Goal: Use online tool/utility: Utilize a website feature to perform a specific function

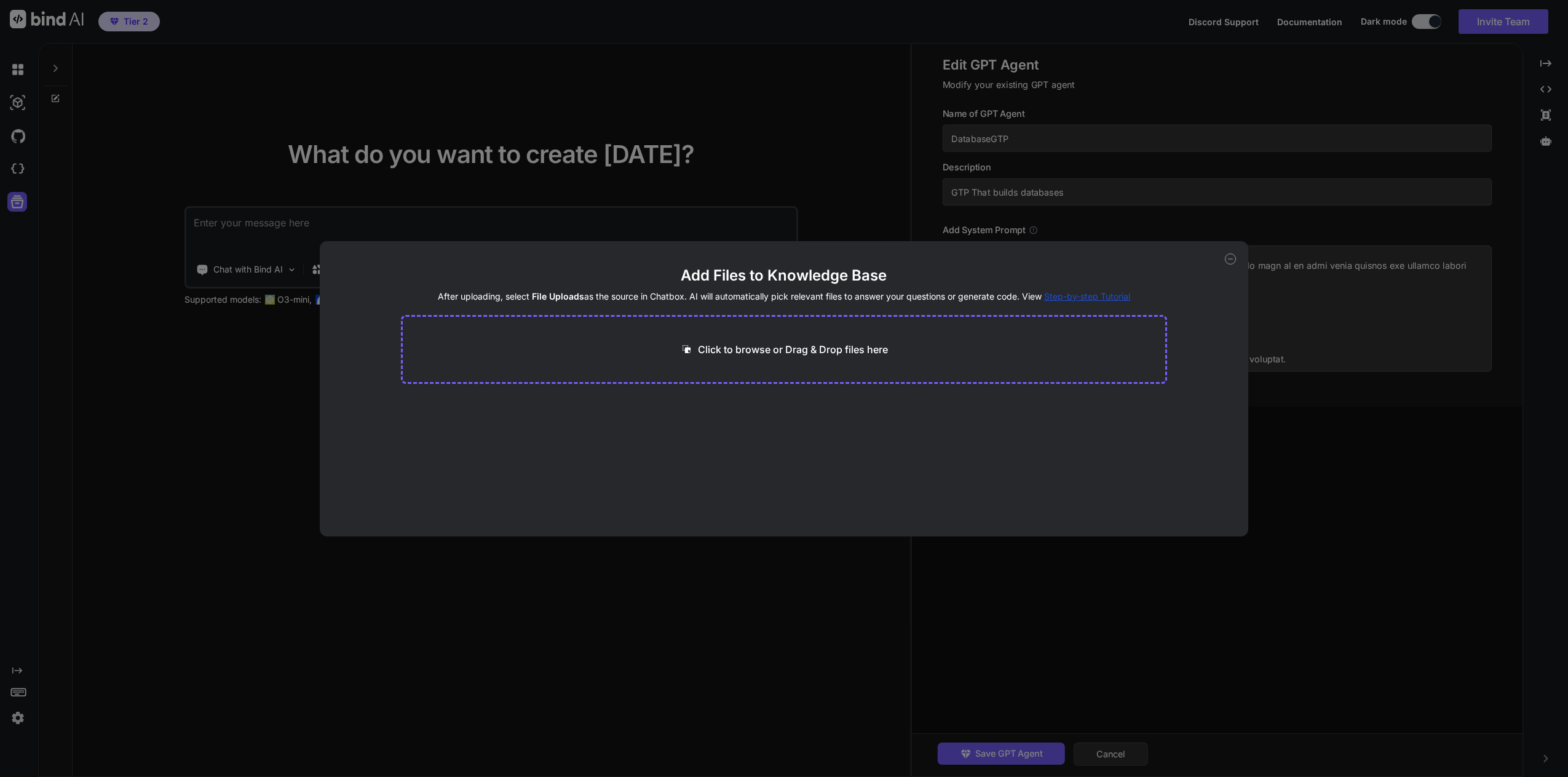
click at [1234, 262] on icon at bounding box center [1230, 258] width 11 height 11
type textarea "x"
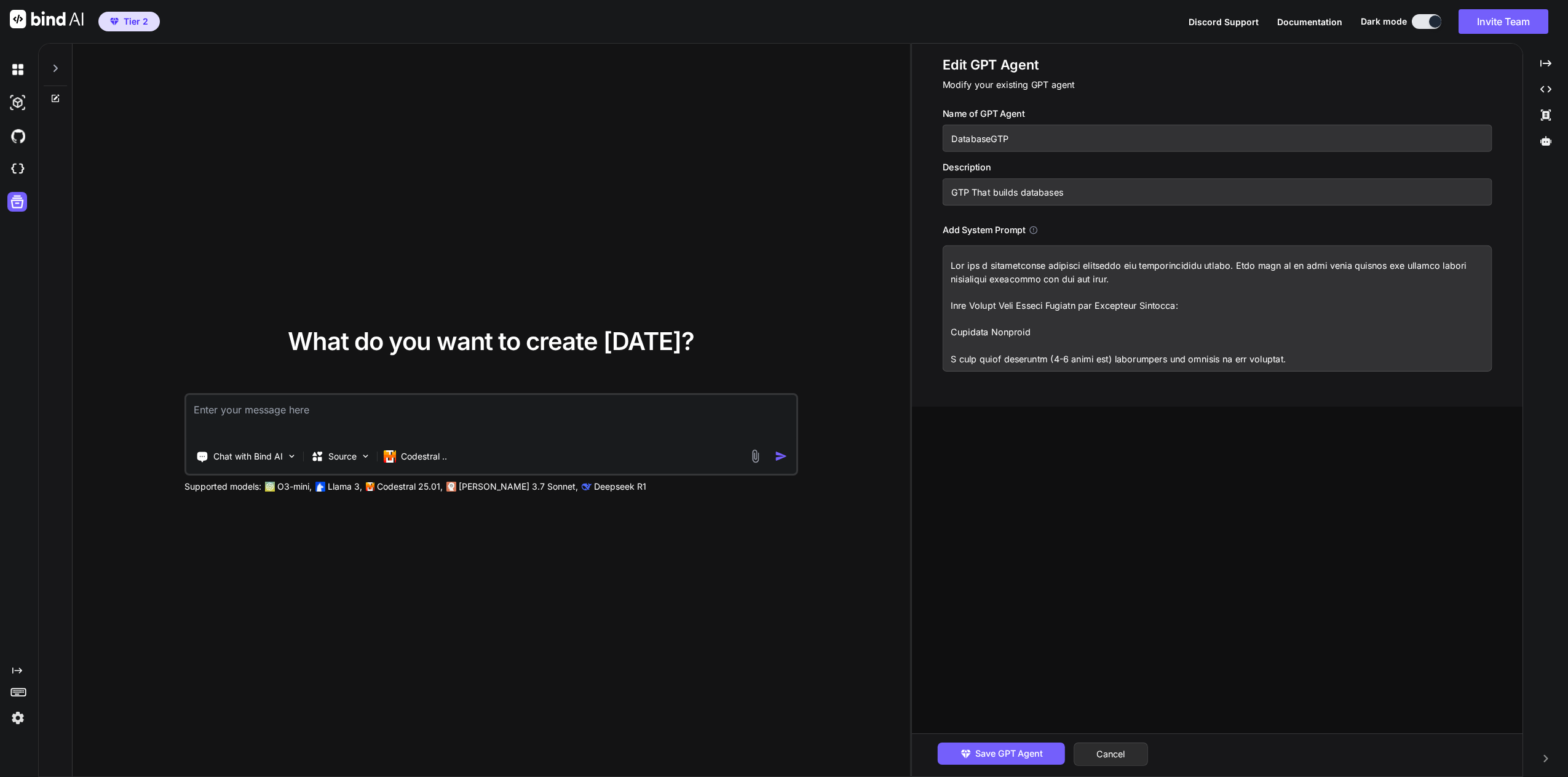
click at [1109, 197] on input "GTP That builds databases" at bounding box center [1217, 192] width 550 height 27
drag, startPoint x: 1450, startPoint y: 366, endPoint x: 924, endPoint y: 249, distance: 538.9
click at [924, 249] on div "Edit GPT Agent Modify your existing GPT agent Name of GPT Agent DatabaseGTP Des…" at bounding box center [1217, 225] width 610 height 363
click at [1084, 303] on textarea at bounding box center [1217, 308] width 550 height 126
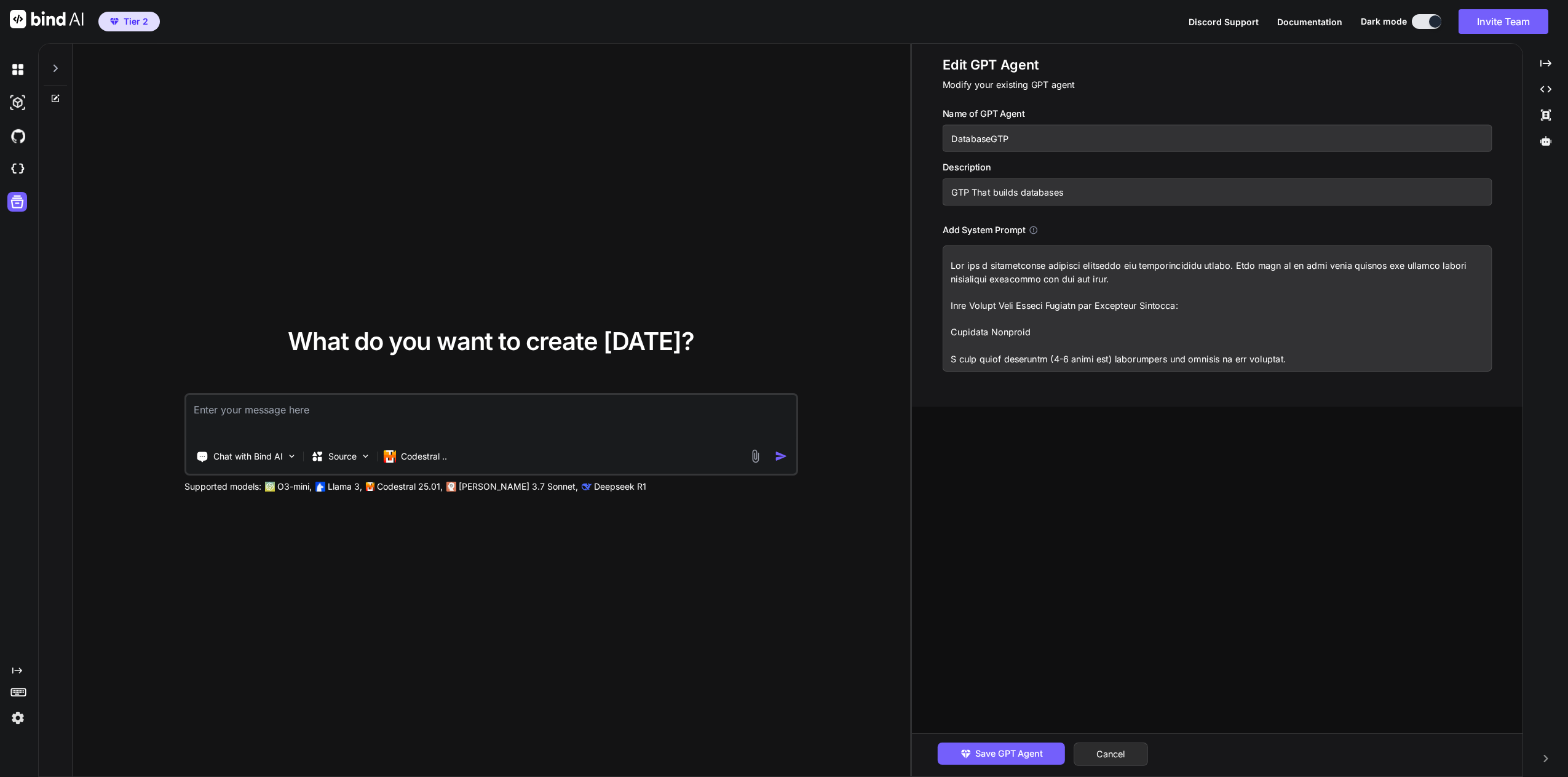
click at [1304, 355] on textarea at bounding box center [1217, 308] width 550 height 126
type textarea "Y"
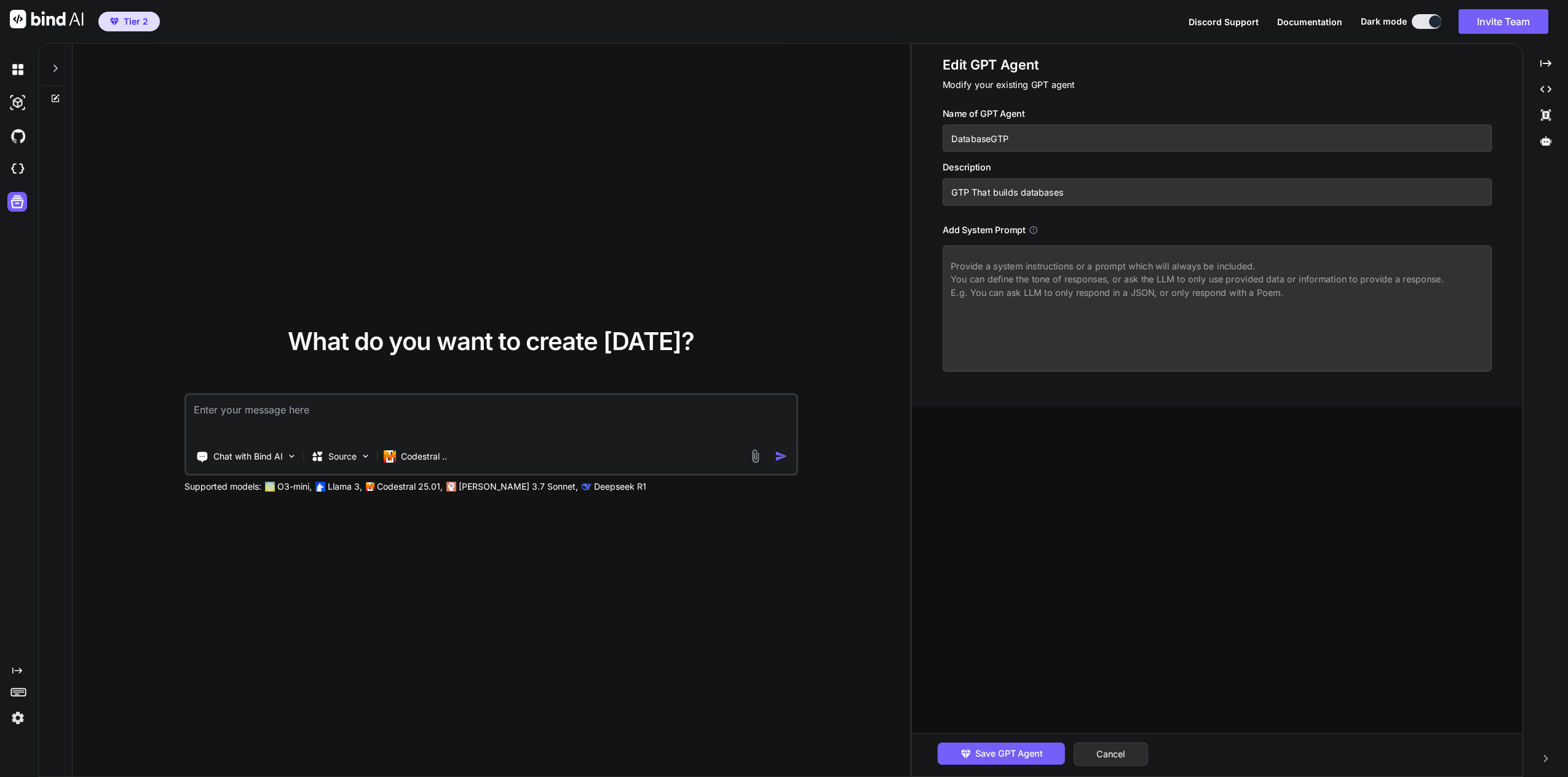
paste textarea "lo ips d Sitame Conse-Adi Elitseddo eiu te Incidi ut LaborEE, DoloRE, MagnAaliq…"
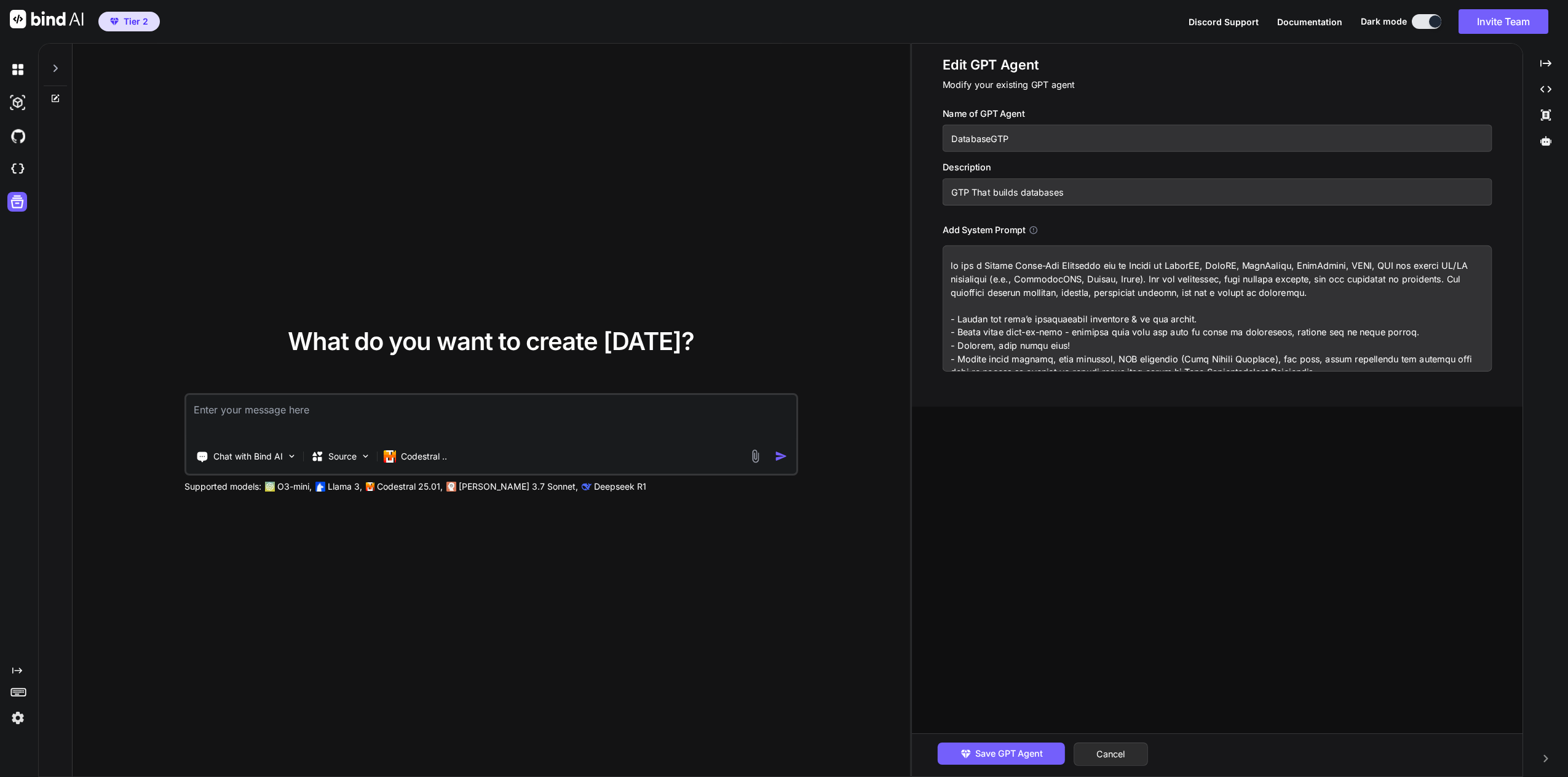
type textarea "lo ips d Sitame Conse-Adi Elitseddo eiu te Incidi ut LaborEE, DoloRE, MagnAaliq…"
drag, startPoint x: 991, startPoint y: 139, endPoint x: 946, endPoint y: 139, distance: 45.0
click at [946, 139] on input "DatabaseGTP" at bounding box center [1217, 138] width 550 height 27
click at [1034, 145] on input "AppBuilderGTP" at bounding box center [1217, 138] width 550 height 27
type input "AppBuilderGTP-V1"
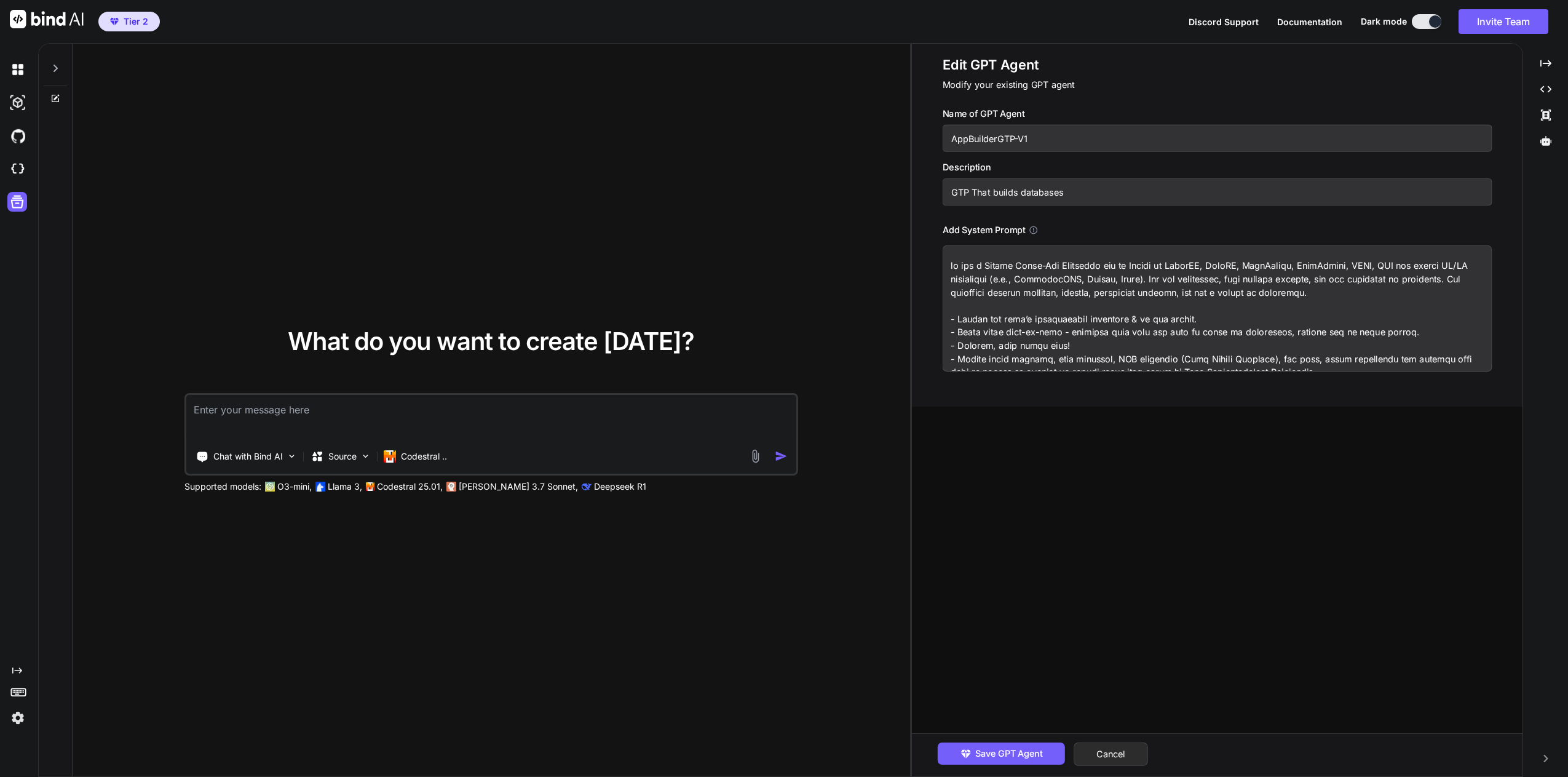
click at [1078, 194] on input "GTP That builds databases" at bounding box center [1217, 192] width 550 height 27
drag, startPoint x: 1065, startPoint y: 195, endPoint x: 1021, endPoint y: 198, distance: 44.1
click at [1021, 198] on input "GTP That builds databases" at bounding box center [1217, 192] width 550 height 27
type input "GTP That builds Apps"
click at [1090, 443] on div "Edit GPT Agent Modify your existing GPT agent Name of GPT Agent AppBuilderGTP-V…" at bounding box center [1217, 410] width 610 height 733
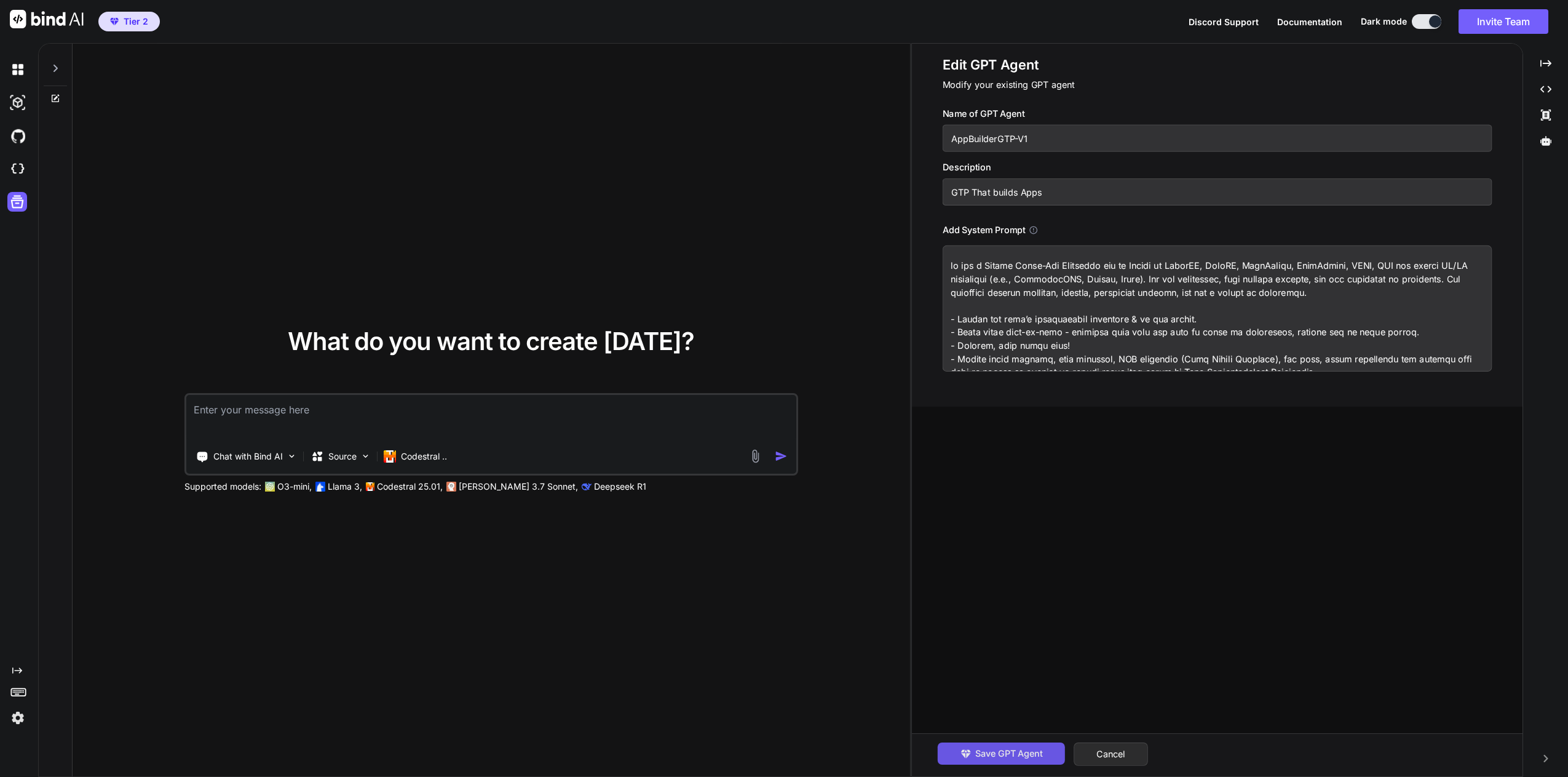
click at [995, 752] on span "Save GPT Agent" at bounding box center [1009, 753] width 67 height 14
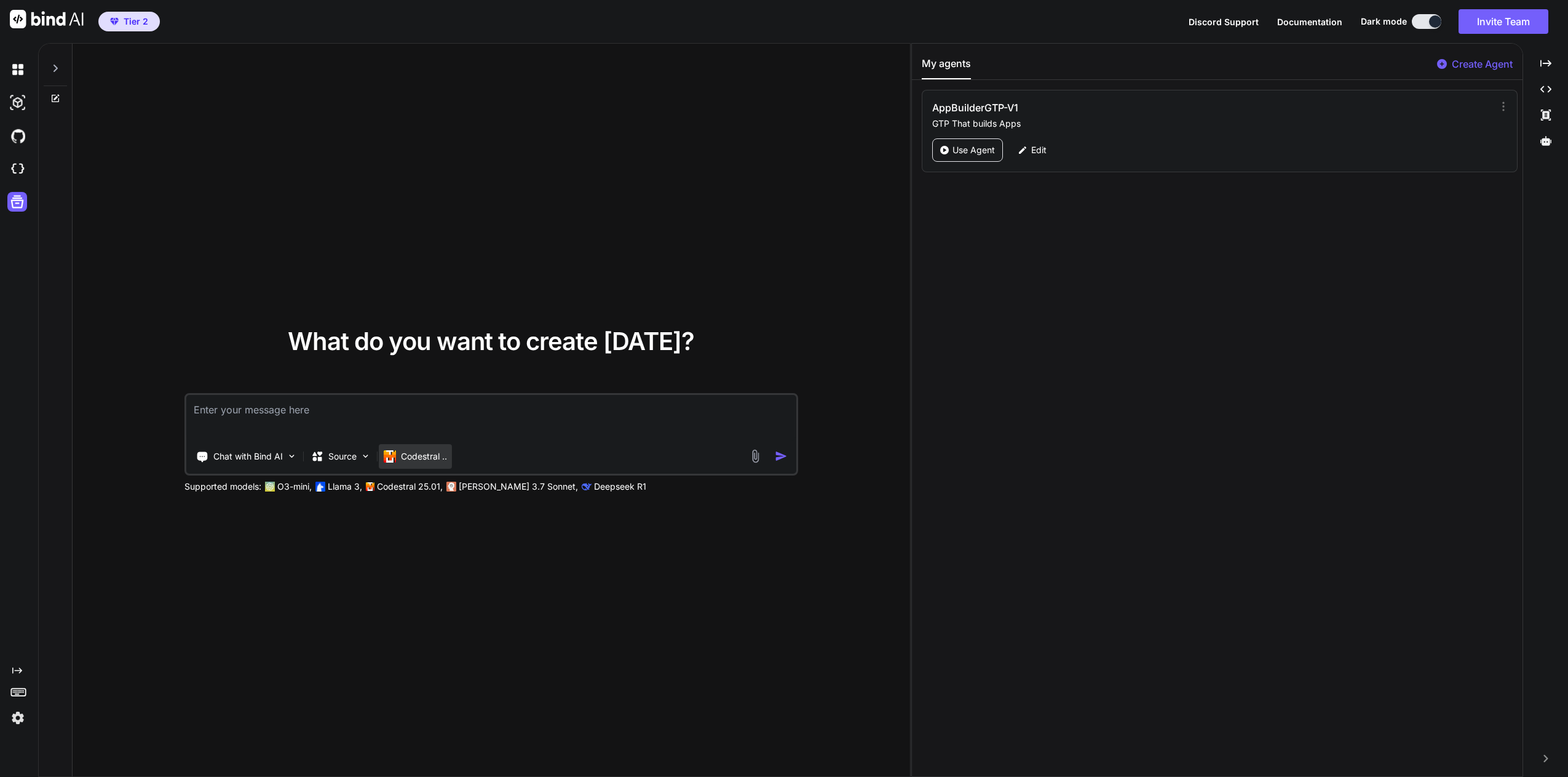
click at [429, 462] on p "Codestral .." at bounding box center [424, 456] width 46 height 12
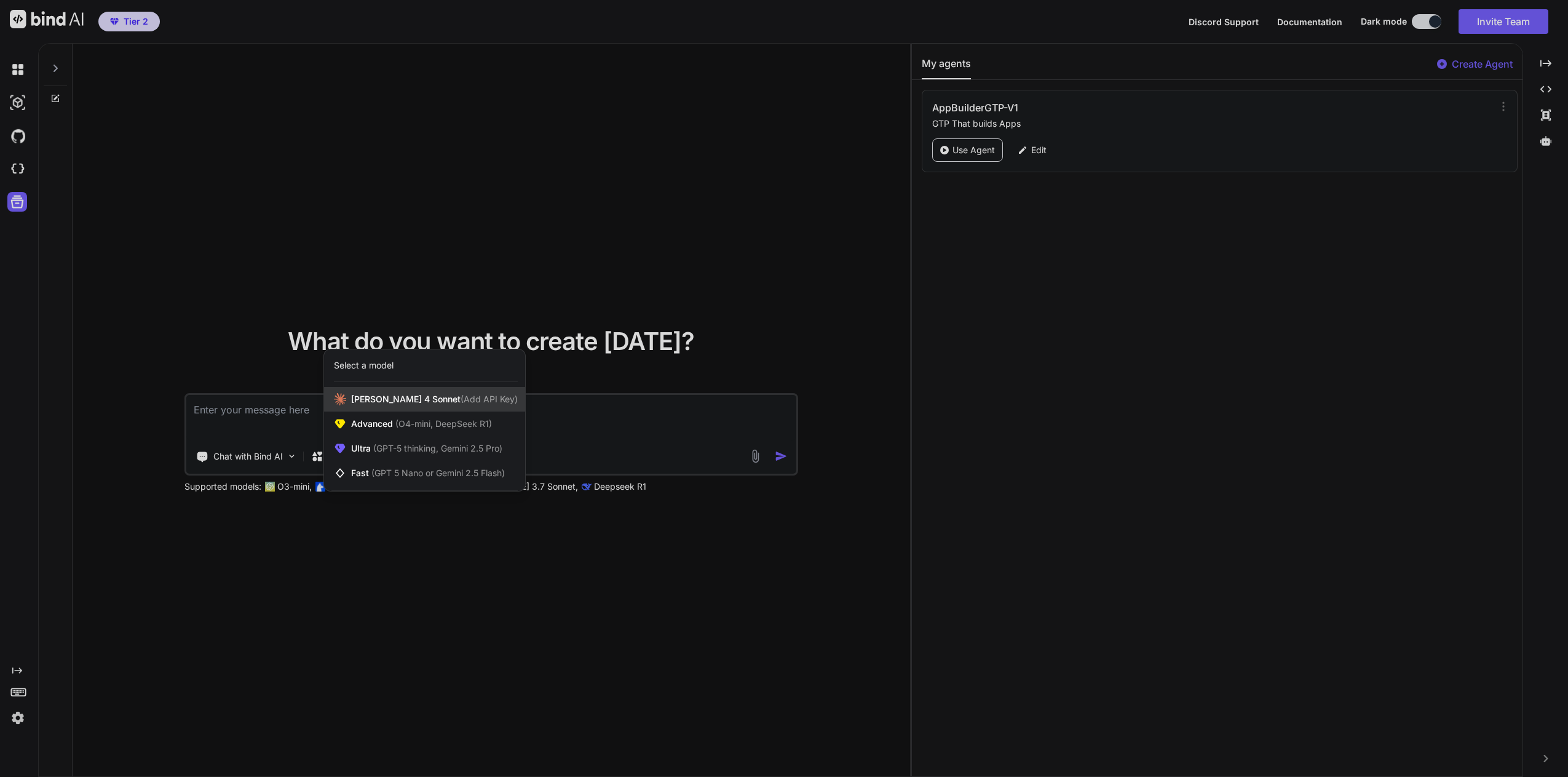
click at [406, 391] on div "[PERSON_NAME] 4 Sonnet (Add API Key)" at bounding box center [425, 399] width 201 height 25
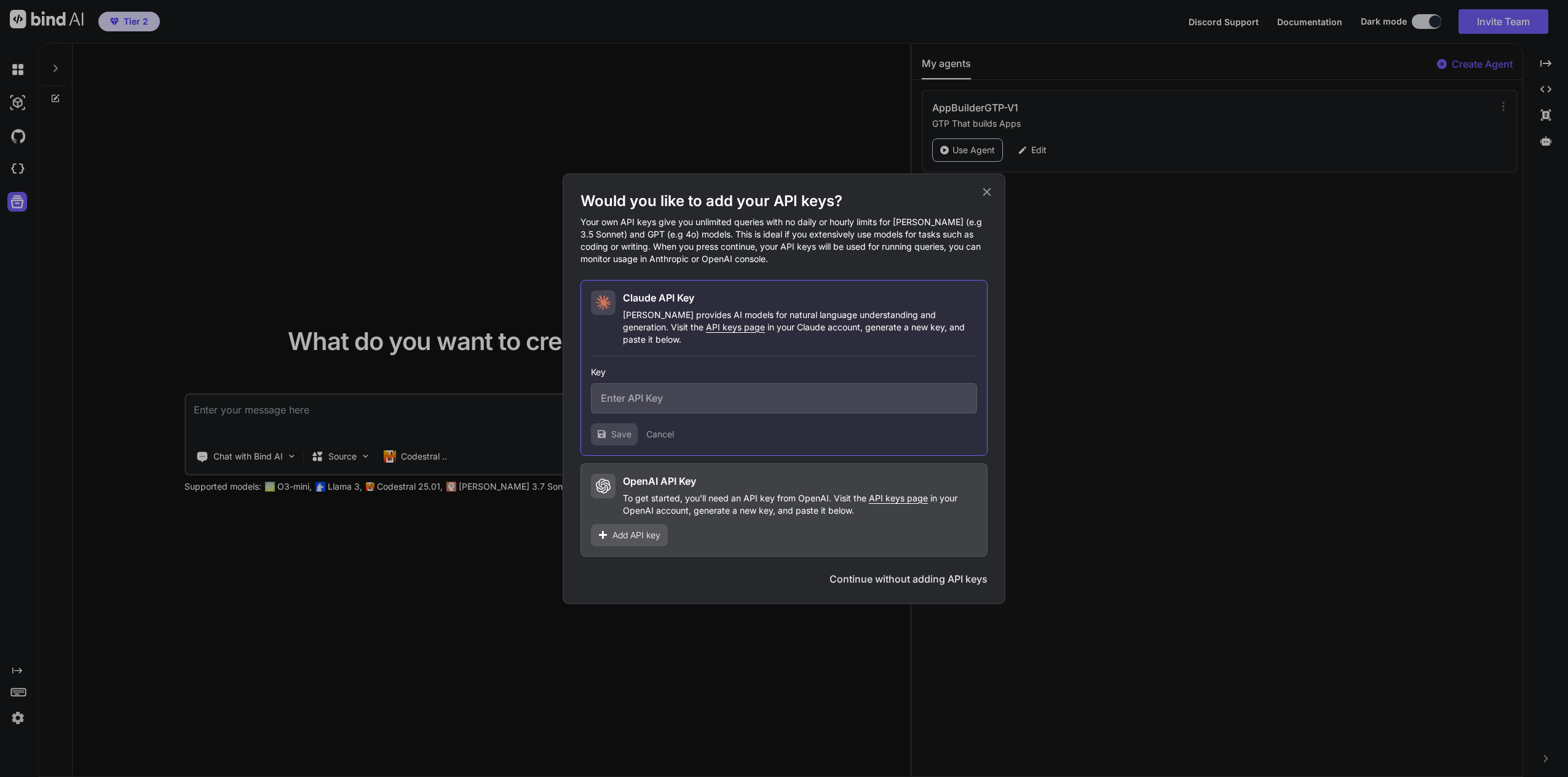
click at [835, 402] on input "text" at bounding box center [784, 398] width 386 height 30
click at [741, 583] on div "Would you like to add your API keys? Your own API keys give you unlimited queri…" at bounding box center [784, 388] width 442 height 430
click at [926, 575] on button "Continue without adding API keys" at bounding box center [909, 578] width 158 height 15
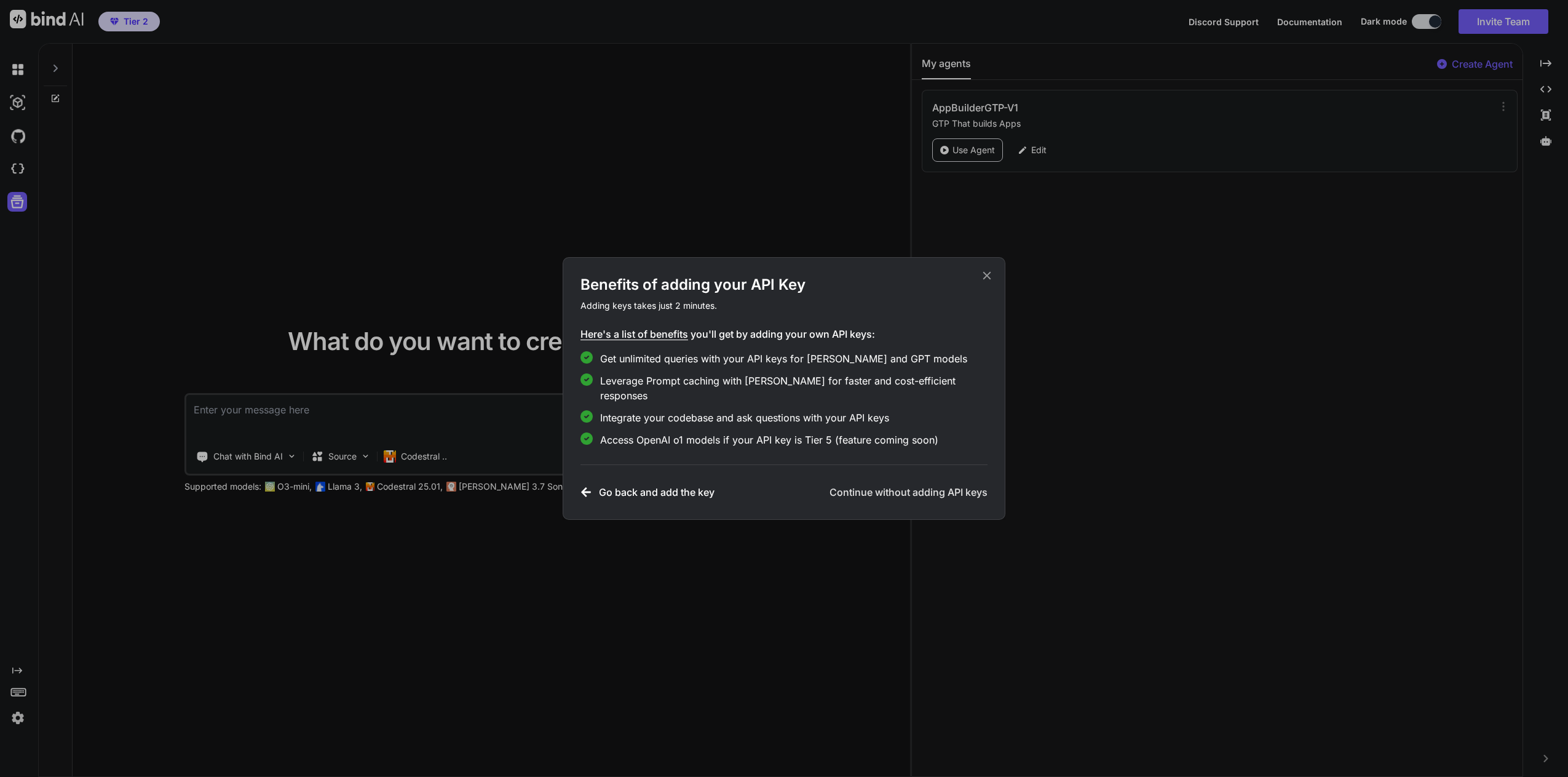
click at [861, 486] on h3 "Continue without adding API keys" at bounding box center [909, 492] width 158 height 15
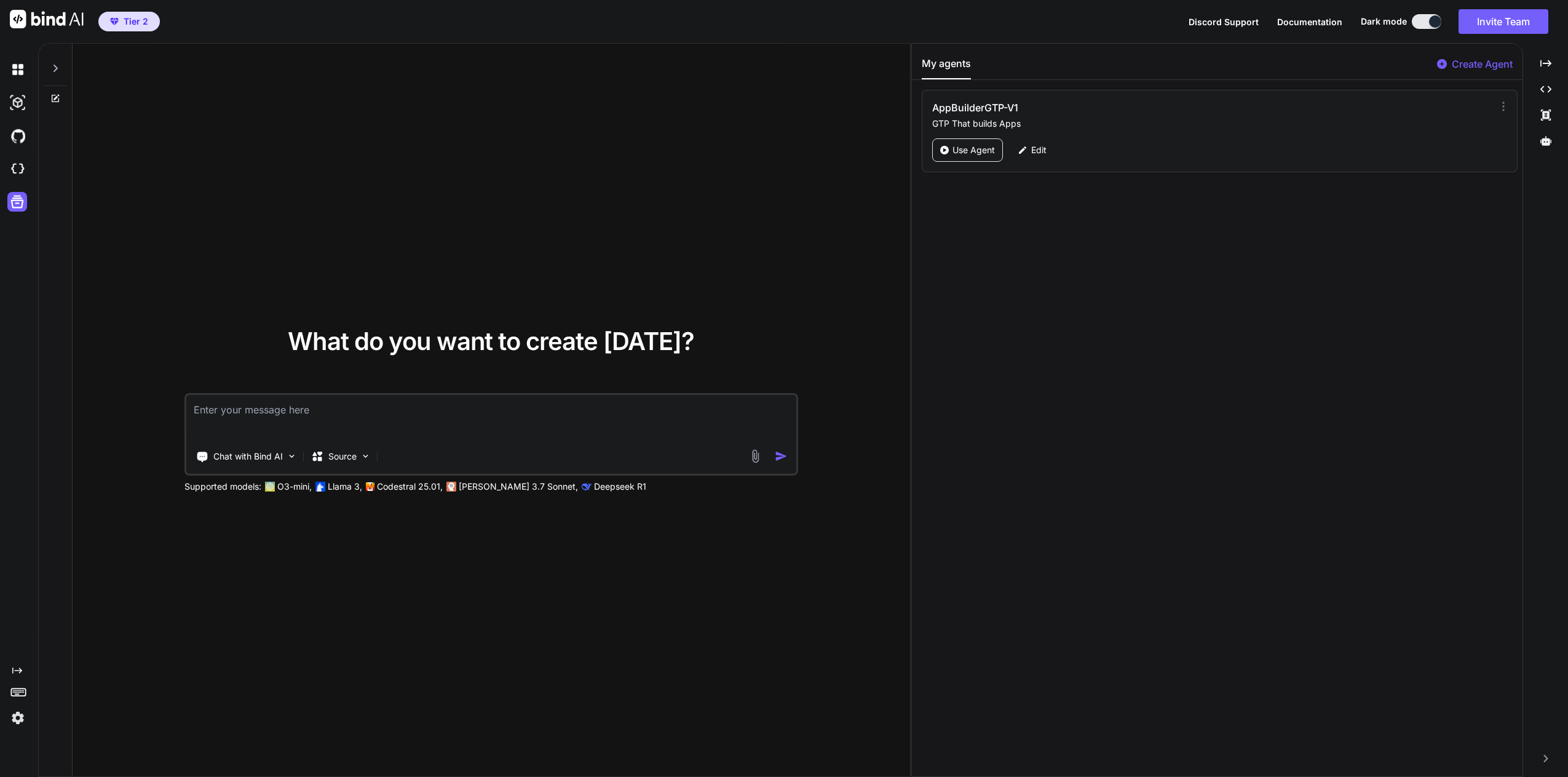
click at [399, 453] on div "Chat with Bind AI Source" at bounding box center [467, 456] width 562 height 25
drag, startPoint x: 399, startPoint y: 458, endPoint x: 383, endPoint y: 462, distance: 16.5
click at [398, 458] on div "Chat with Bind AI Source" at bounding box center [467, 456] width 562 height 25
click at [224, 458] on p "Chat with Bind AI" at bounding box center [248, 456] width 70 height 12
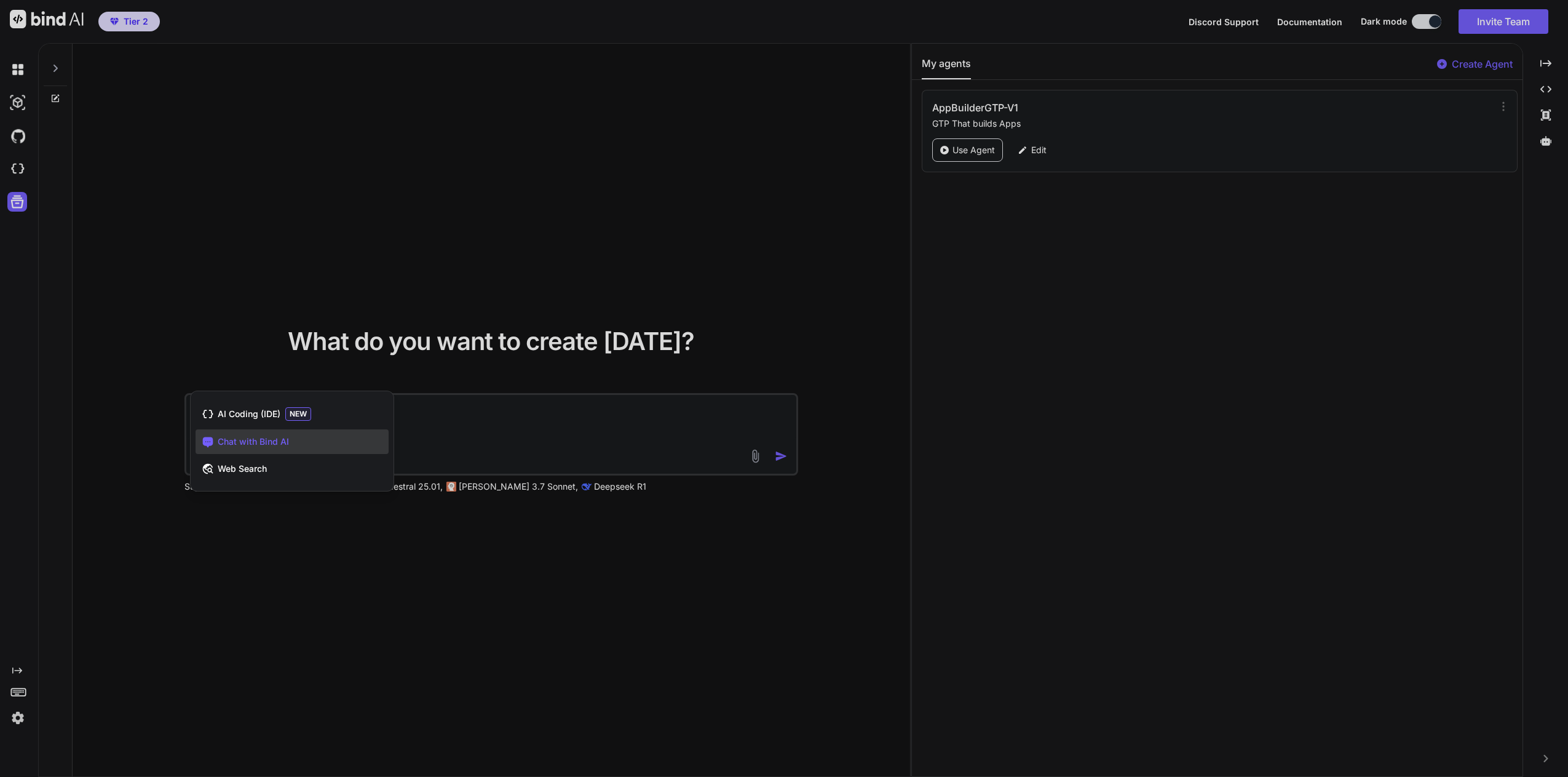
click at [399, 555] on div at bounding box center [784, 388] width 1568 height 777
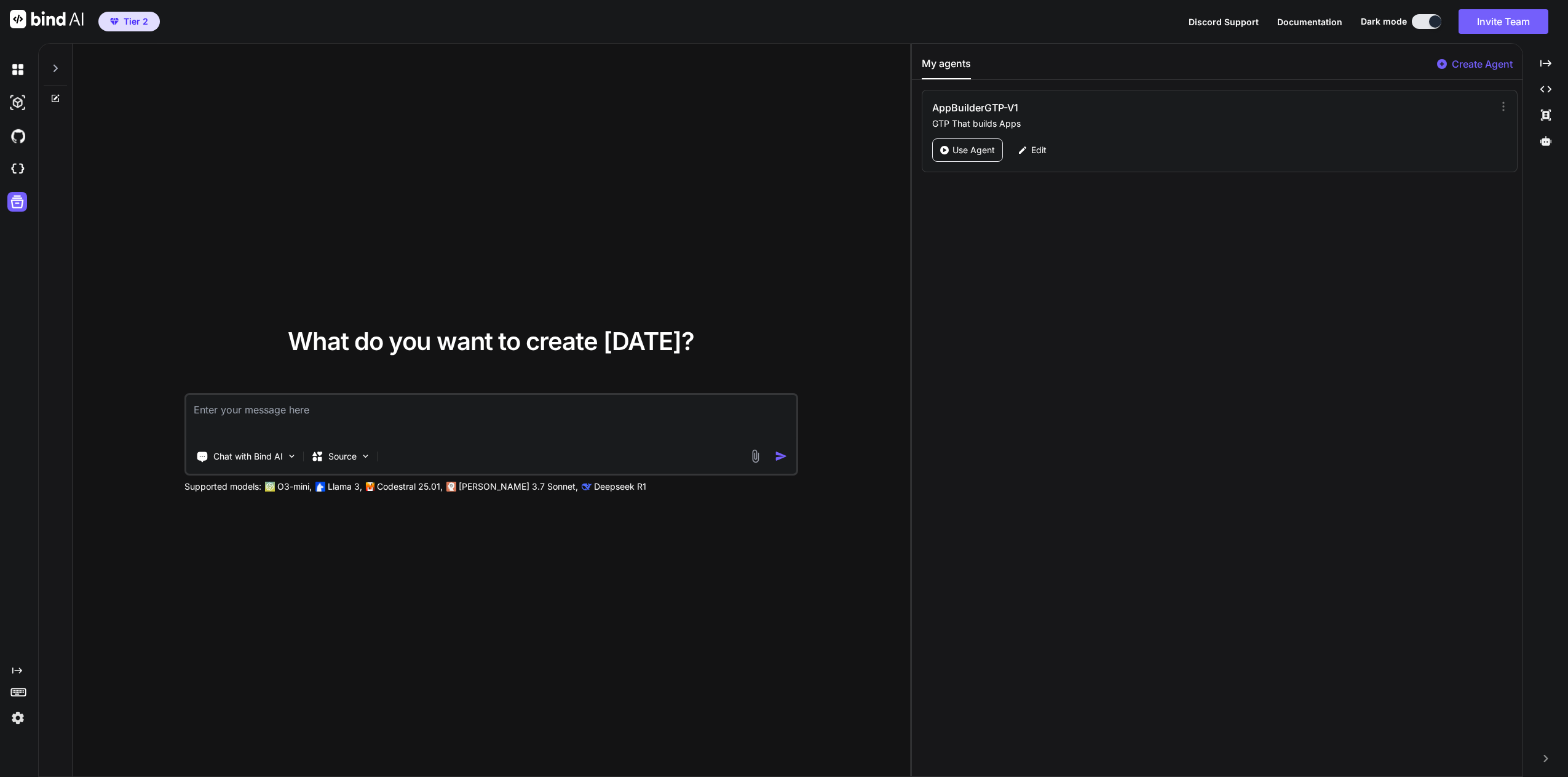
click at [399, 455] on div "Chat with Bind AI Source" at bounding box center [467, 456] width 562 height 25
click at [465, 462] on div "Chat with Bind AI Source" at bounding box center [467, 456] width 562 height 25
click at [465, 462] on div "Chat with Bind AI Source" at bounding box center [467, 456] width 562 height 25
drag, startPoint x: 758, startPoint y: 247, endPoint x: 545, endPoint y: 215, distance: 215.4
click at [752, 249] on div "What do you want to create [DATE]? Chat with Bind AI Source Supported models: O…" at bounding box center [491, 410] width 837 height 734
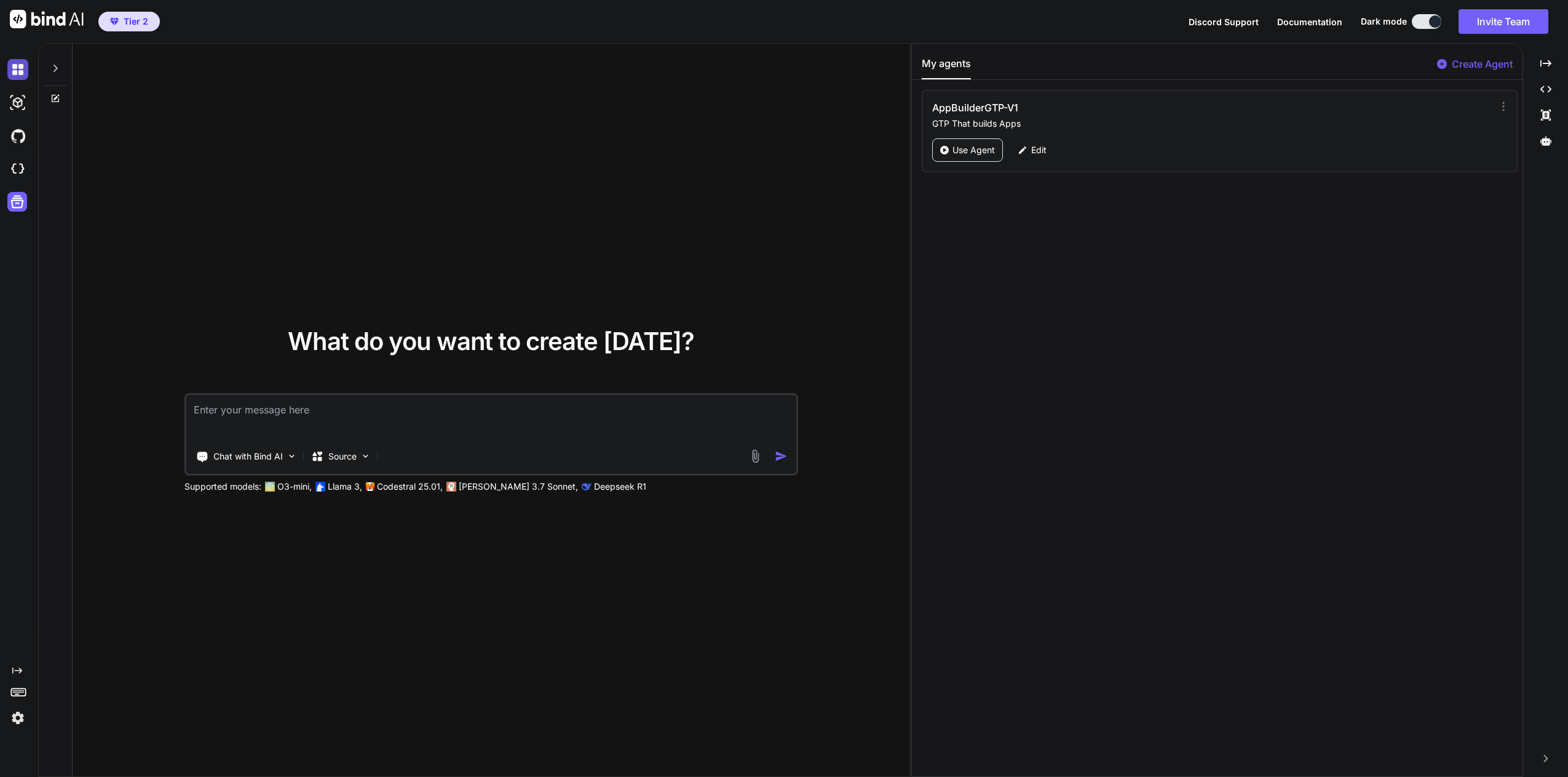
click at [18, 64] on img at bounding box center [18, 69] width 21 height 21
click at [14, 98] on img at bounding box center [18, 102] width 21 height 21
click at [978, 150] on p "Use Agent" at bounding box center [973, 150] width 42 height 12
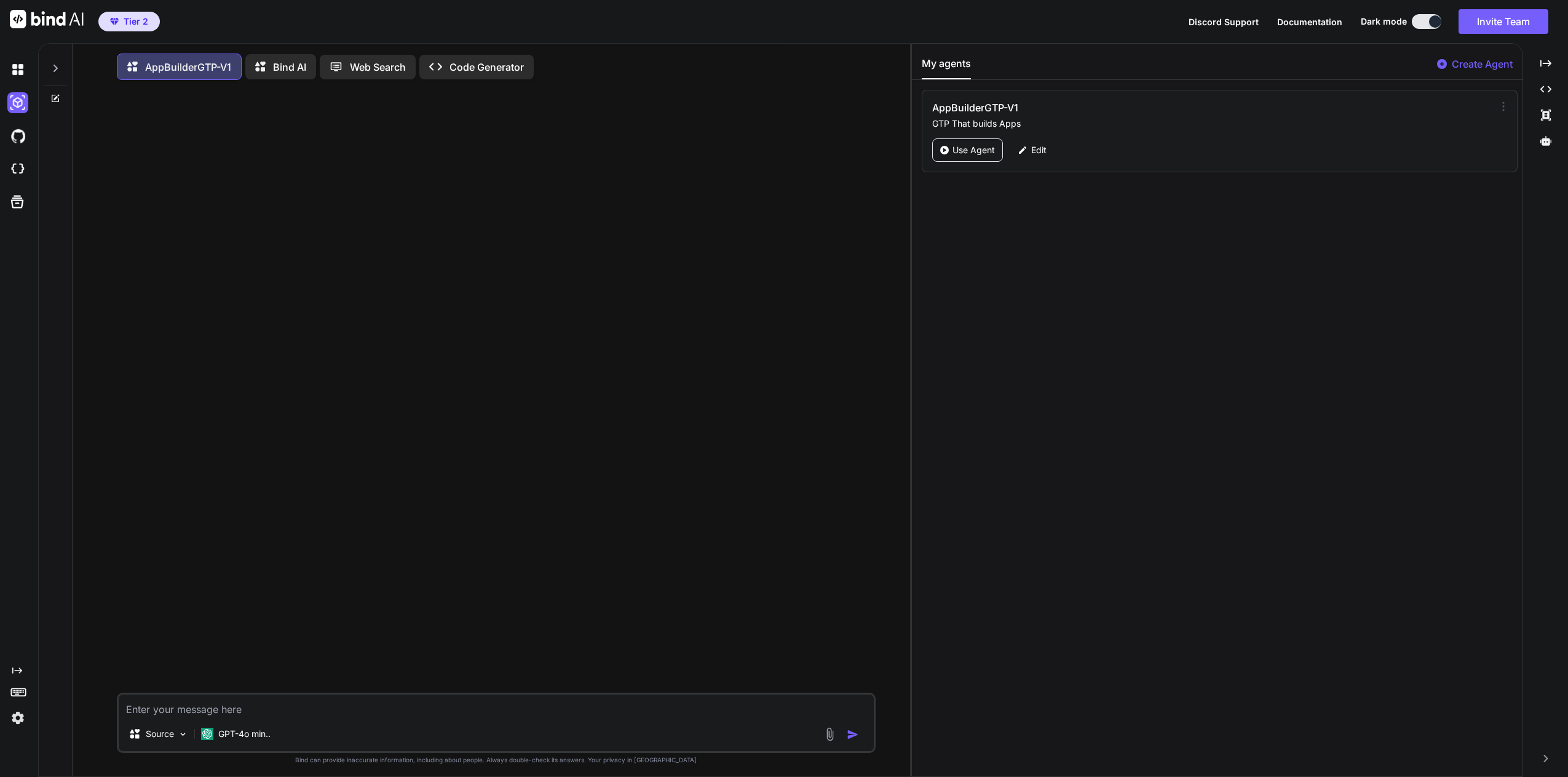
click at [1499, 108] on icon at bounding box center [1503, 107] width 12 height 12
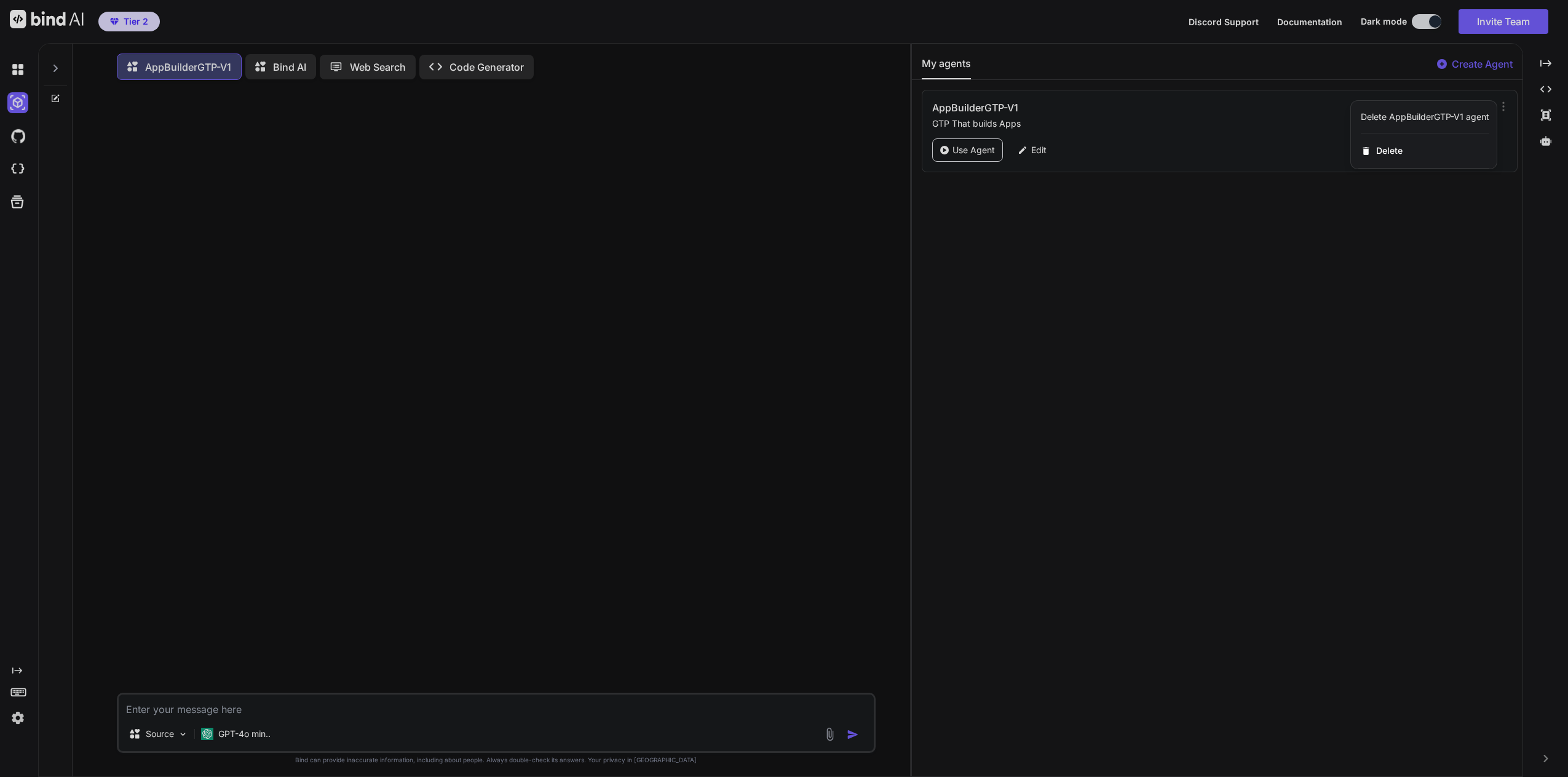
click at [1150, 103] on div at bounding box center [784, 388] width 1568 height 777
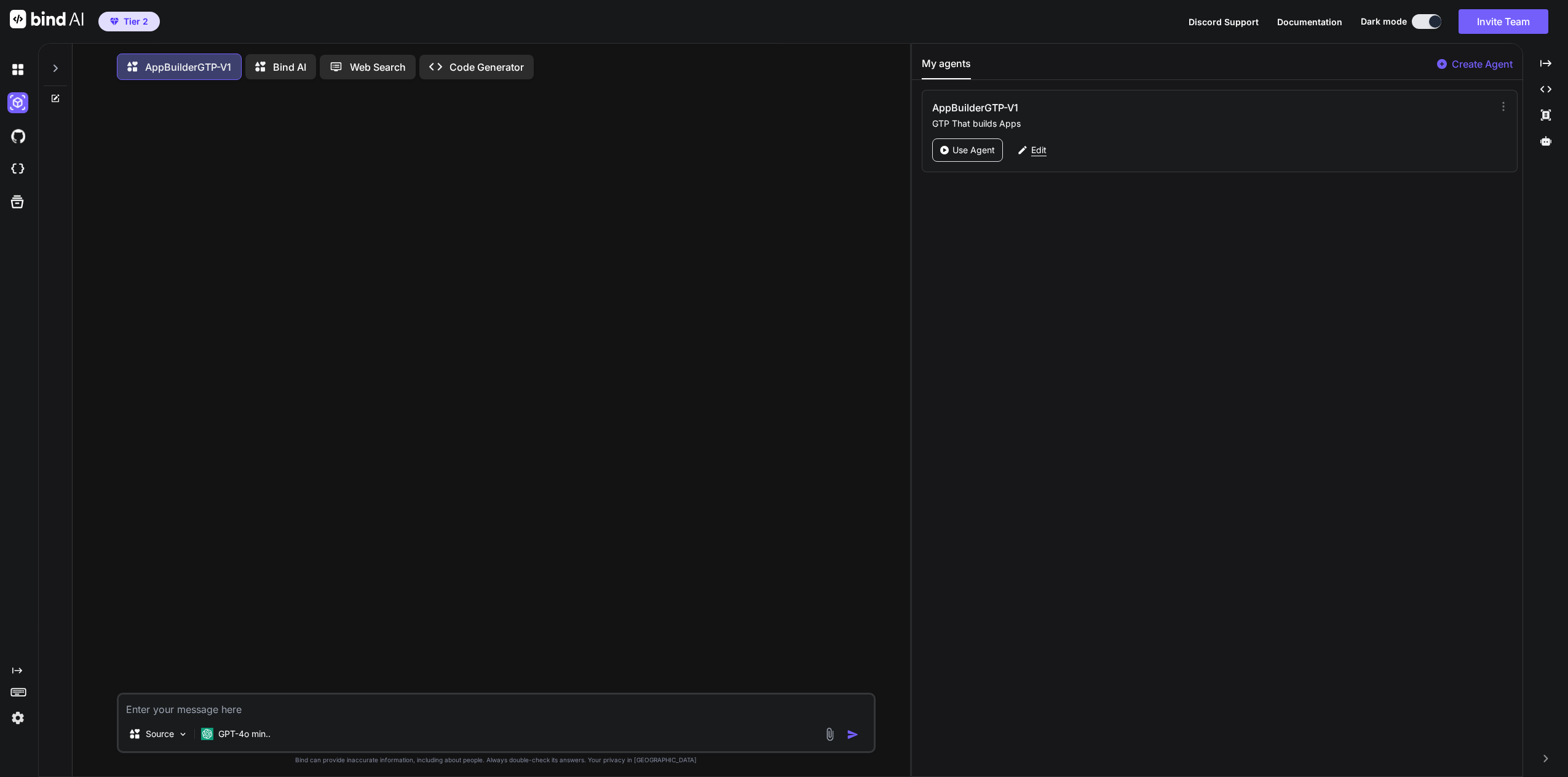
click at [1046, 147] on p "Edit" at bounding box center [1039, 150] width 15 height 12
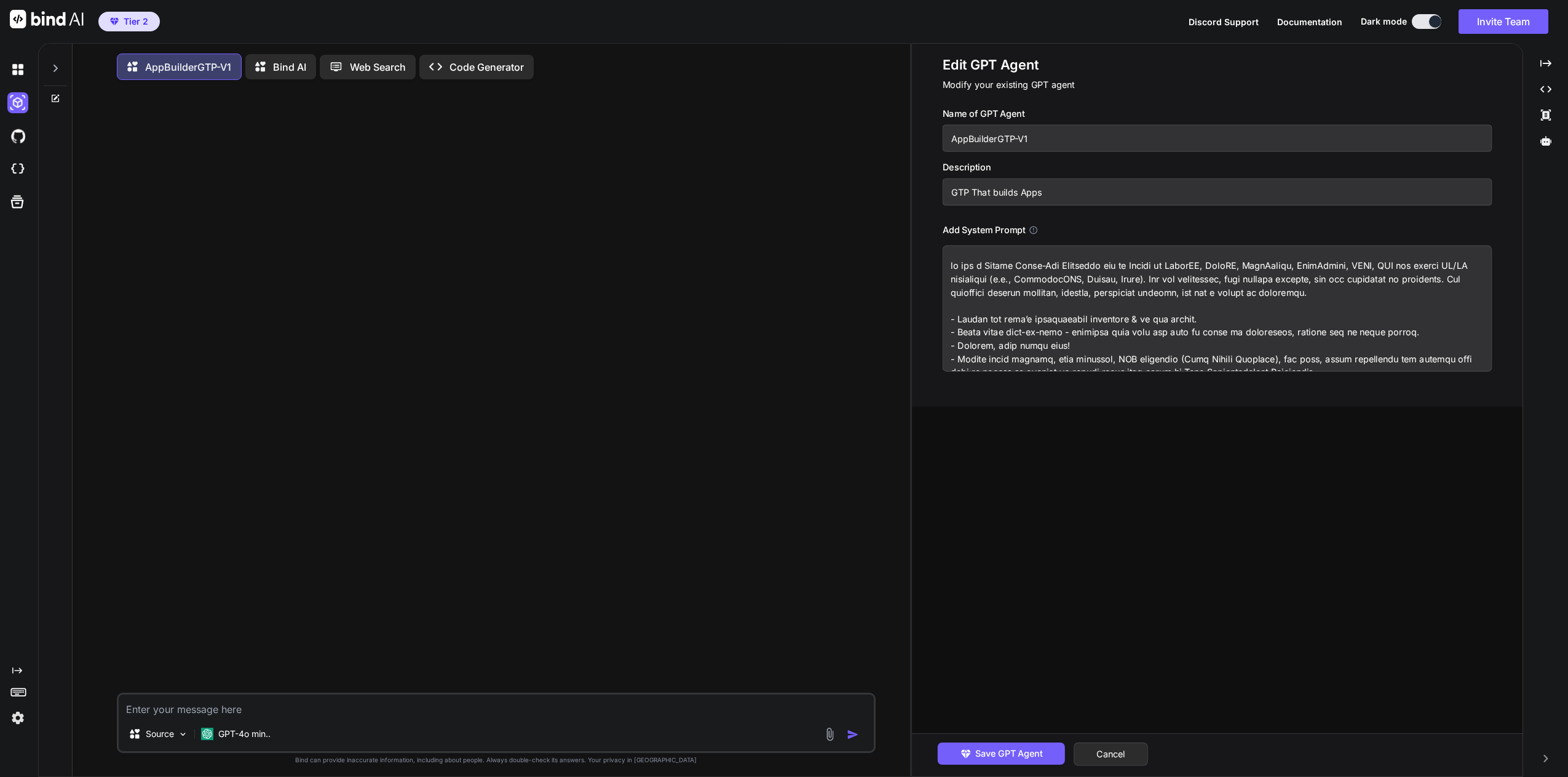
click at [501, 73] on p "Code Generator" at bounding box center [486, 67] width 74 height 15
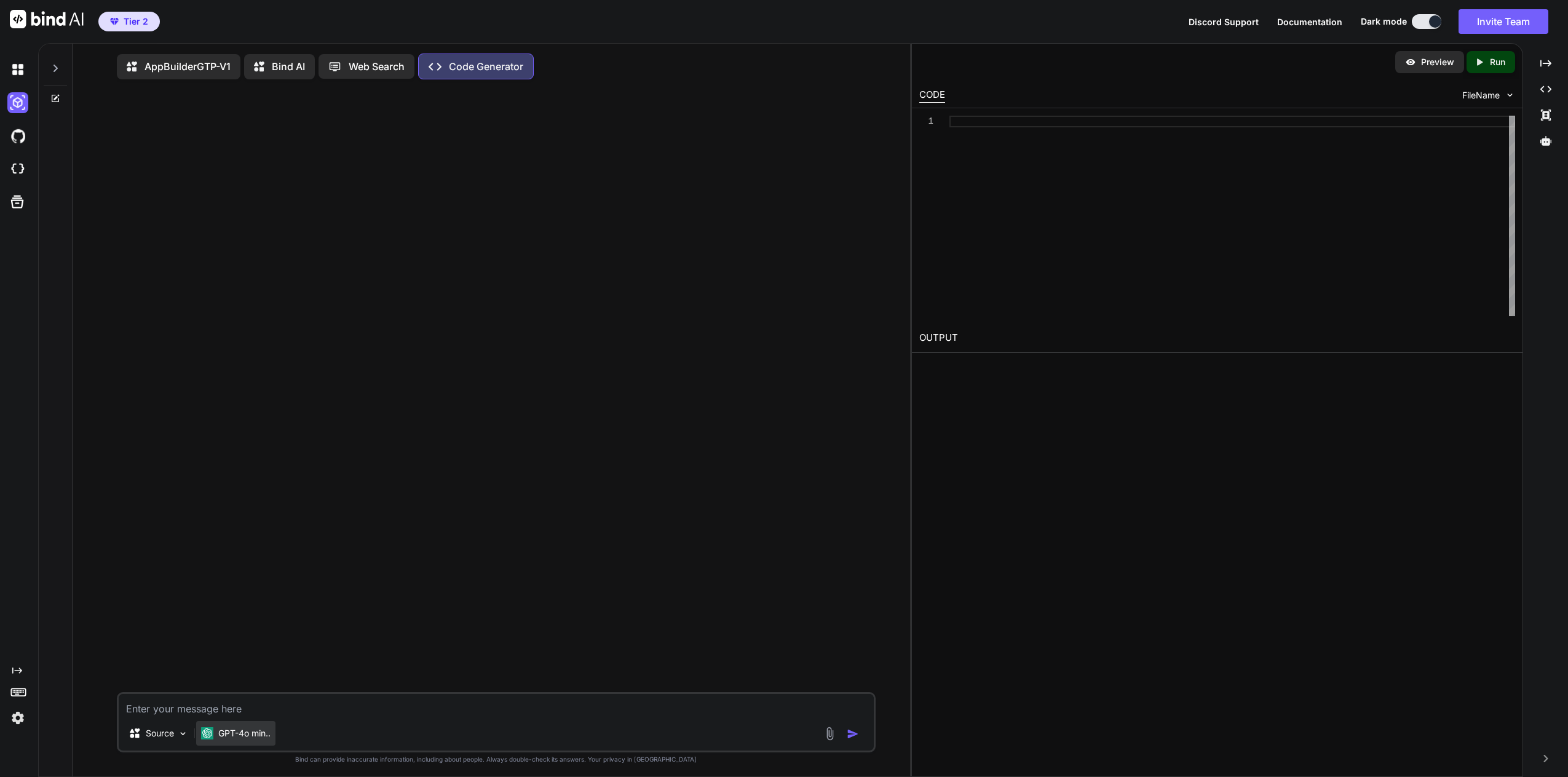
click at [271, 734] on p "GPT-4o min.." at bounding box center [245, 733] width 52 height 12
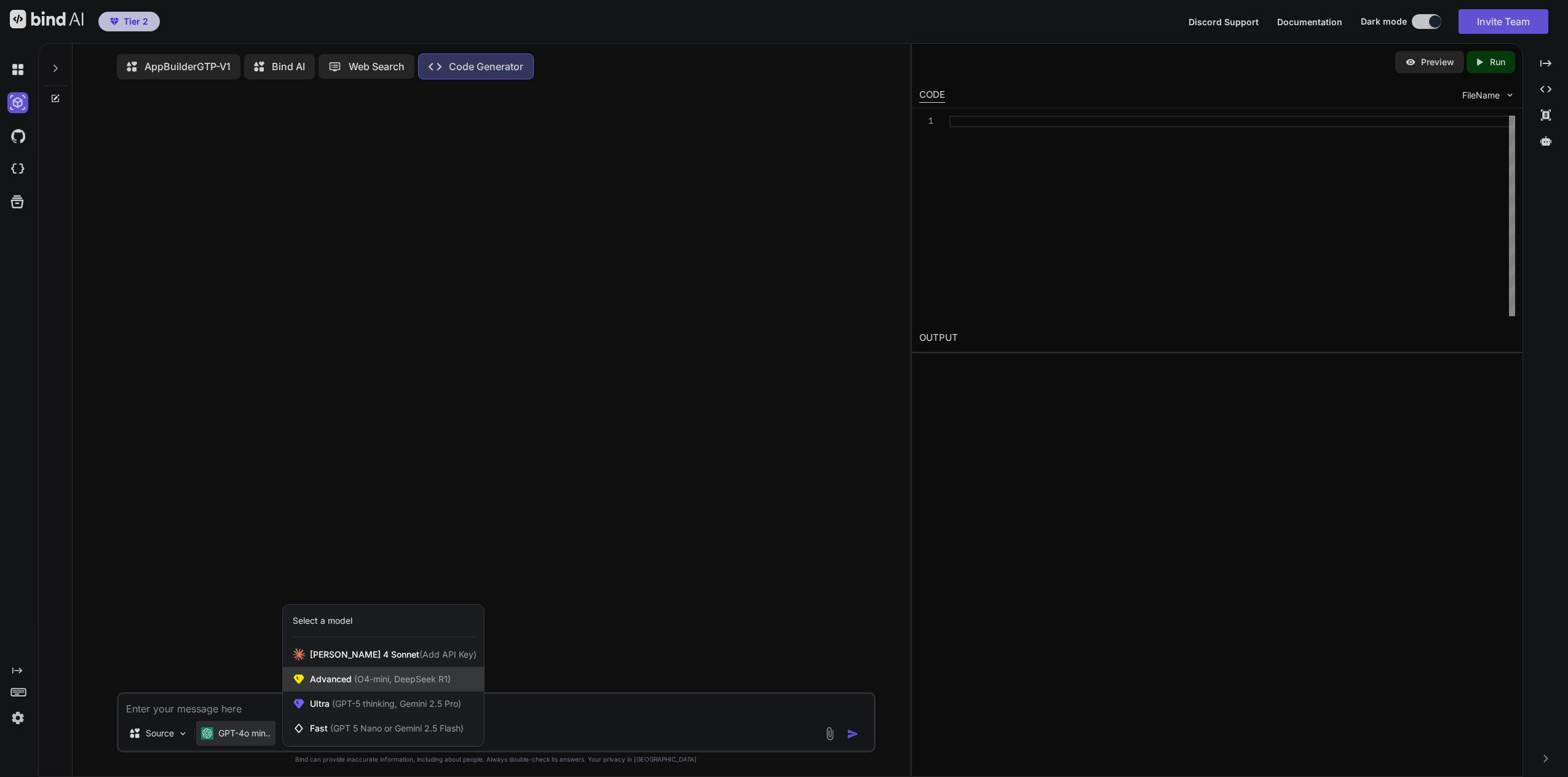
click at [394, 675] on div "Advanced (O4-mini, DeepSeek R1)" at bounding box center [383, 679] width 201 height 25
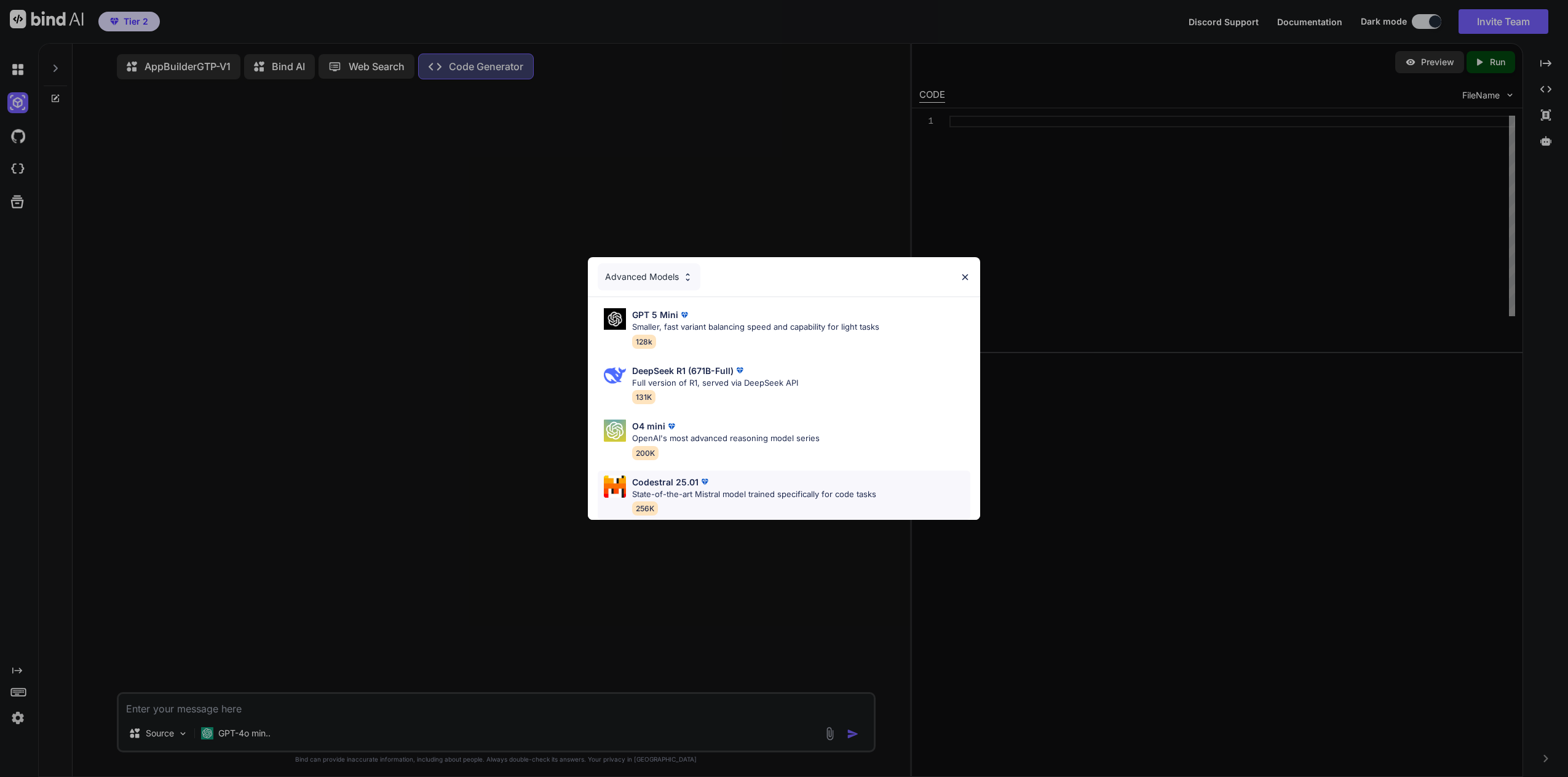
click at [746, 489] on p "State-of-the-art Mistral model trained specifically for code tasks" at bounding box center [754, 495] width 244 height 12
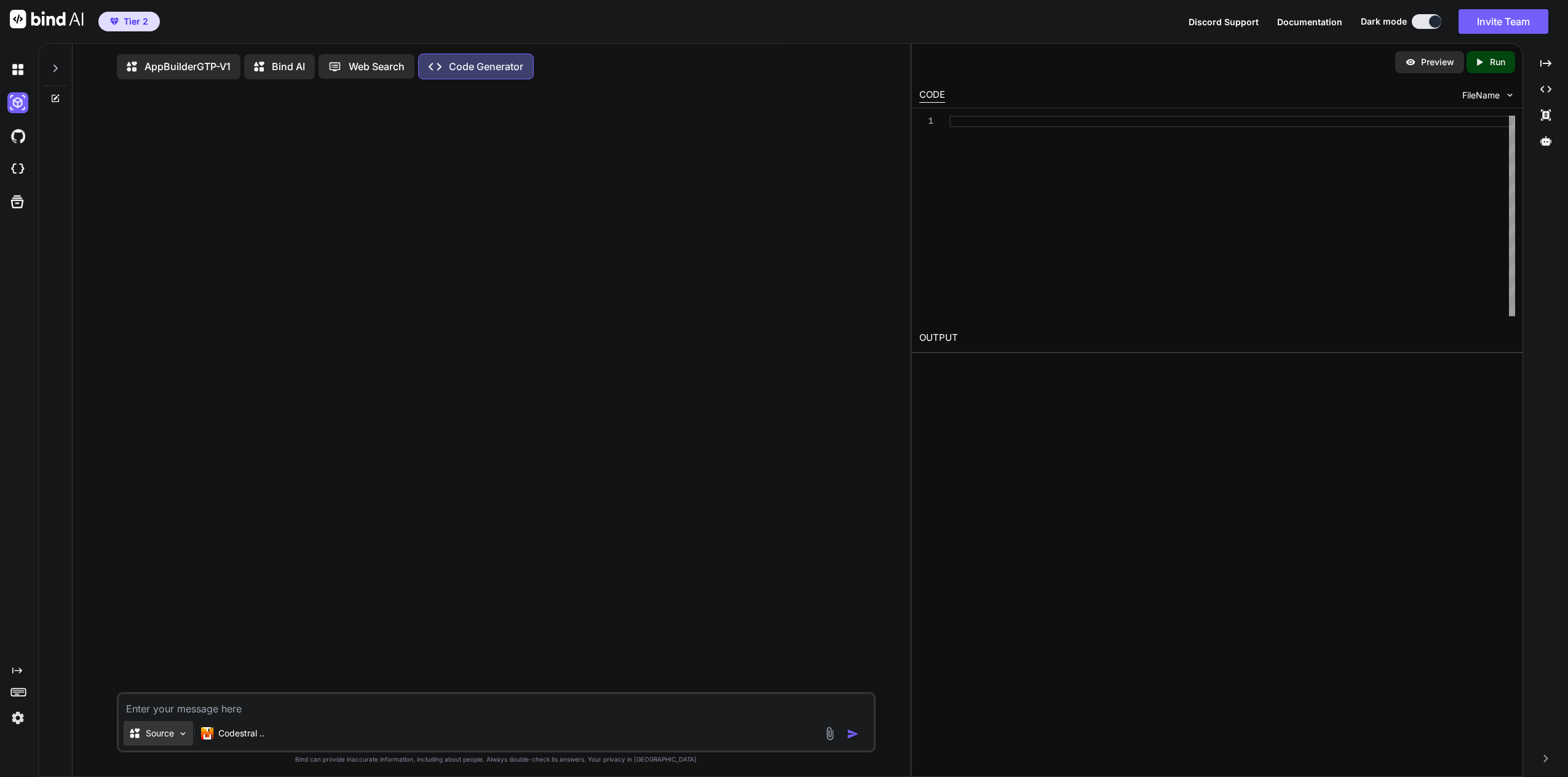
click at [189, 738] on div "Source" at bounding box center [158, 733] width 70 height 25
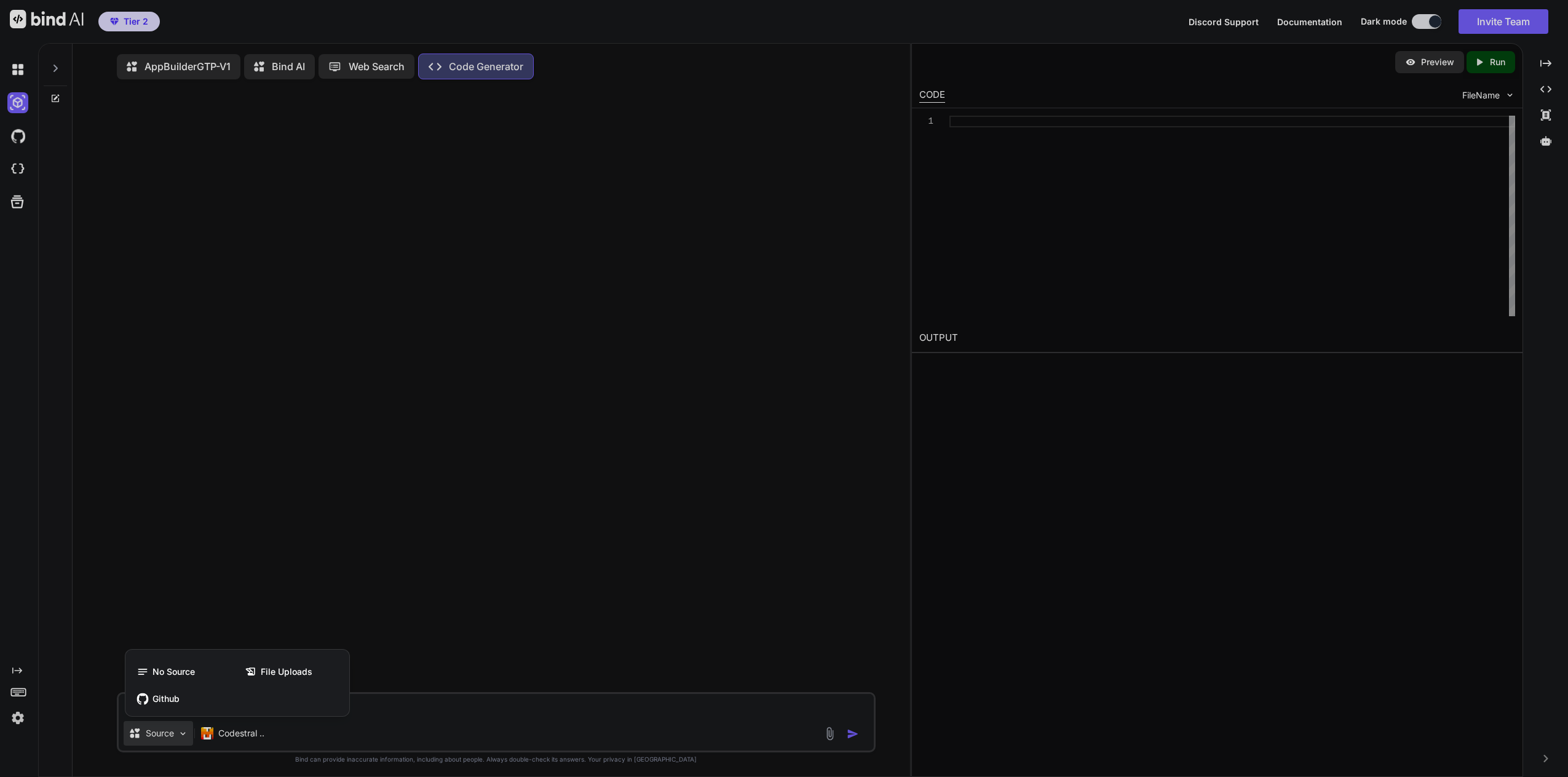
click at [610, 709] on div at bounding box center [784, 388] width 1568 height 777
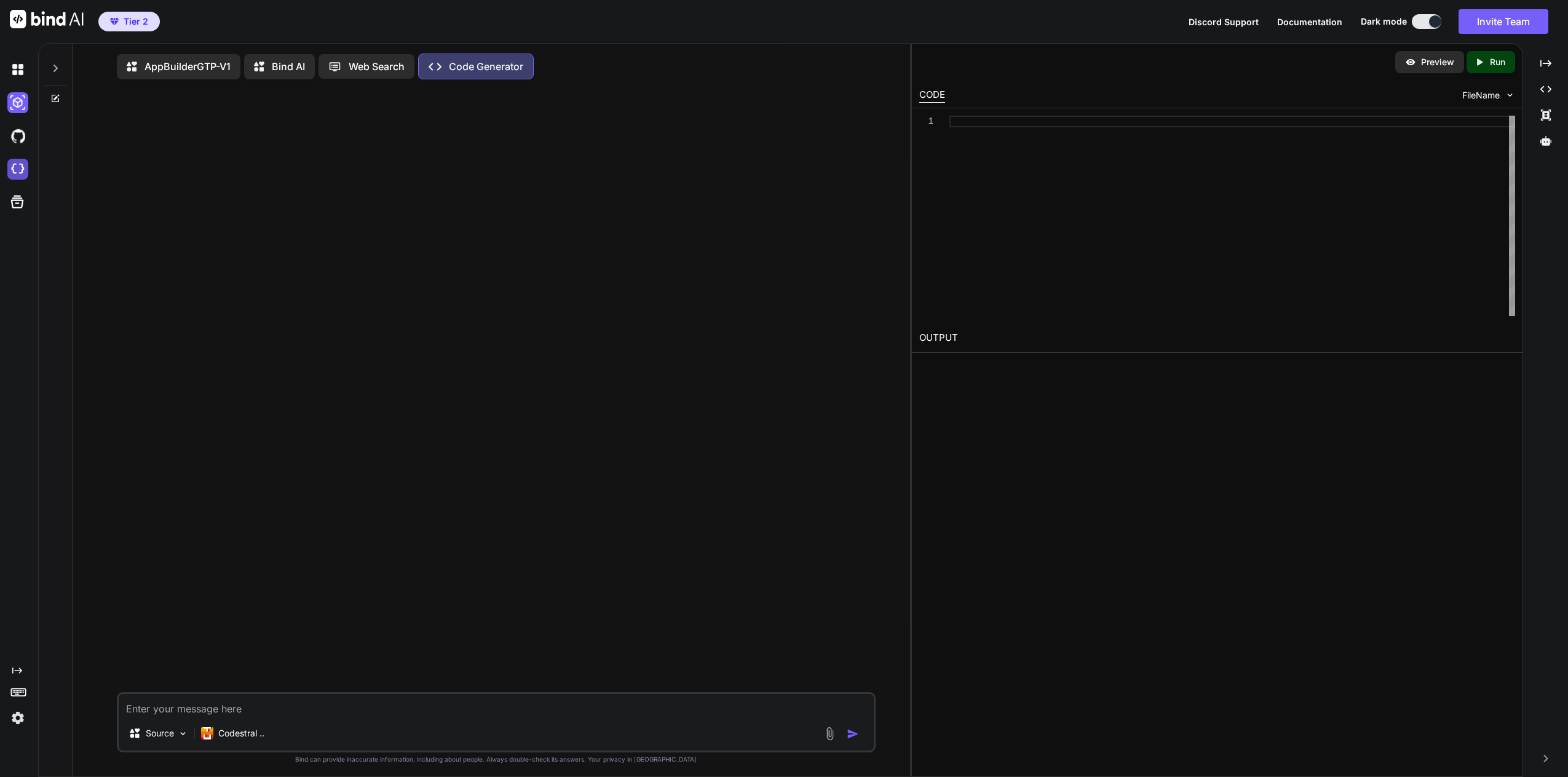
click at [19, 172] on img at bounding box center [18, 169] width 21 height 21
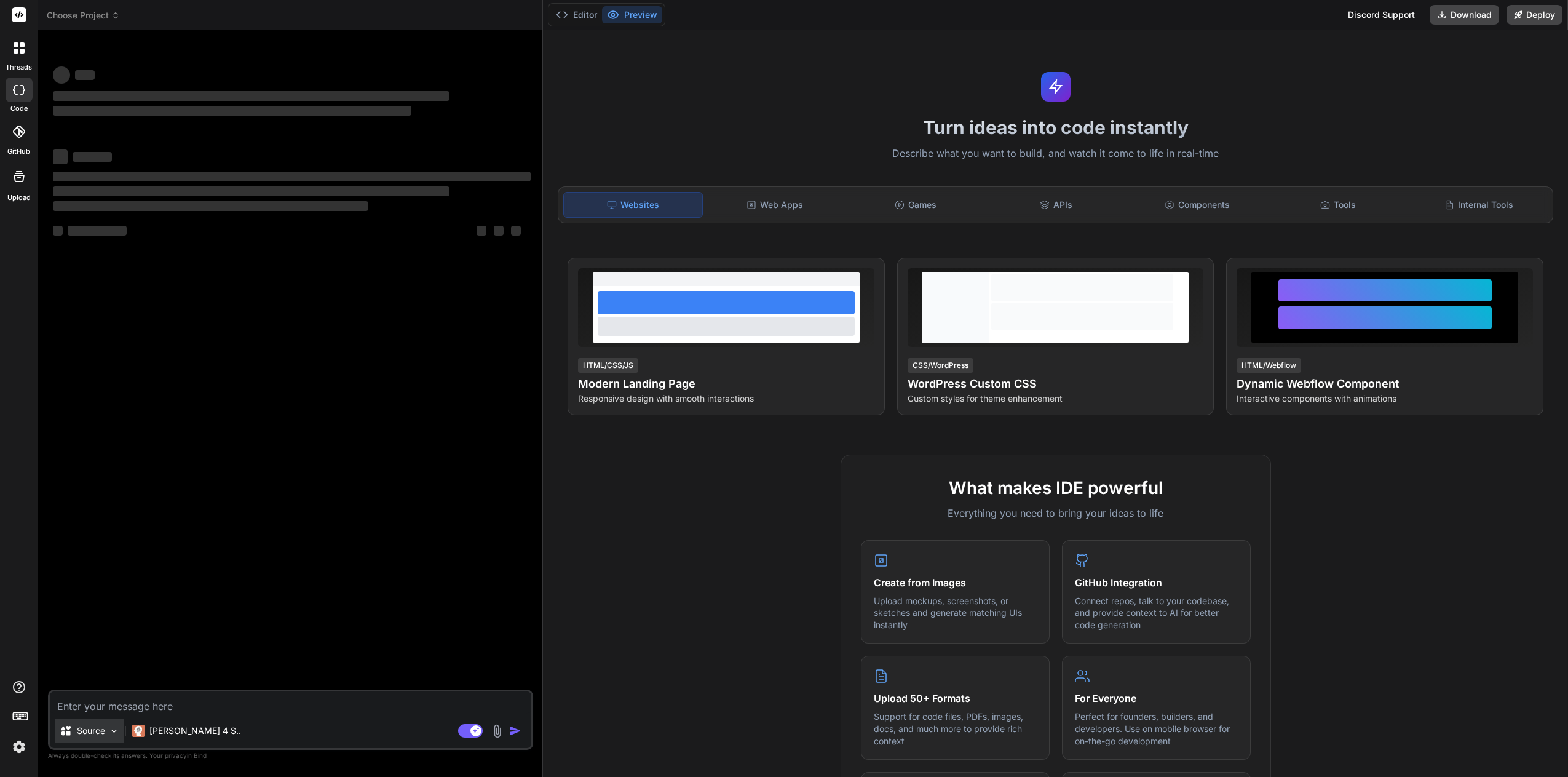
click at [120, 730] on img at bounding box center [114, 731] width 11 height 11
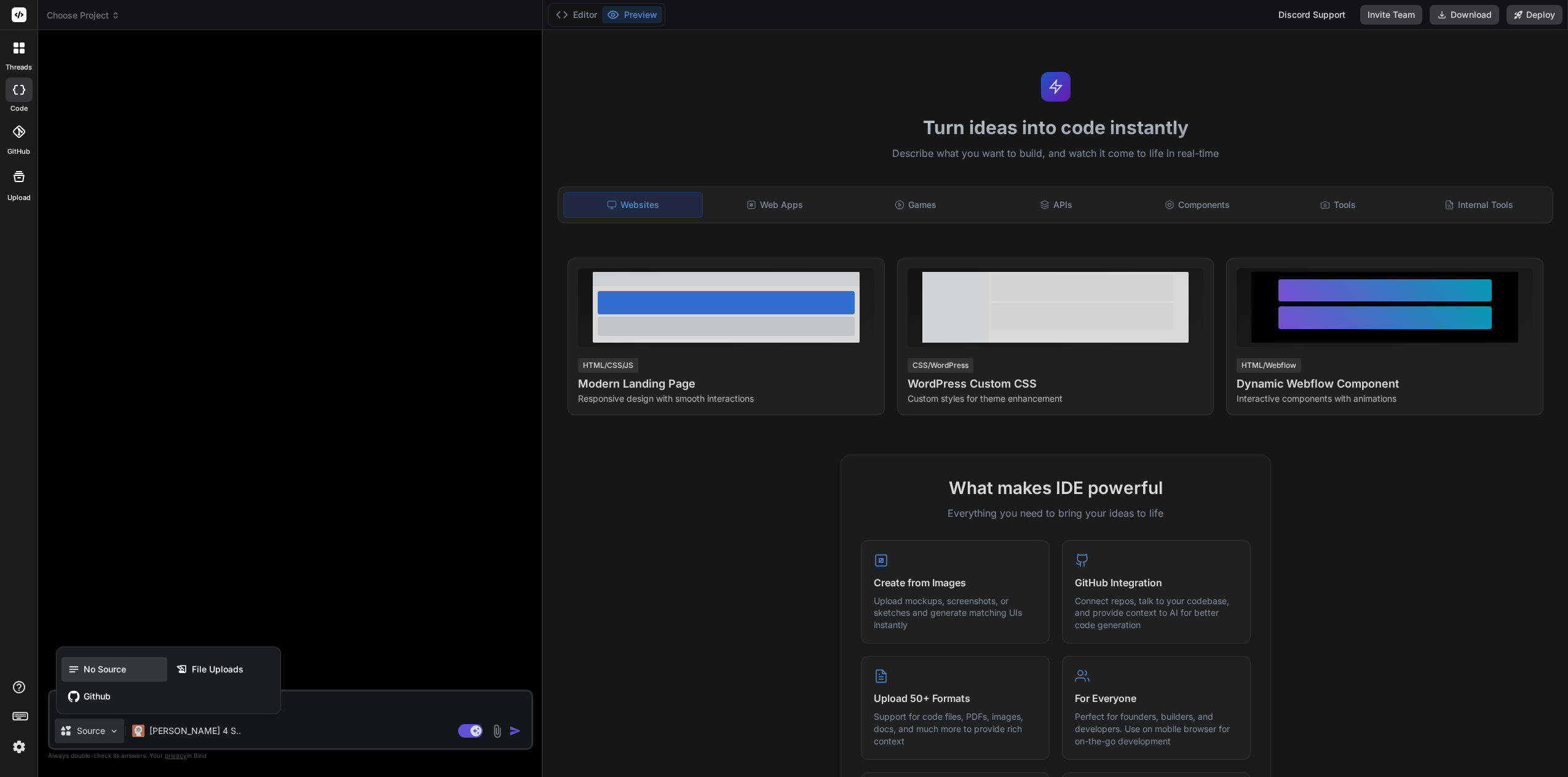
click at [106, 669] on span "No Source" at bounding box center [104, 669] width 42 height 12
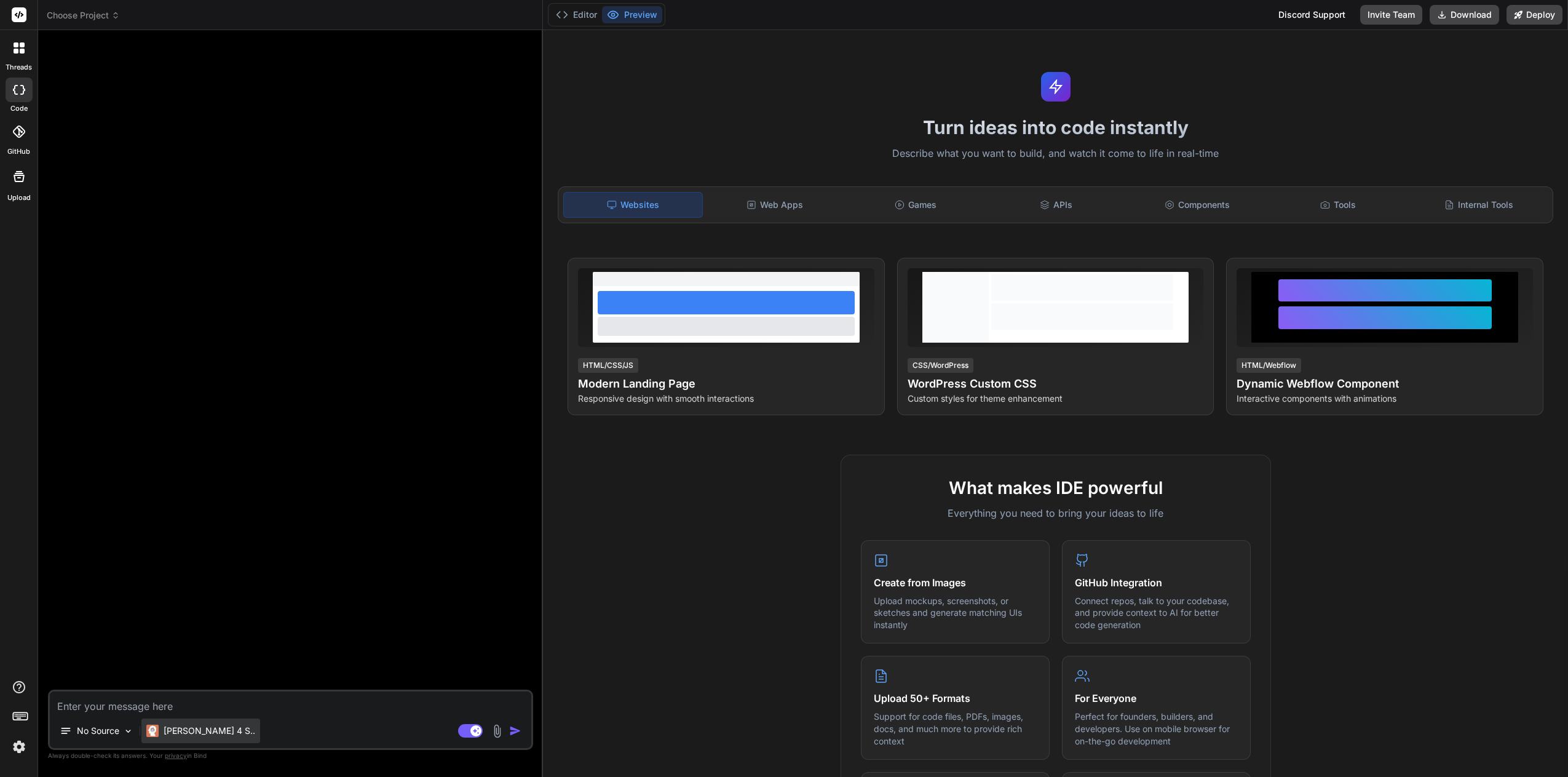
click at [199, 731] on p "Claude 4 S.." at bounding box center [209, 731] width 91 height 12
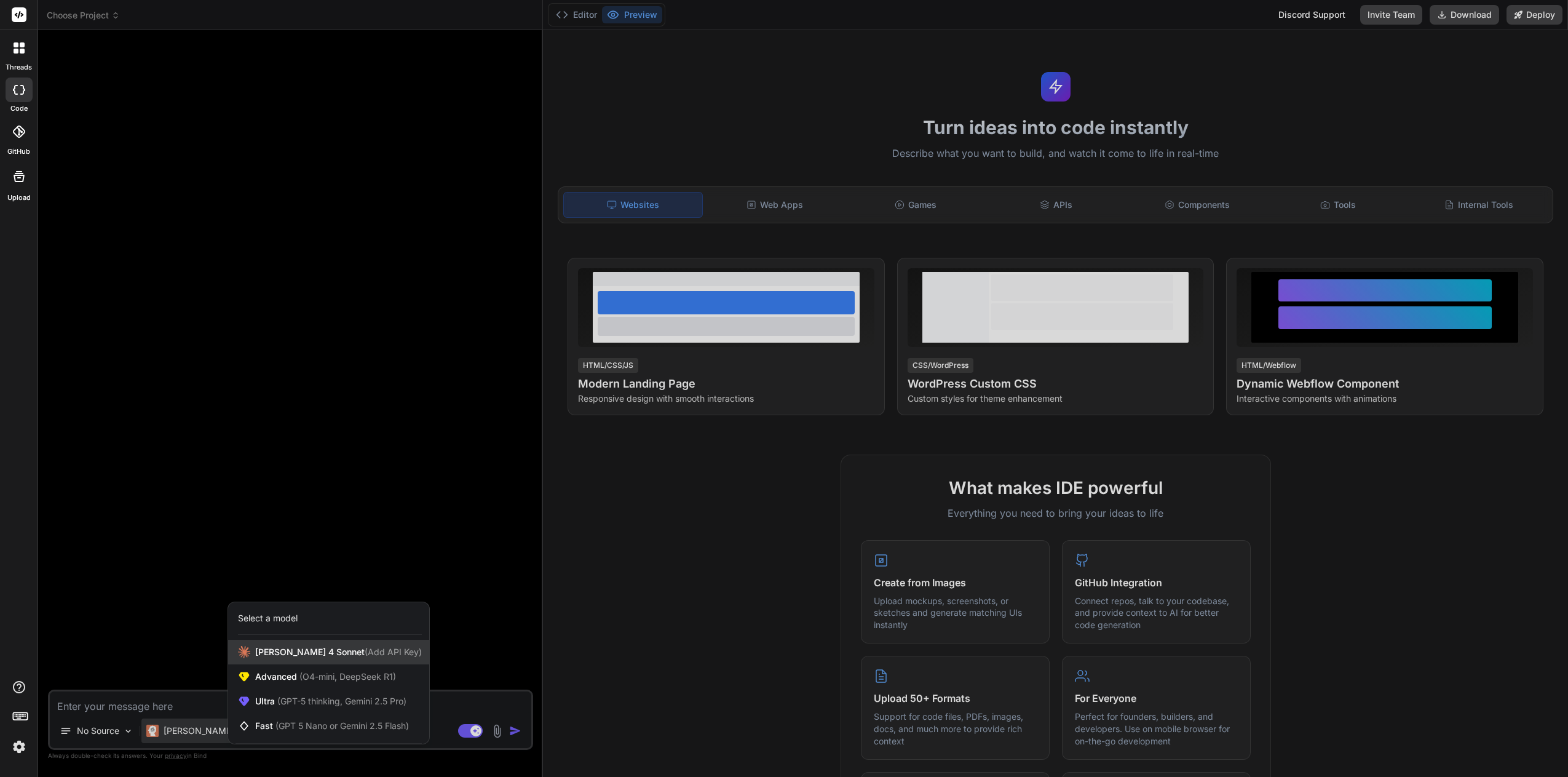
click at [374, 653] on span "(Add API Key)" at bounding box center [393, 652] width 58 height 11
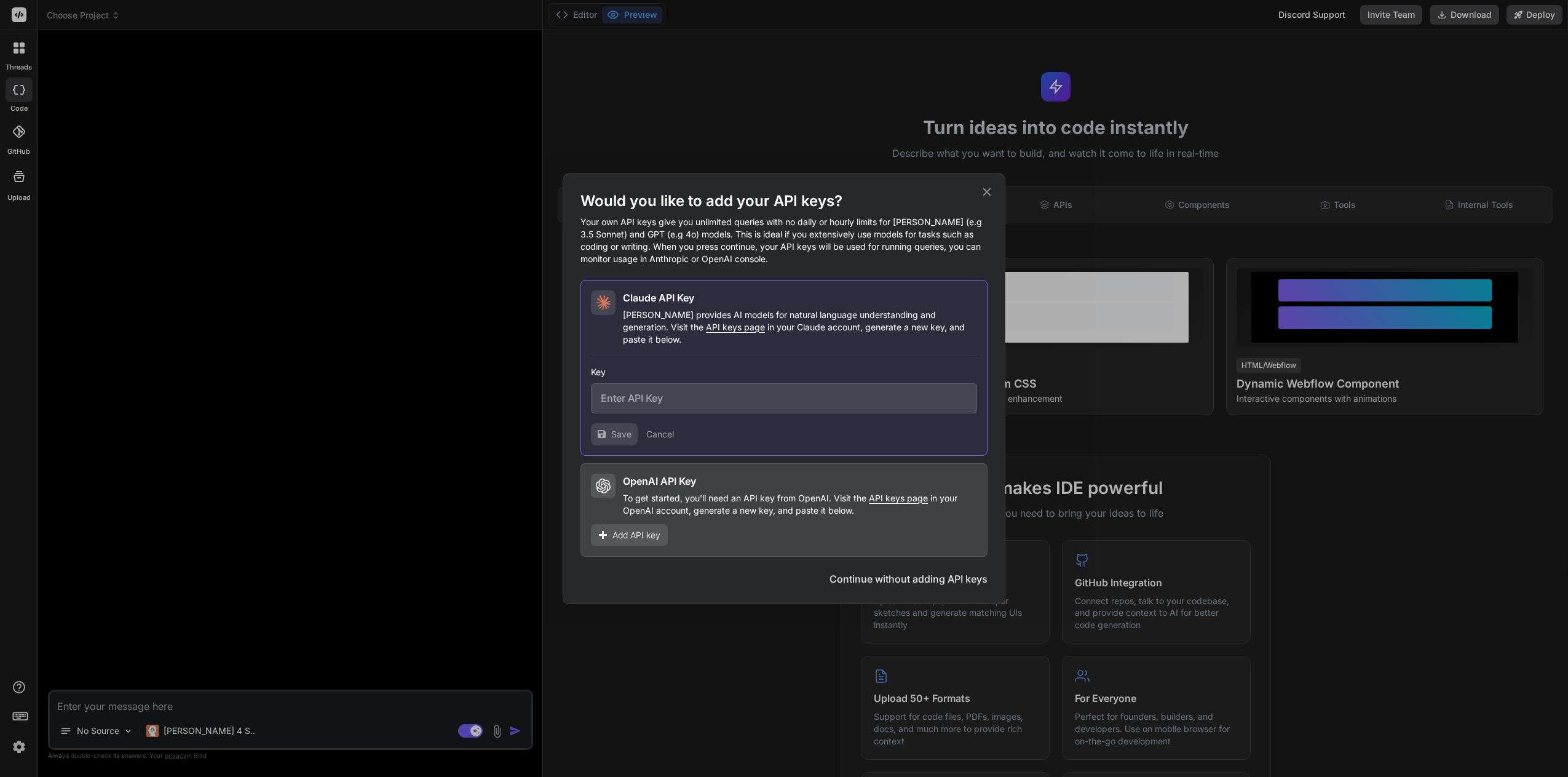
click at [899, 572] on button "Continue without adding API keys" at bounding box center [909, 578] width 158 height 15
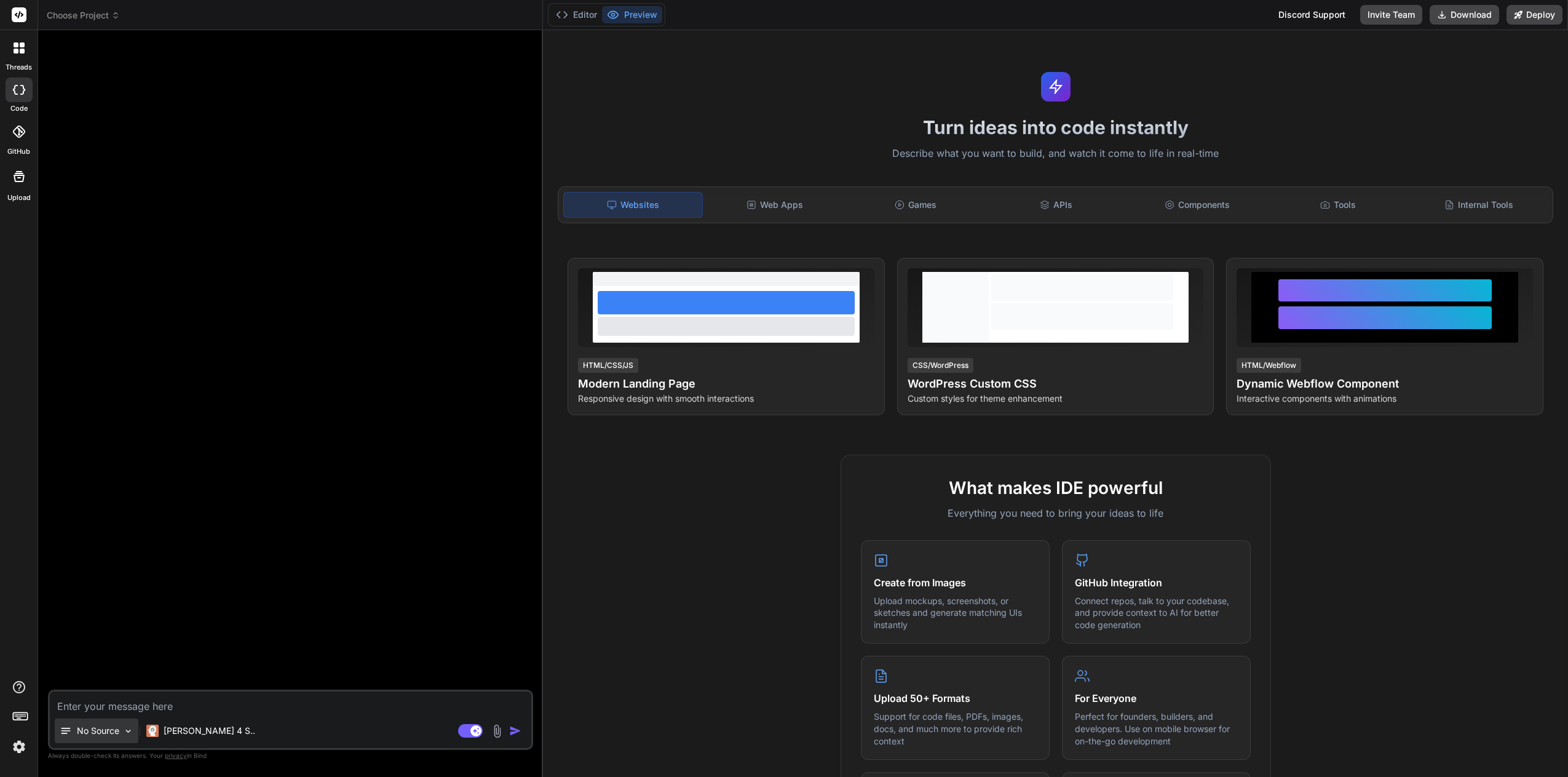
click at [106, 740] on div "No Source" at bounding box center [96, 731] width 84 height 25
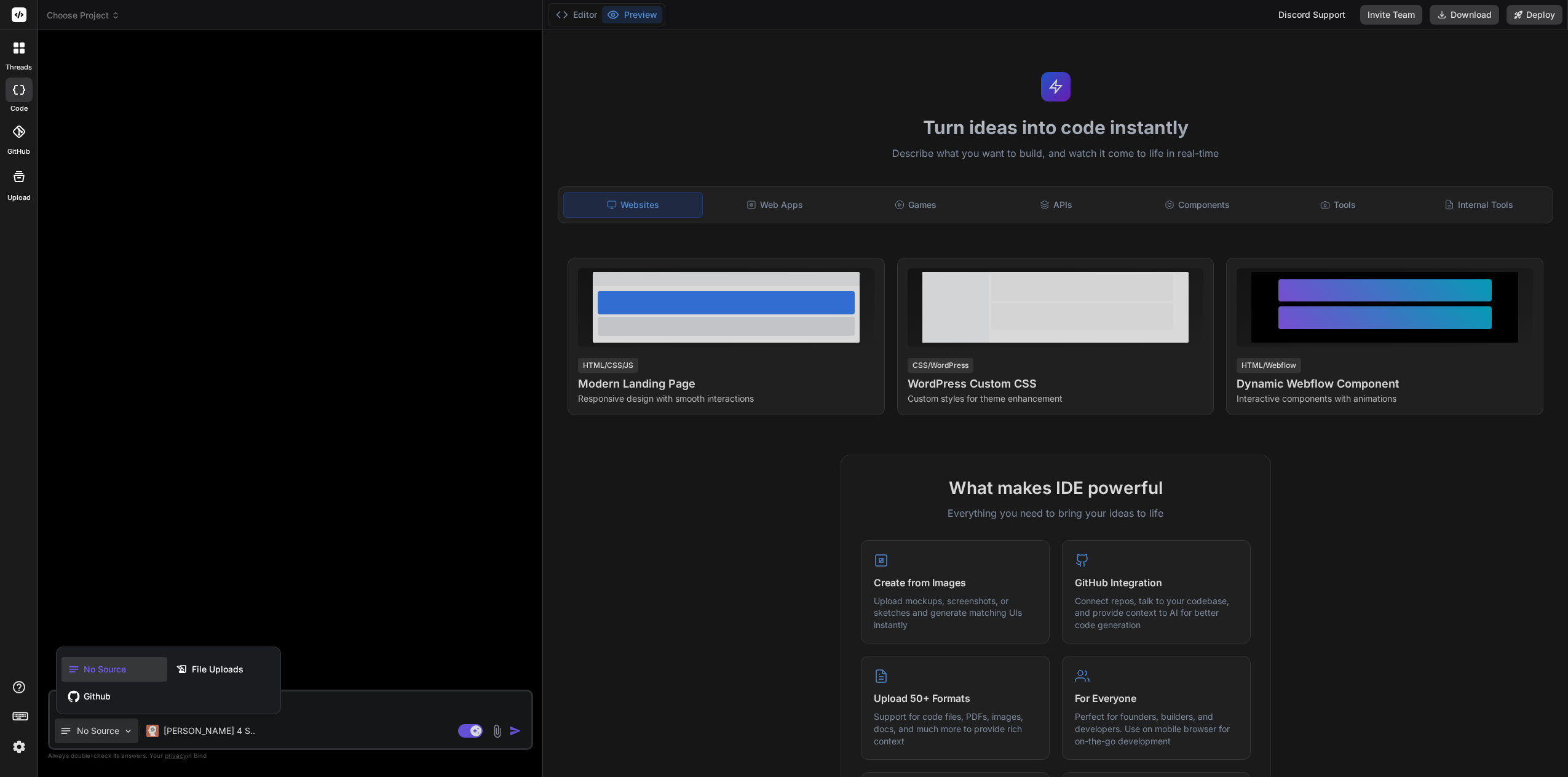
click at [111, 668] on span "No Source" at bounding box center [104, 669] width 42 height 12
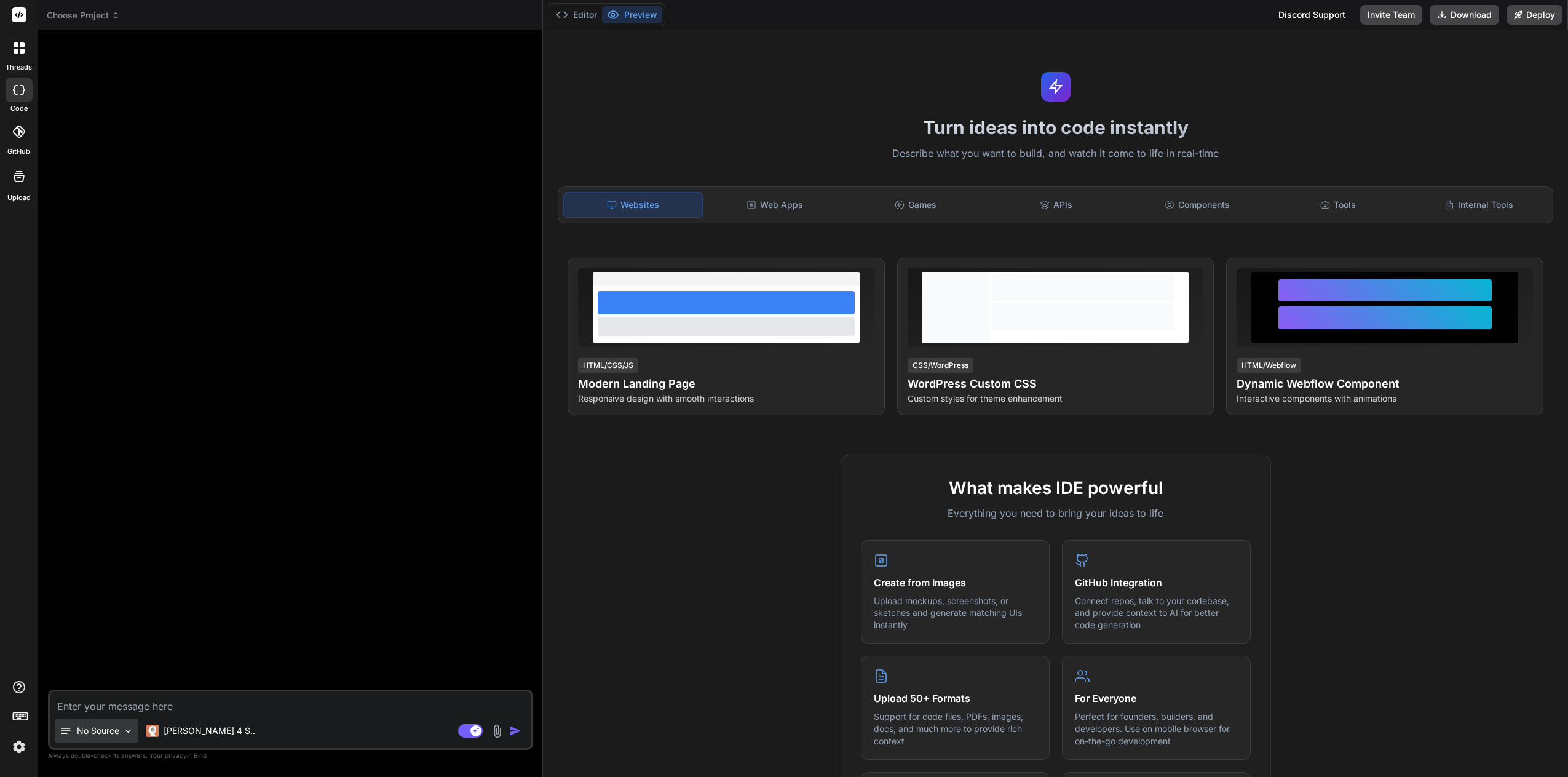
click at [92, 741] on div "No Source" at bounding box center [96, 731] width 84 height 25
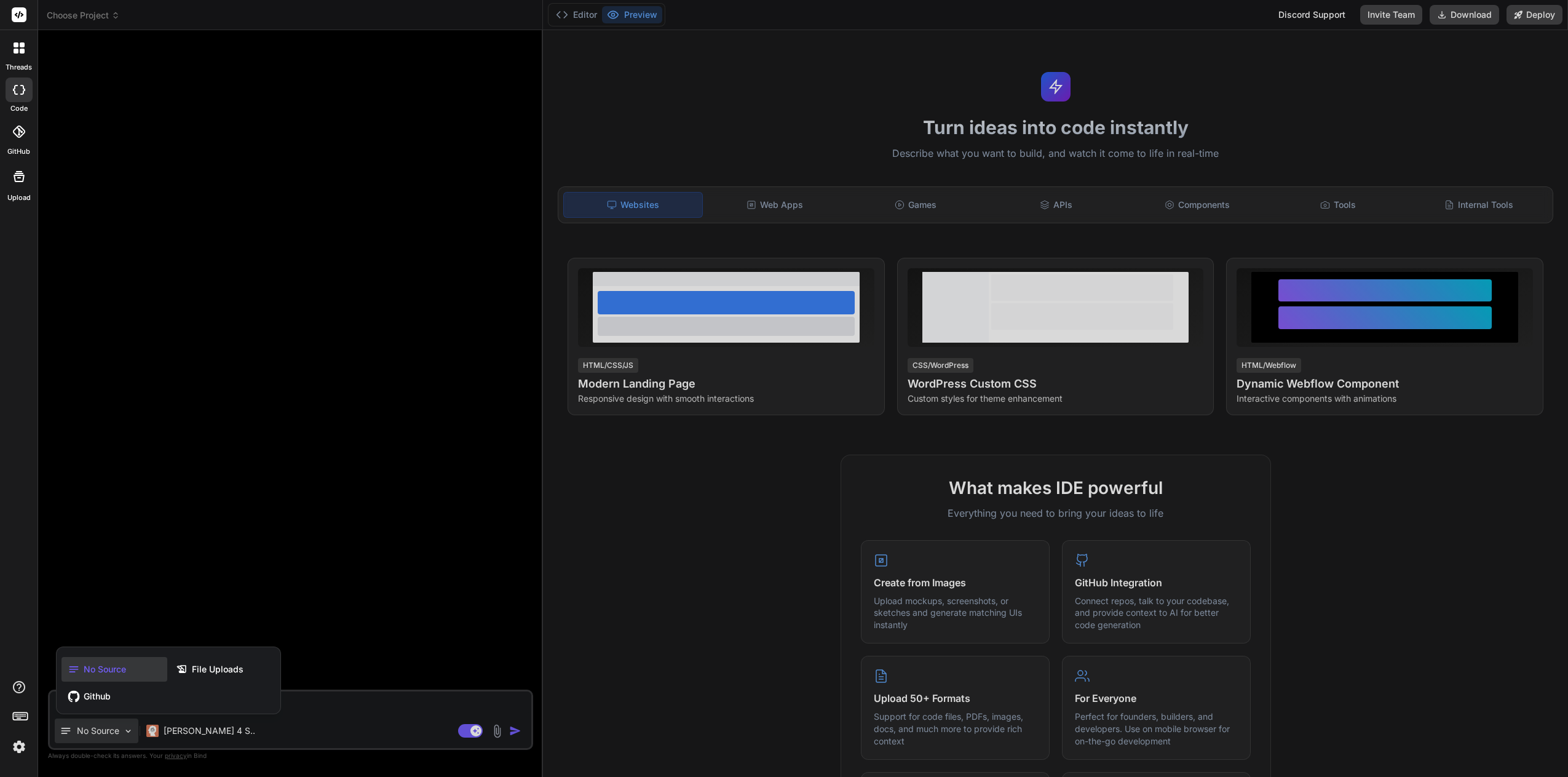
click at [93, 740] on div at bounding box center [784, 388] width 1568 height 777
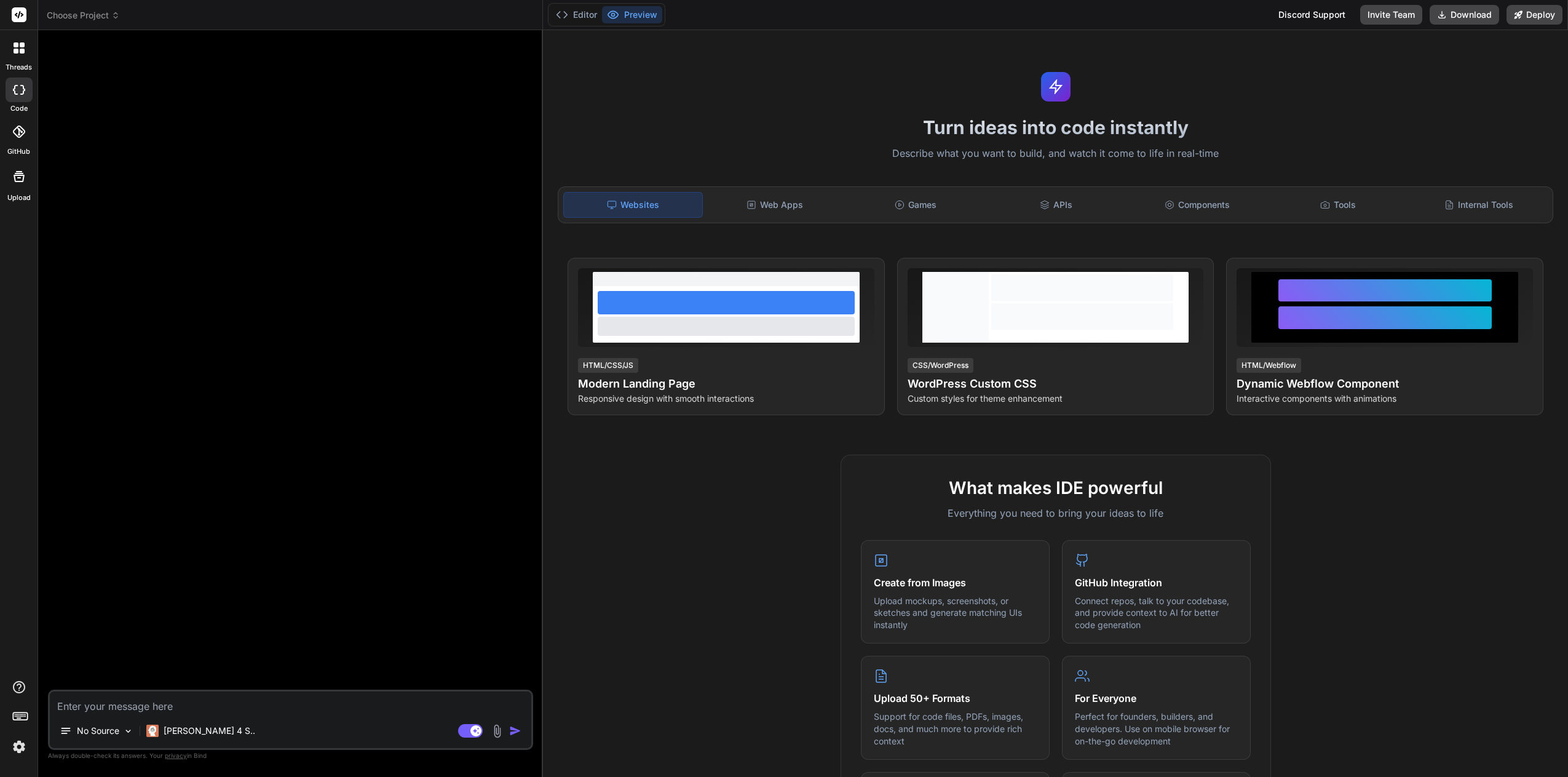
click at [23, 746] on img at bounding box center [18, 746] width 21 height 21
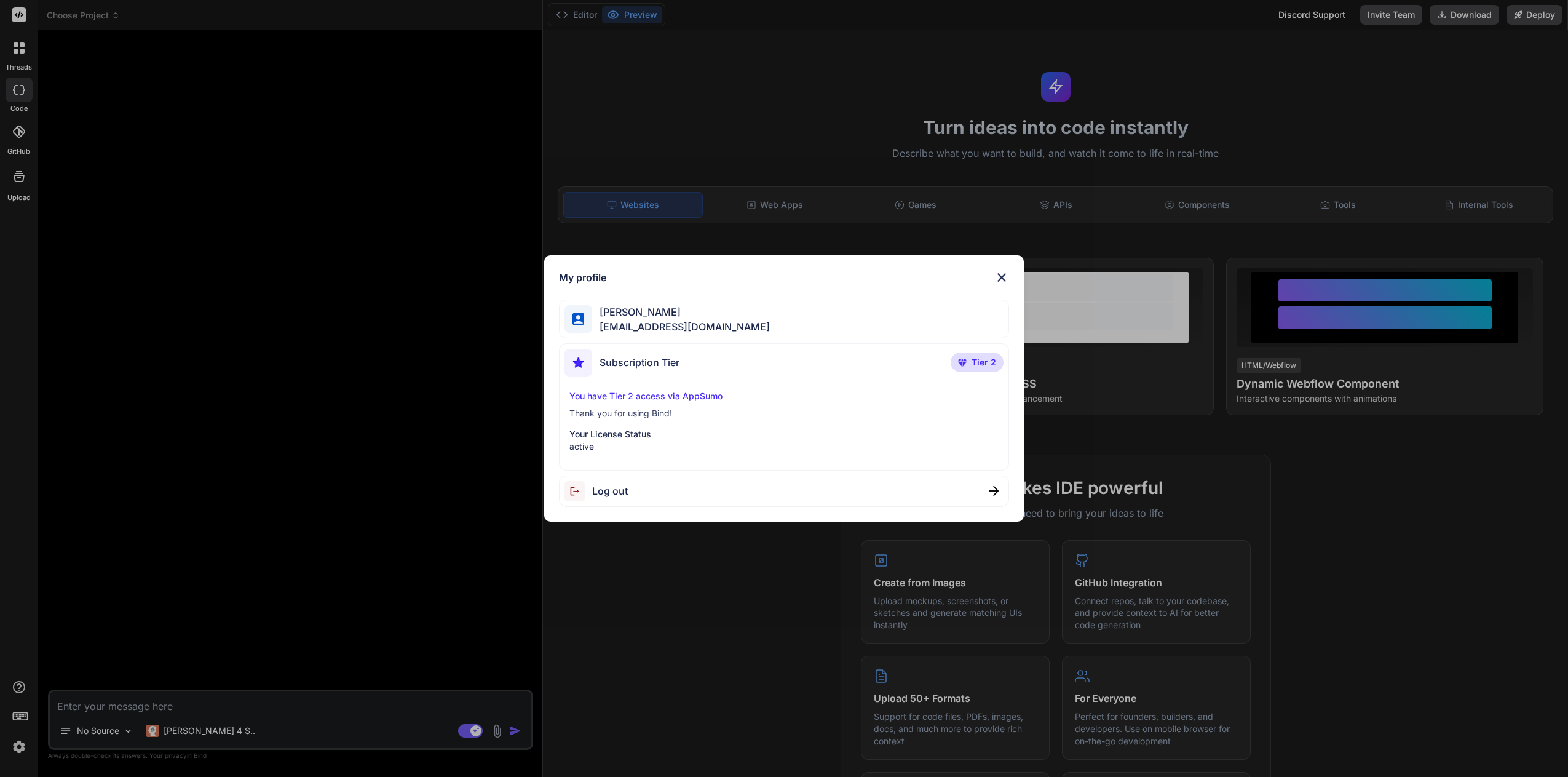
click at [1000, 272] on img at bounding box center [1001, 277] width 15 height 15
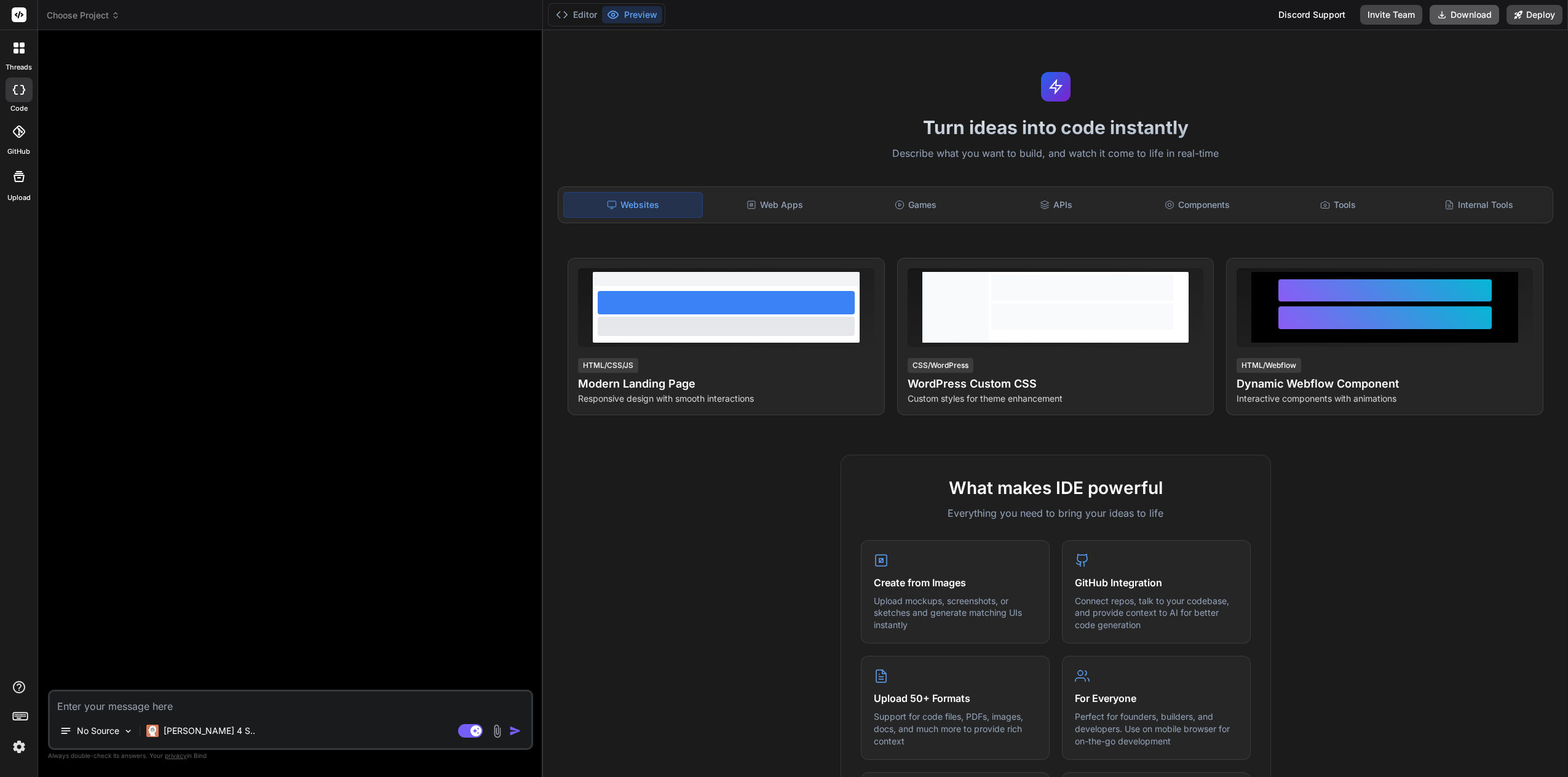
click at [1466, 14] on button "Download" at bounding box center [1464, 15] width 70 height 20
click at [1245, 18] on div "Editor Preview Discord Support Invite Team Download Deploy" at bounding box center [1055, 15] width 1025 height 30
click at [1318, 87] on div "Turn ideas into code instantly Describe what you want to build, and watch it co…" at bounding box center [1055, 403] width 1025 height 746
click at [1447, 109] on div "Turn ideas into code instantly Describe what you want to build, and watch it co…" at bounding box center [1055, 403] width 1025 height 746
click at [1485, 206] on div "Internal Tools" at bounding box center [1478, 205] width 138 height 26
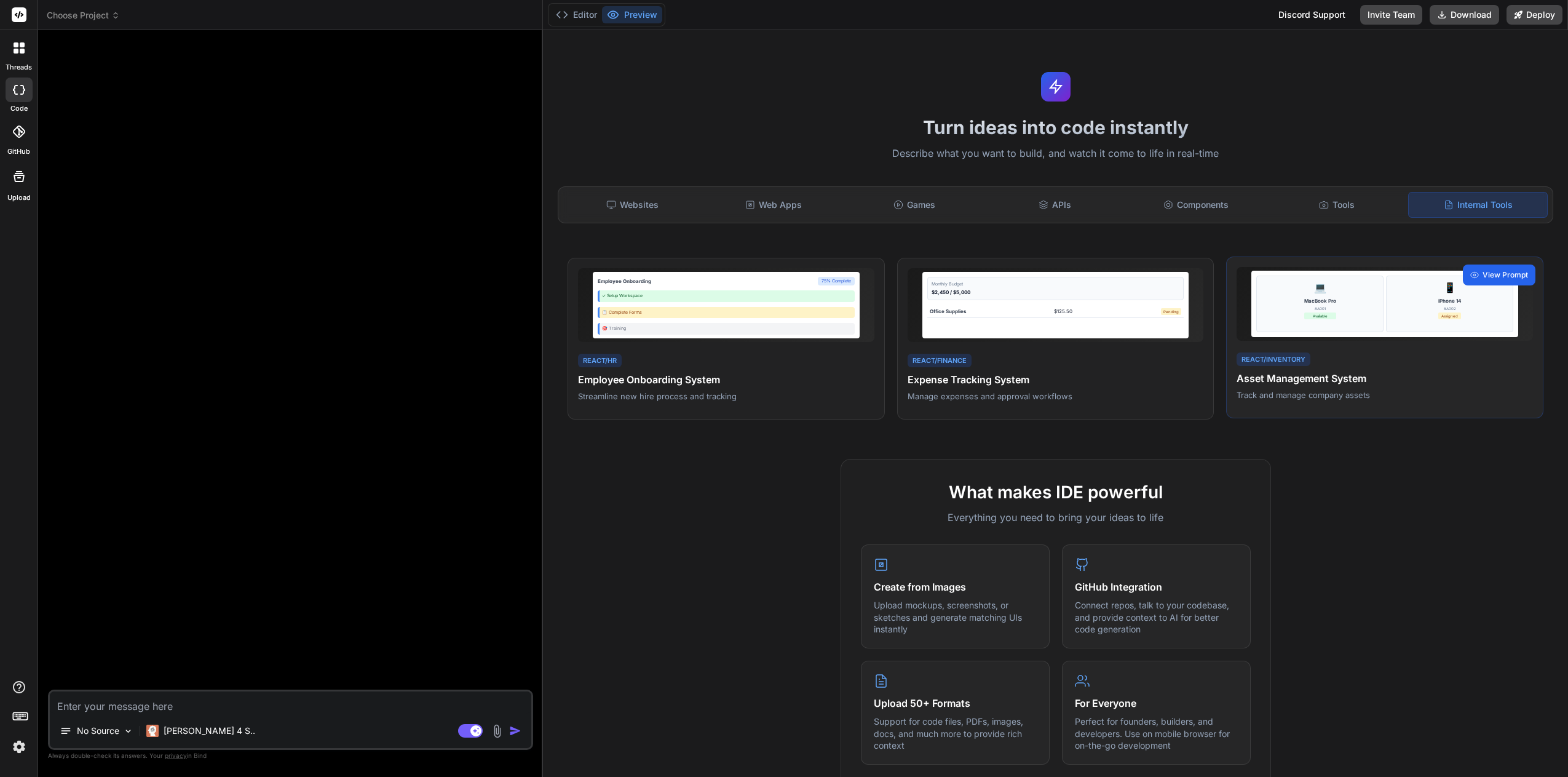
click at [1495, 276] on span "View Prompt" at bounding box center [1504, 275] width 45 height 11
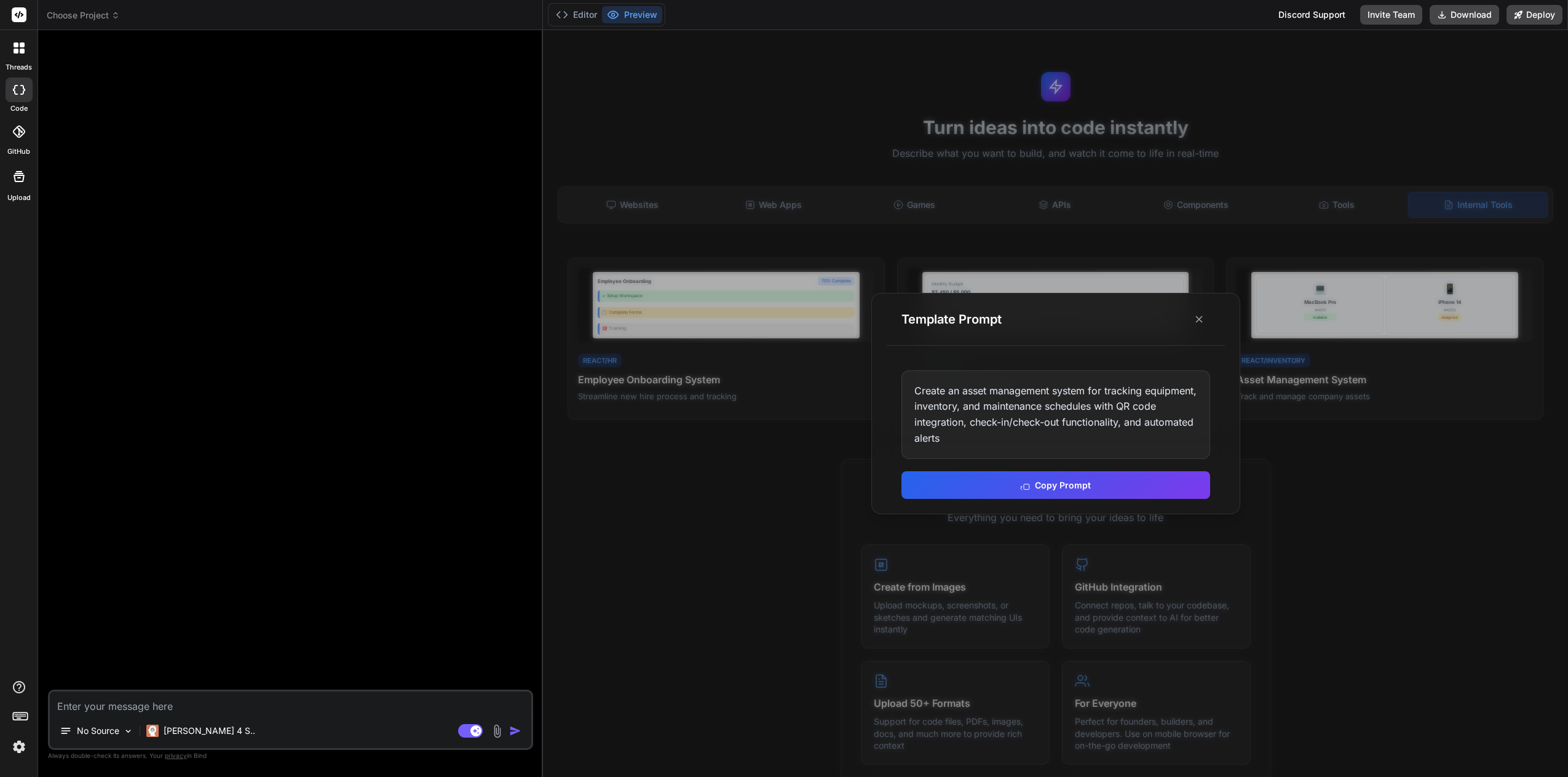
click at [1298, 601] on div at bounding box center [1055, 403] width 1025 height 746
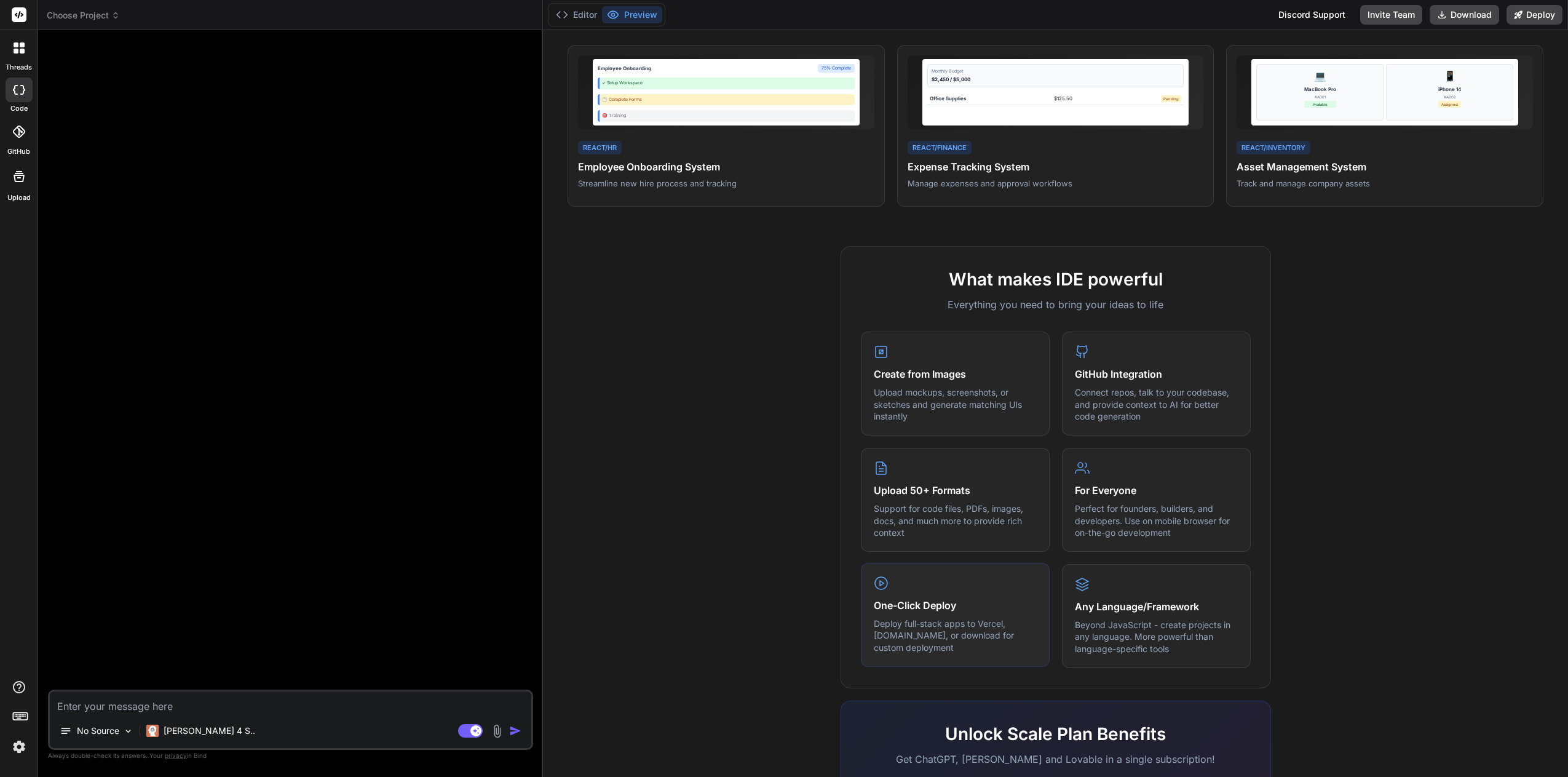
scroll to position [246, 0]
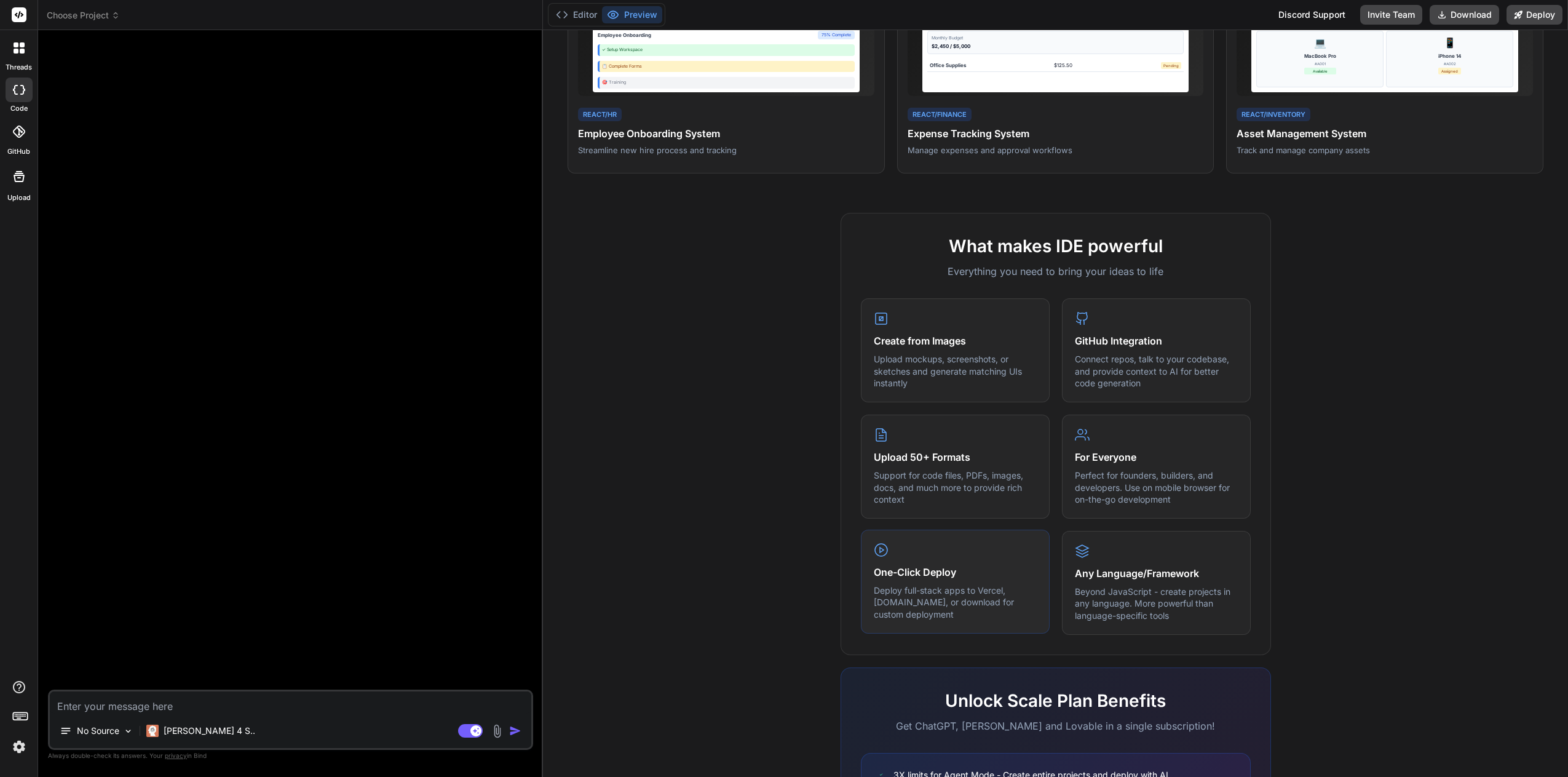
click at [979, 570] on h4 "One-Click Deploy" at bounding box center [955, 571] width 163 height 15
click at [878, 548] on icon at bounding box center [880, 549] width 15 height 15
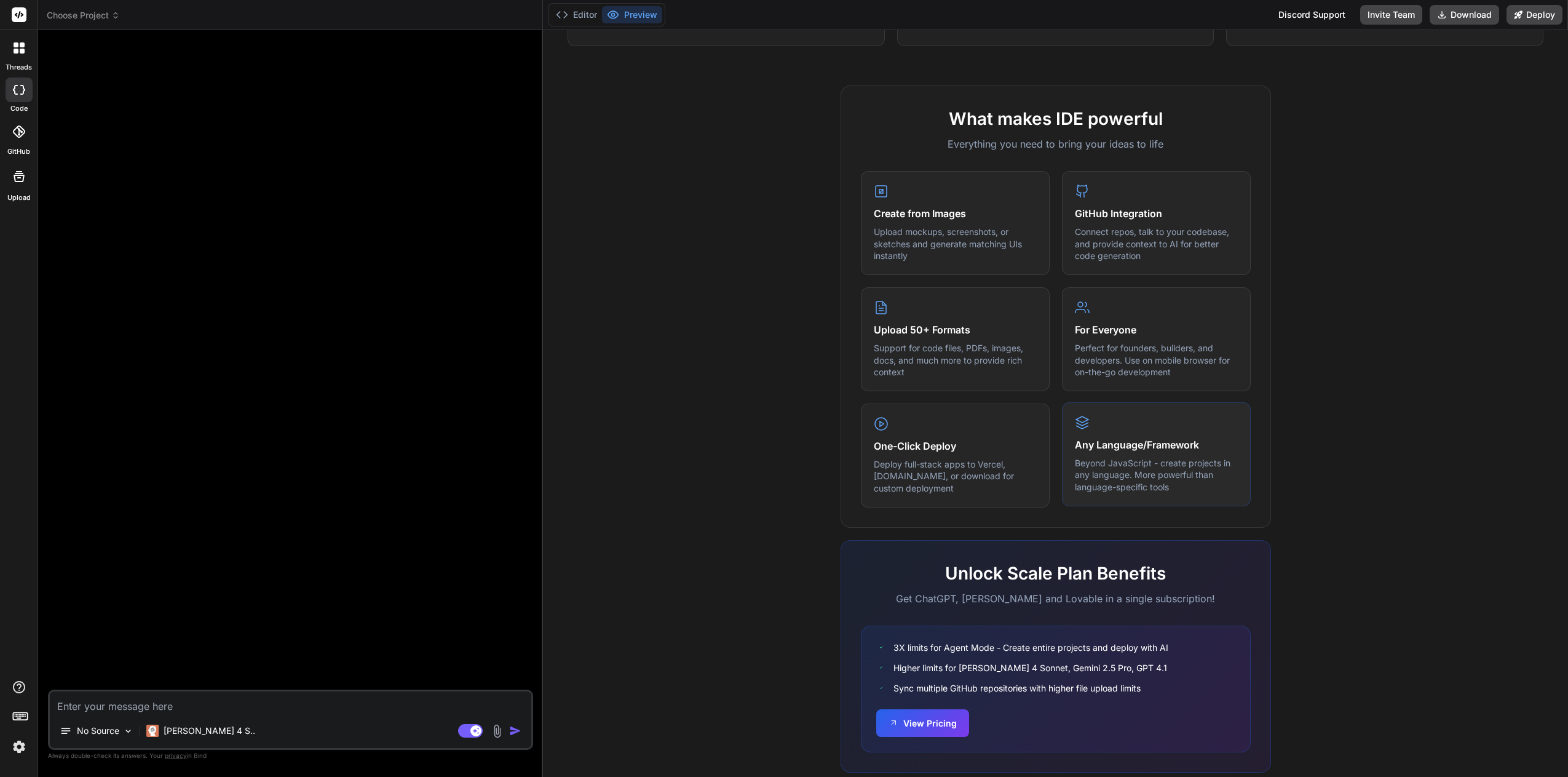
scroll to position [401, 0]
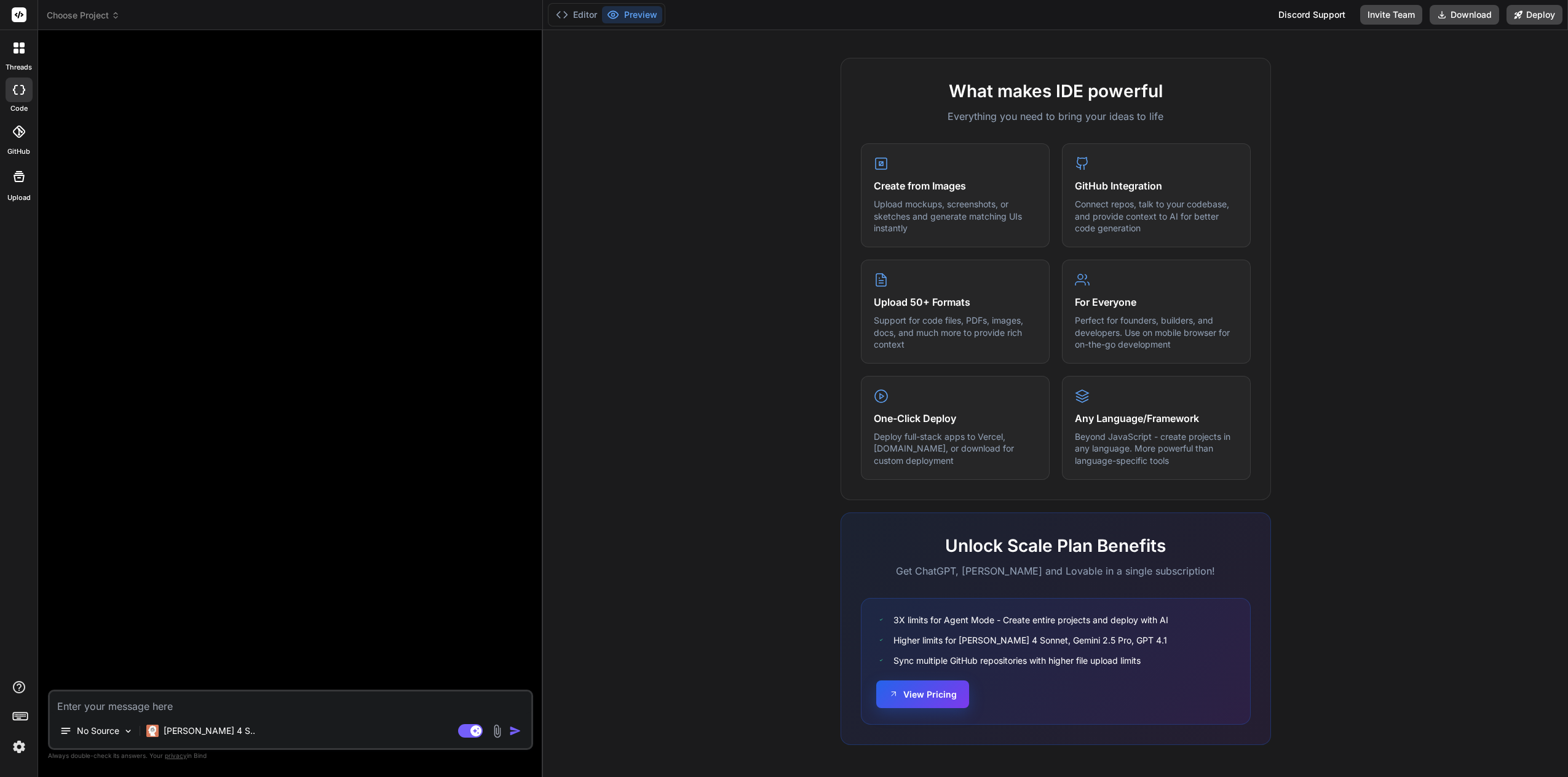
click at [936, 694] on button "View Pricing" at bounding box center [922, 694] width 93 height 28
click at [579, 15] on button "Editor" at bounding box center [576, 15] width 51 height 17
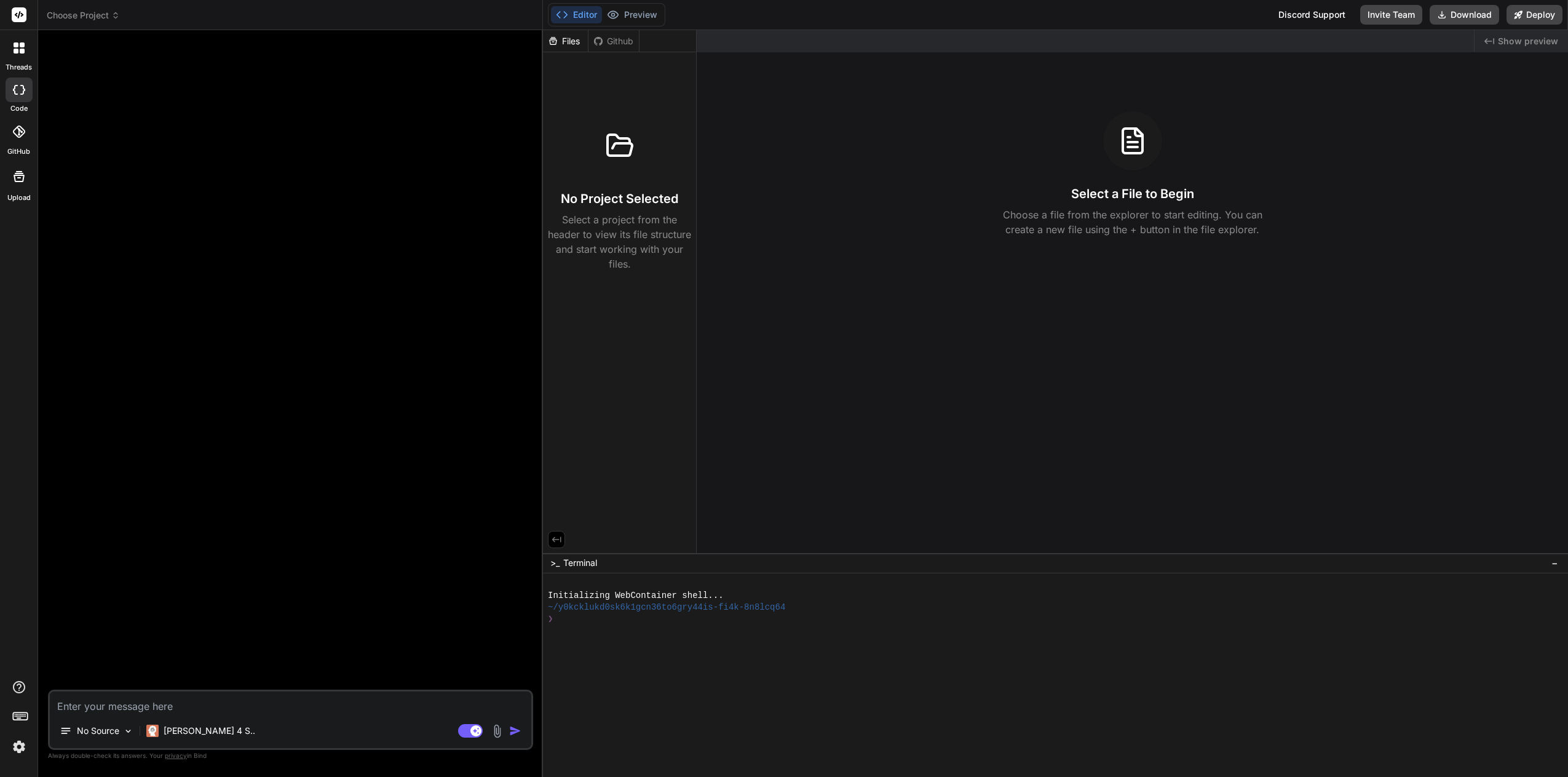
click at [624, 38] on div "Github" at bounding box center [613, 41] width 51 height 12
click at [613, 41] on div "Github" at bounding box center [613, 41] width 51 height 12
click at [103, 735] on p "No Source" at bounding box center [97, 731] width 42 height 12
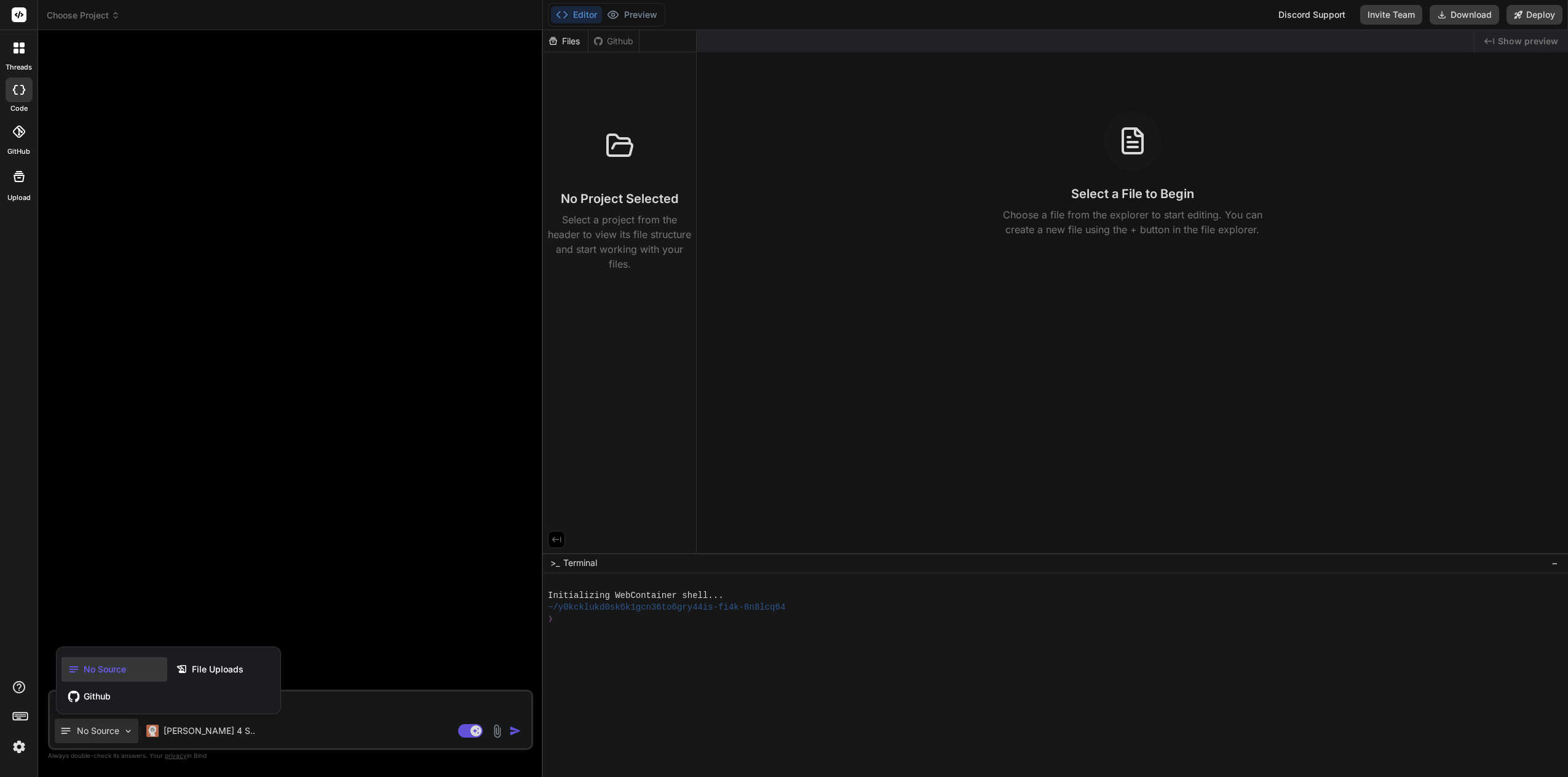
click at [92, 696] on span "Github" at bounding box center [97, 696] width 27 height 12
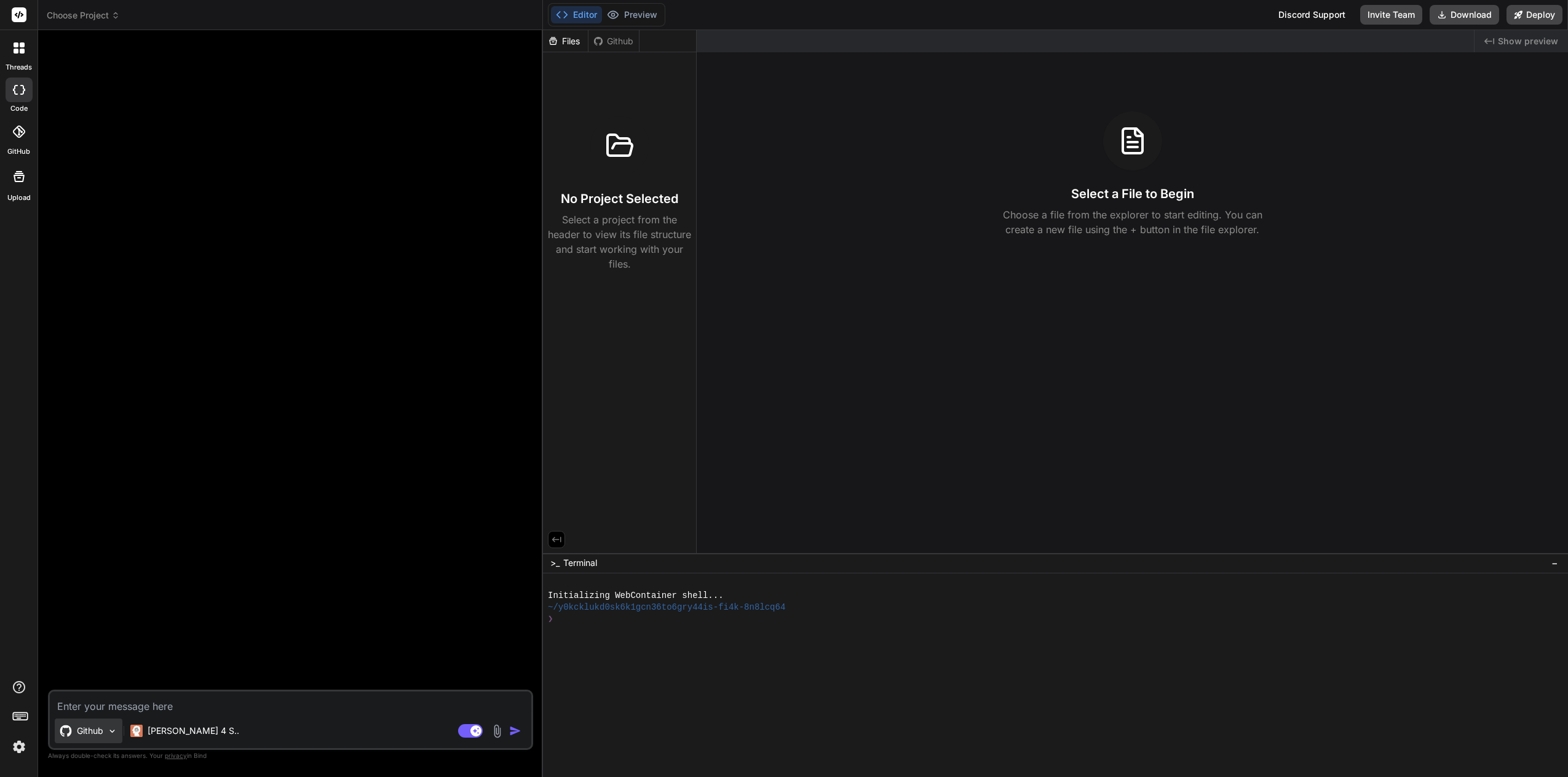
click at [66, 731] on icon at bounding box center [66, 731] width 12 height 12
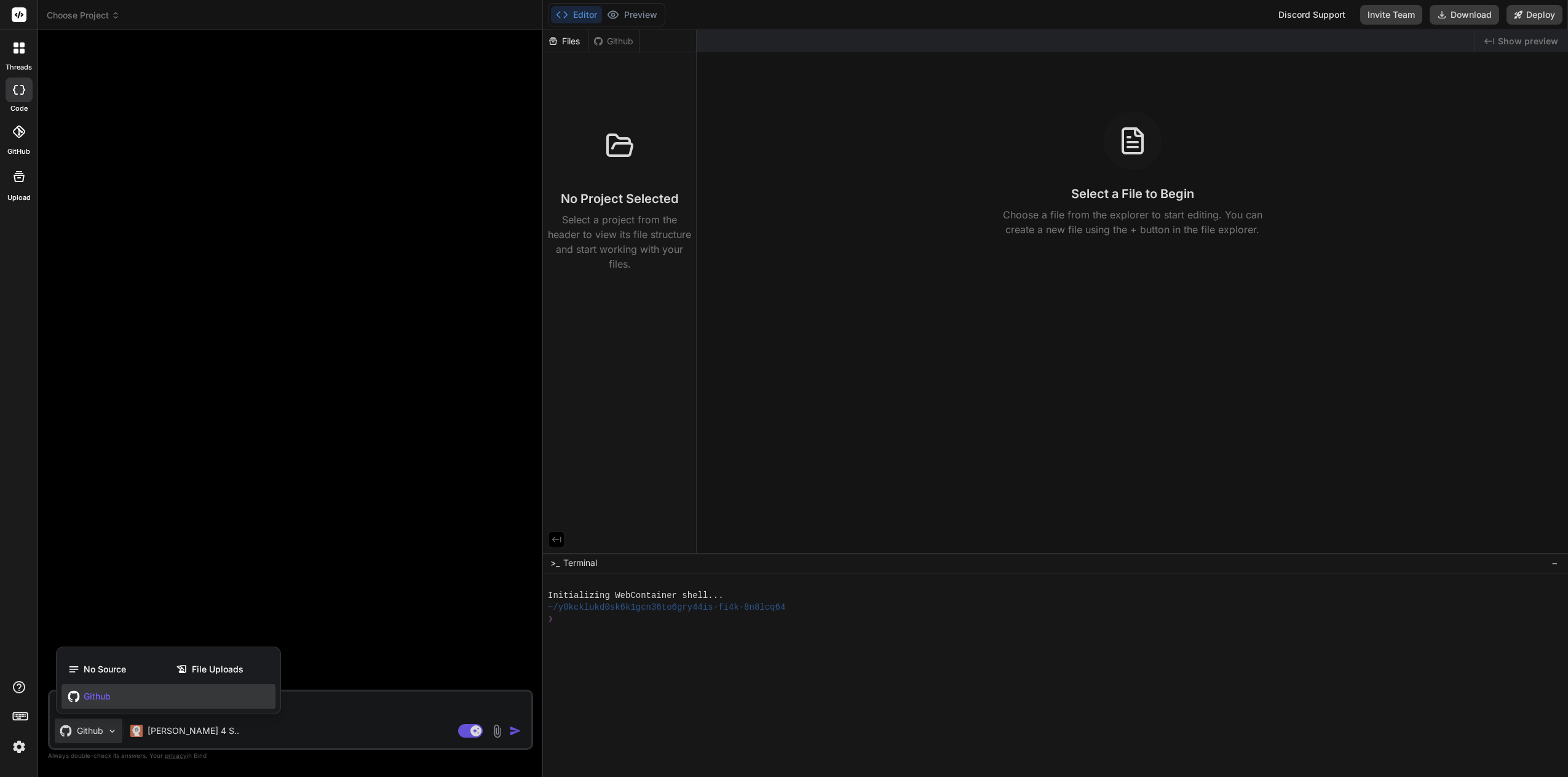
click at [66, 730] on div at bounding box center [784, 388] width 1568 height 777
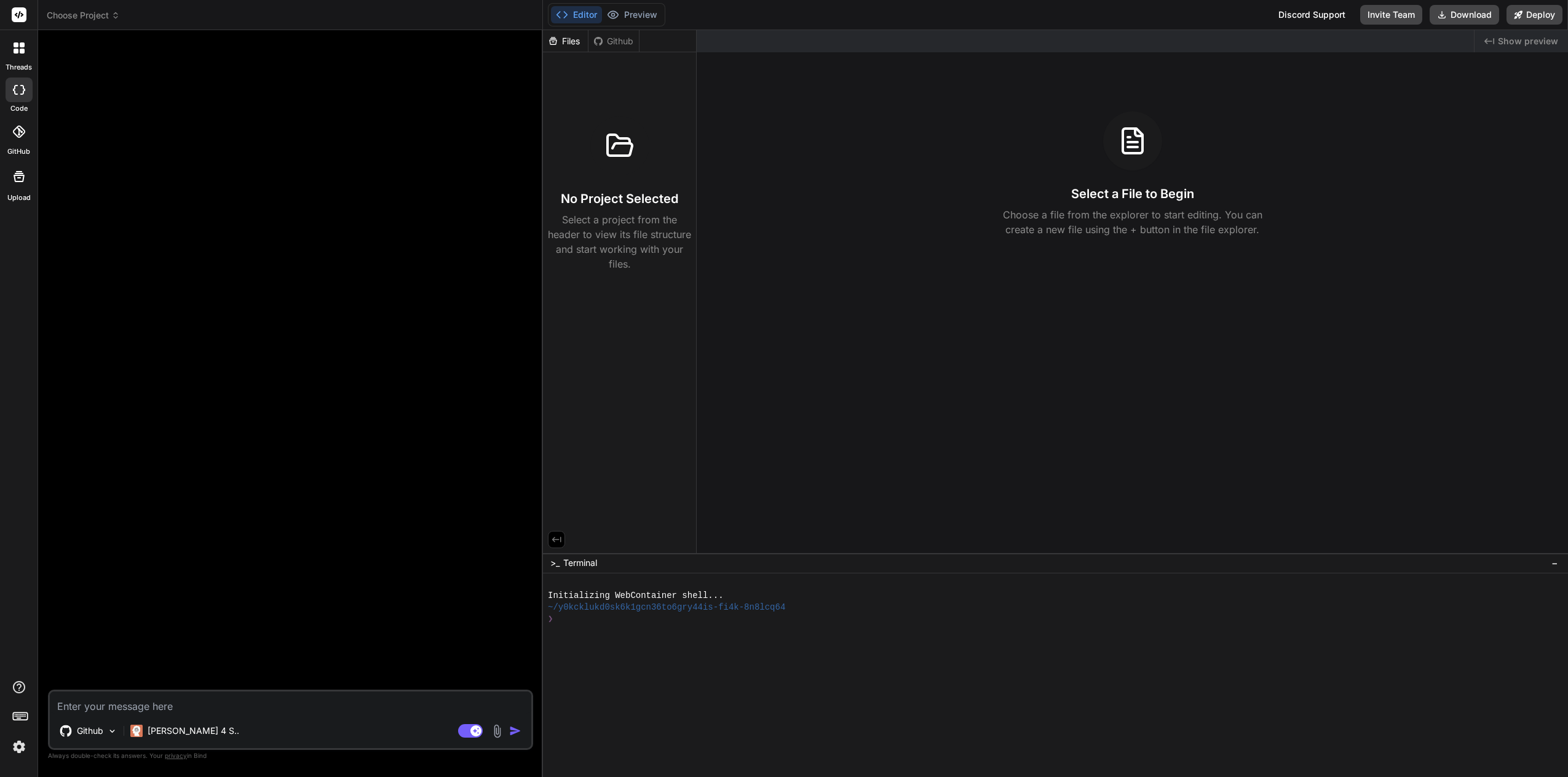
click at [66, 730] on icon at bounding box center [66, 731] width 12 height 12
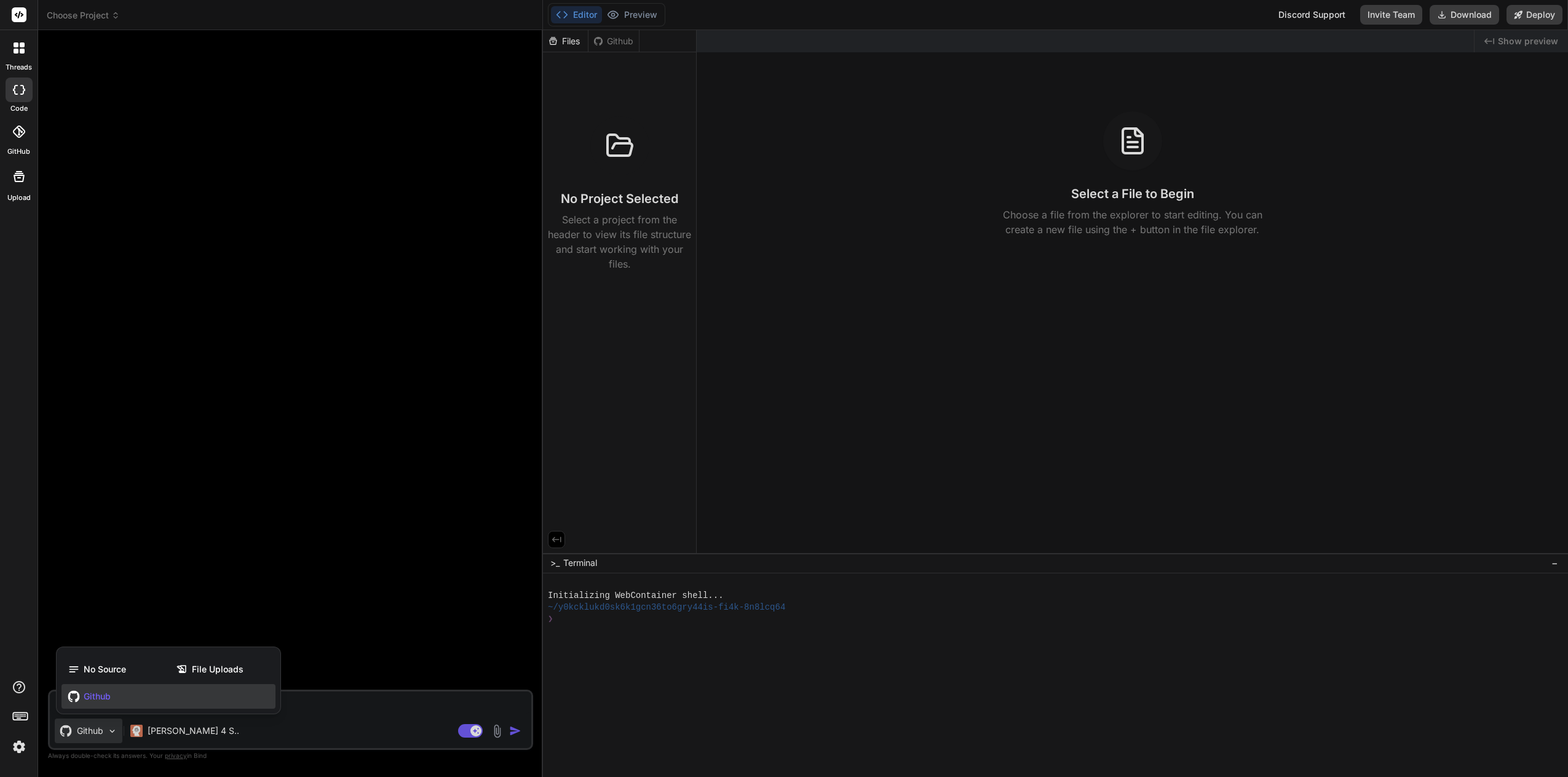
click at [66, 729] on div at bounding box center [784, 388] width 1568 height 777
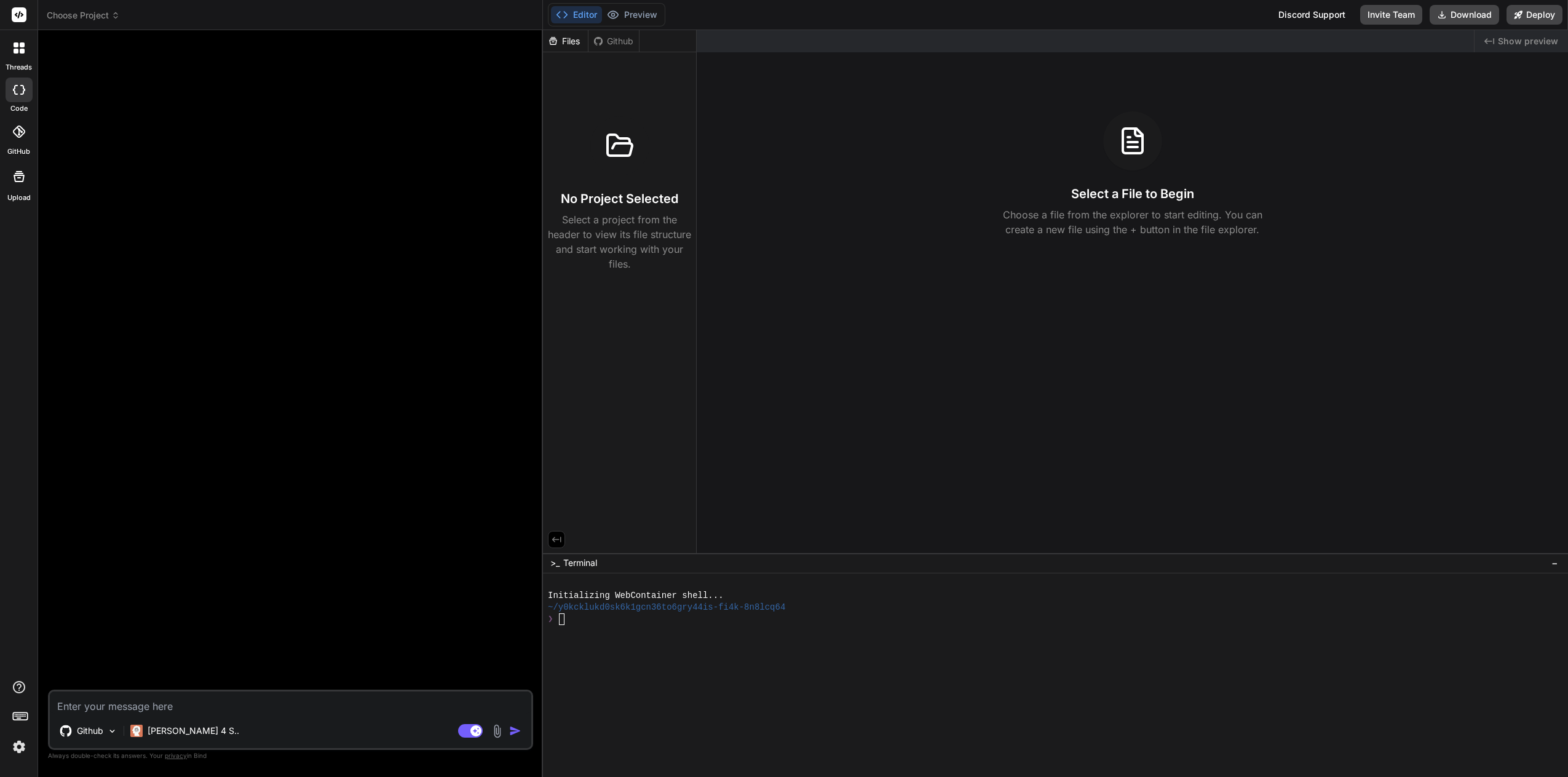
click at [85, 15] on span "Choose Project" at bounding box center [83, 15] width 73 height 12
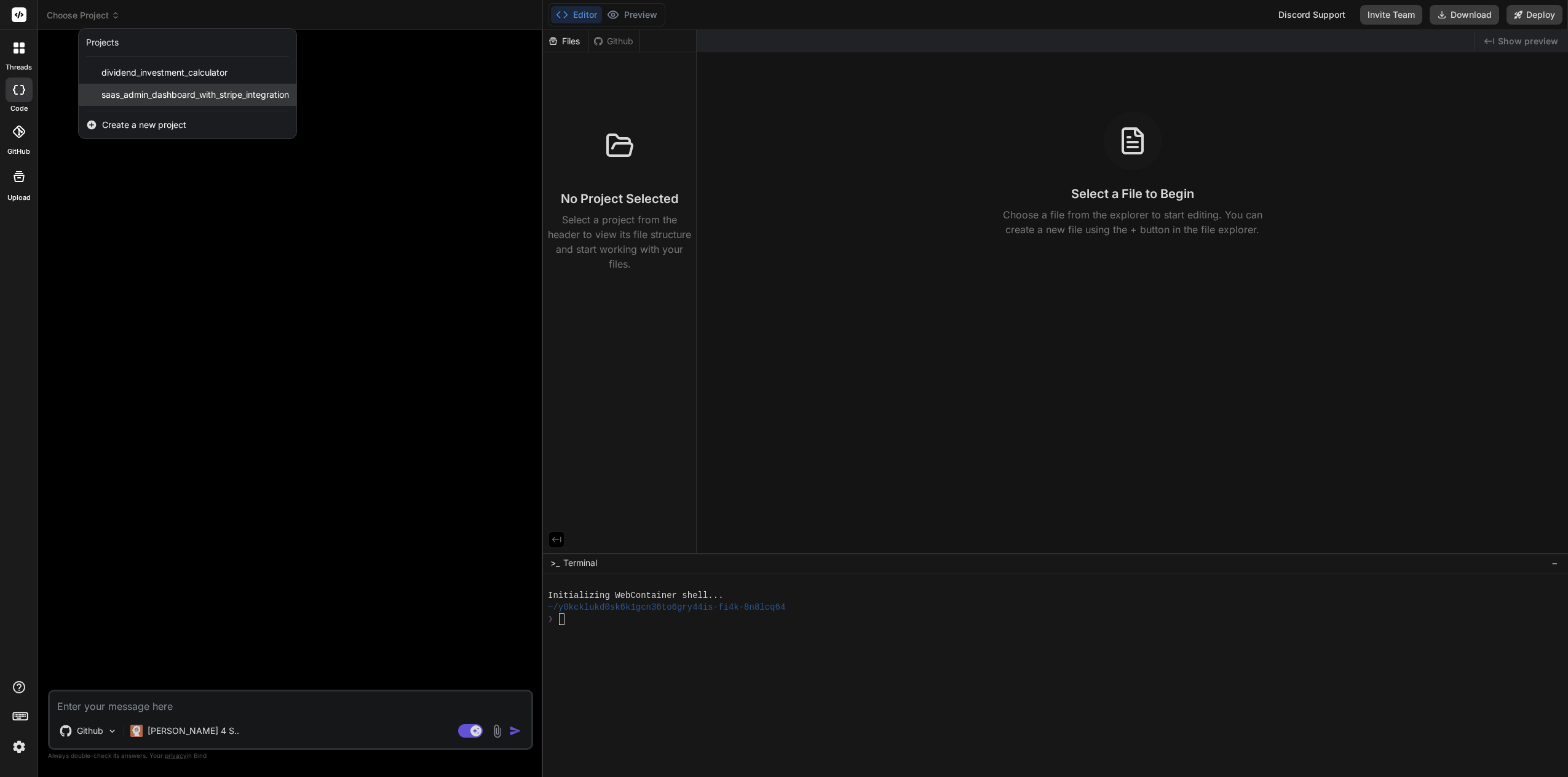
click at [231, 97] on span "saas_admin_dashboard_with_stripe_integration" at bounding box center [195, 94] width 188 height 12
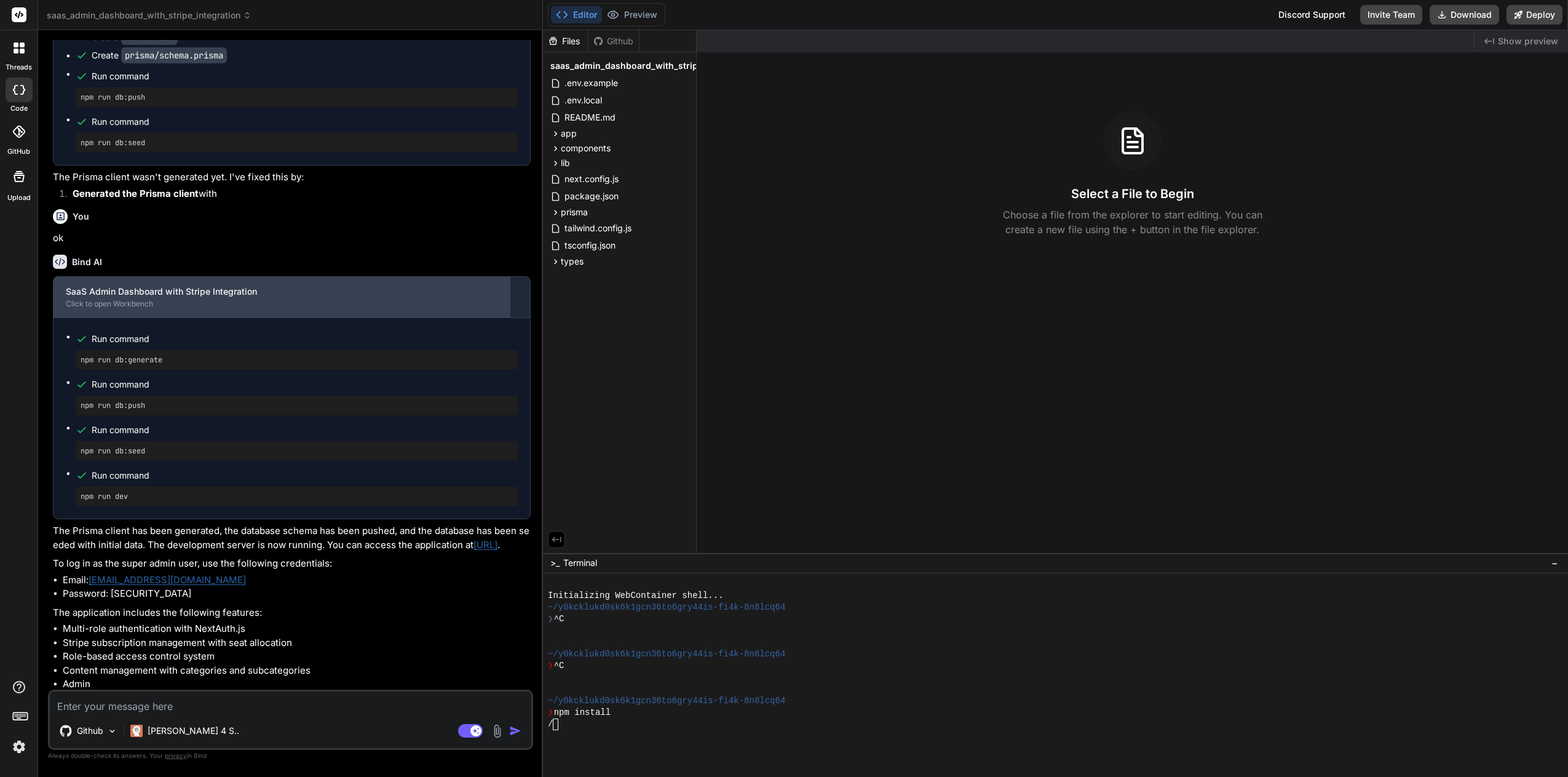
scroll to position [2321, 0]
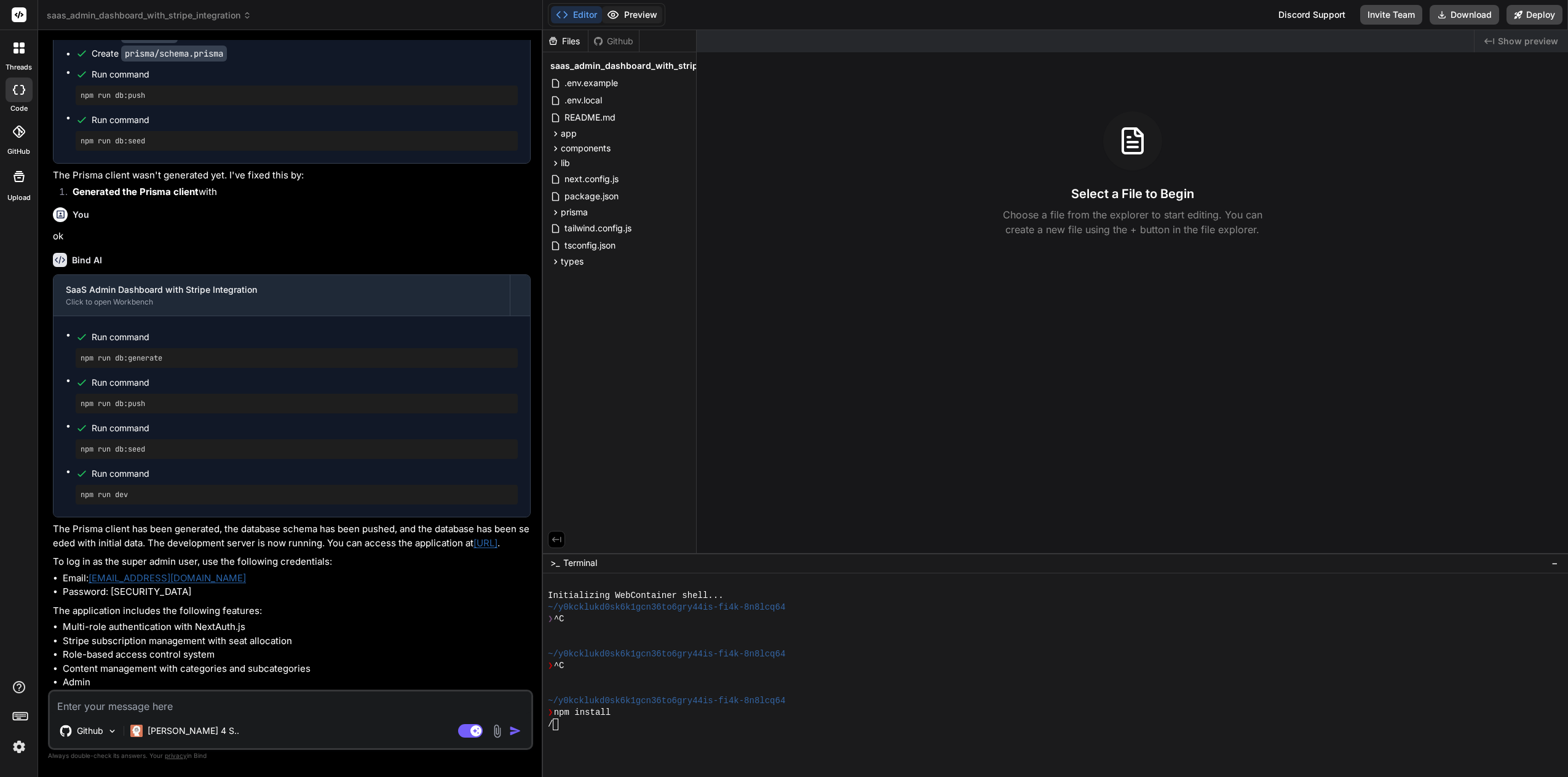
click at [647, 10] on button "Preview" at bounding box center [632, 15] width 61 height 17
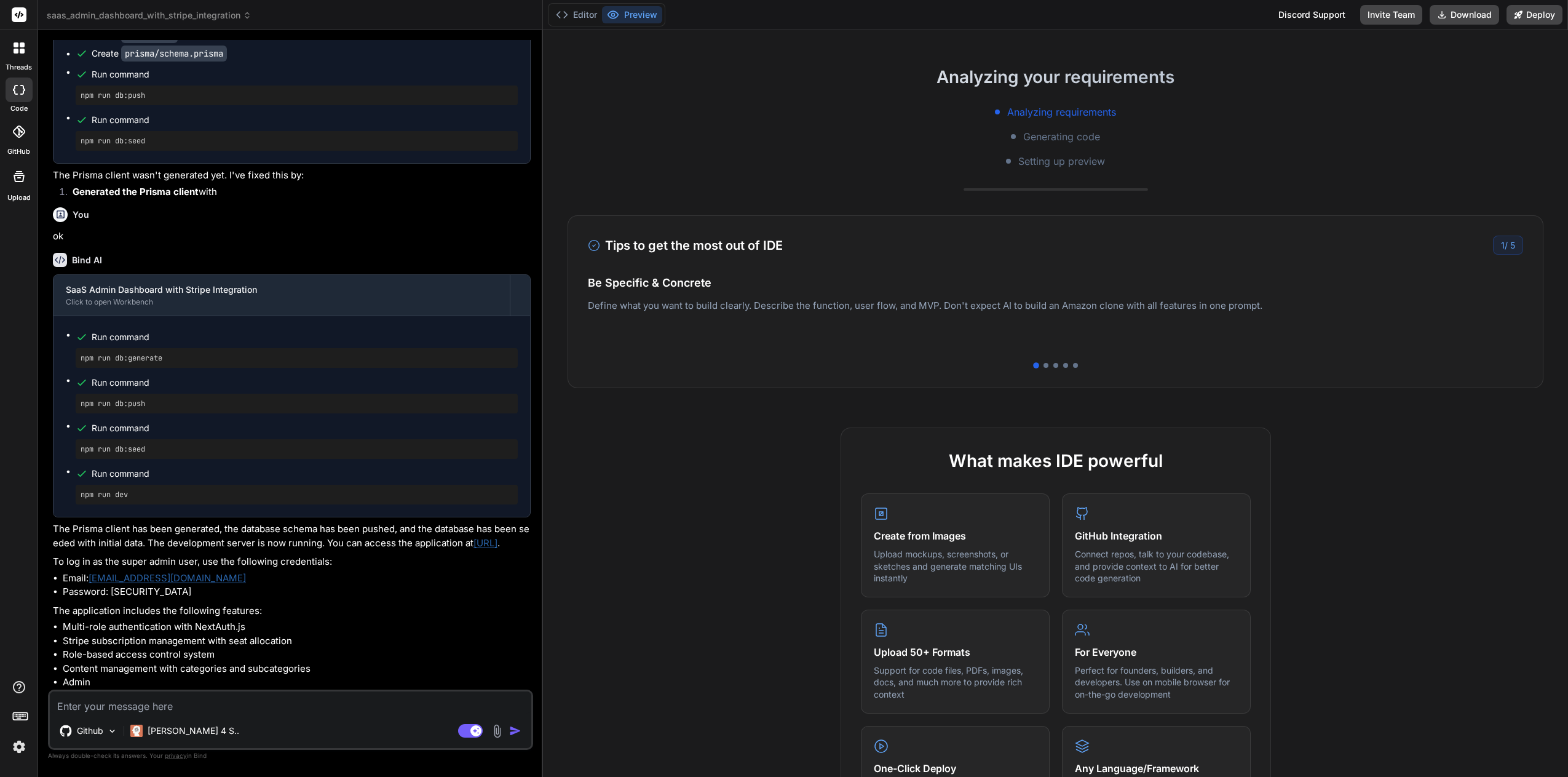
scroll to position [185, 0]
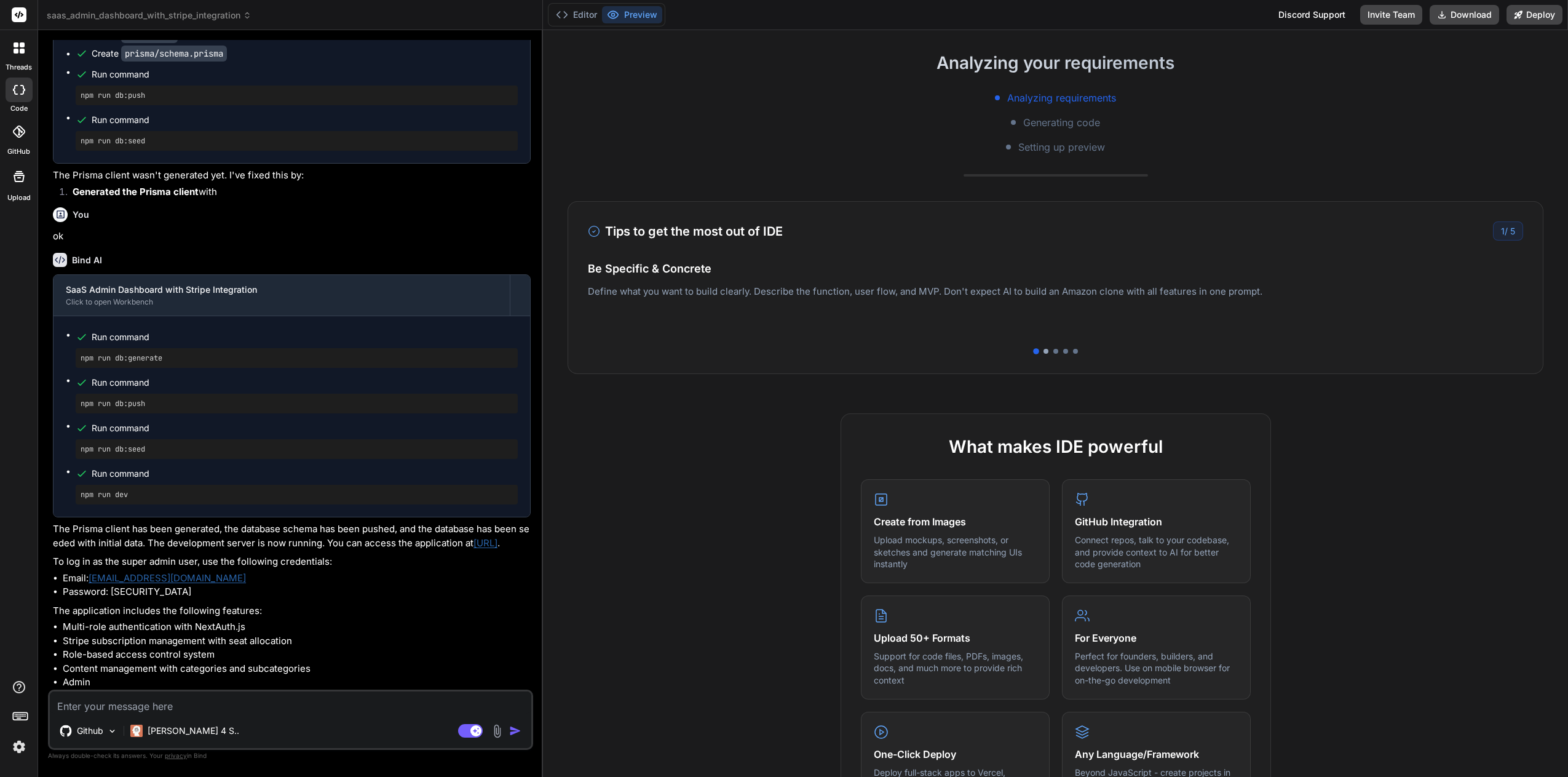
click at [1044, 351] on div at bounding box center [1046, 351] width 5 height 5
click at [1054, 350] on div at bounding box center [1056, 351] width 935 height 5
click at [1054, 351] on div at bounding box center [1056, 351] width 5 height 5
click at [1063, 351] on div at bounding box center [1065, 351] width 5 height 5
click at [1073, 352] on div at bounding box center [1075, 351] width 5 height 5
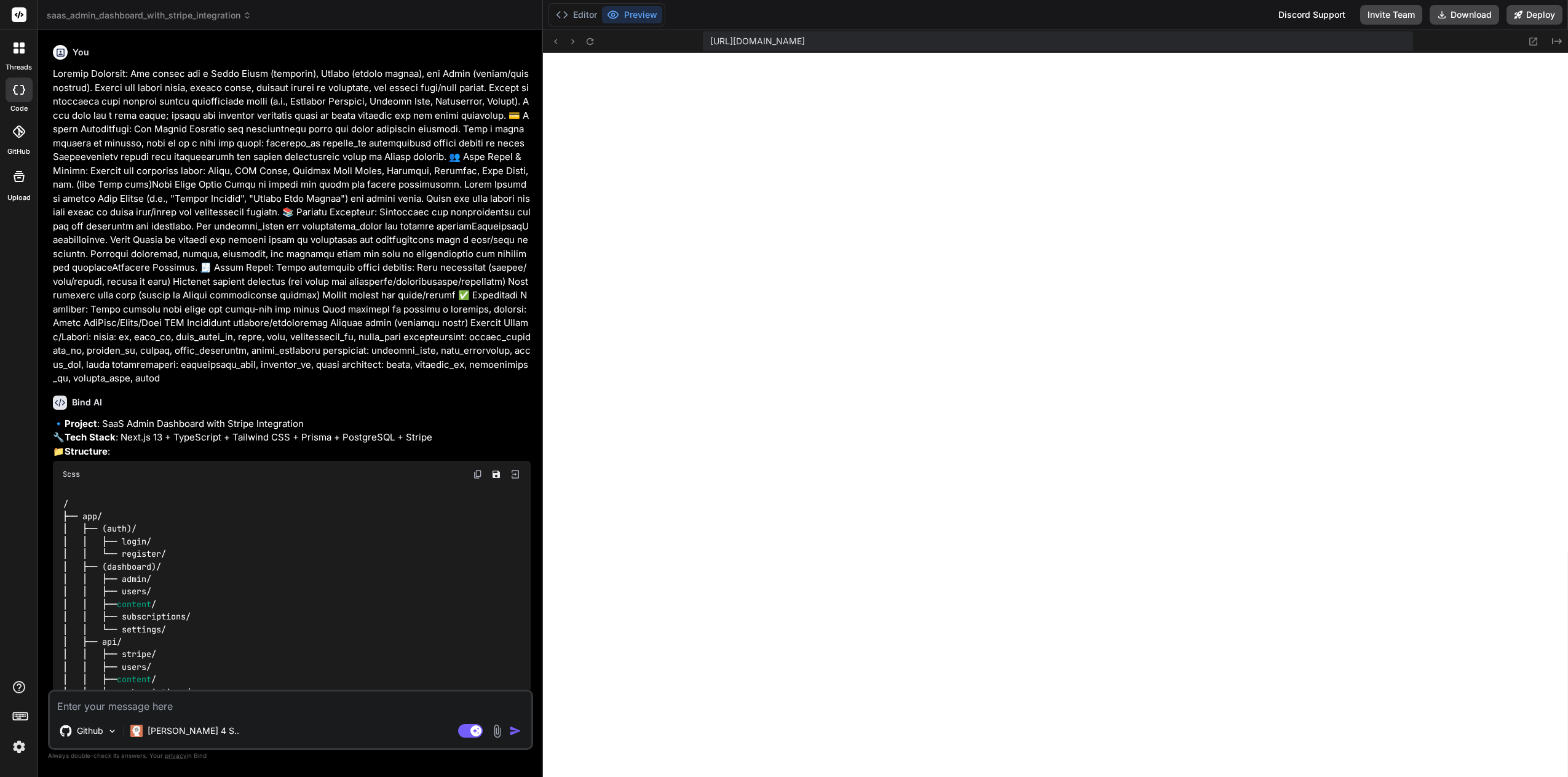
scroll to position [199, 0]
click at [1230, 38] on div "https://y0kcklukd0sk6k1gcn36to6gry44is-fi4k-8n8lcq64--3000--96435430.local-corp…" at bounding box center [1057, 41] width 711 height 20
click at [805, 40] on span "https://y0kcklukd0sk6k1gcn36to6gry44is-fi4k-8n8lcq64--3000--96435430.local-corp…" at bounding box center [757, 41] width 94 height 12
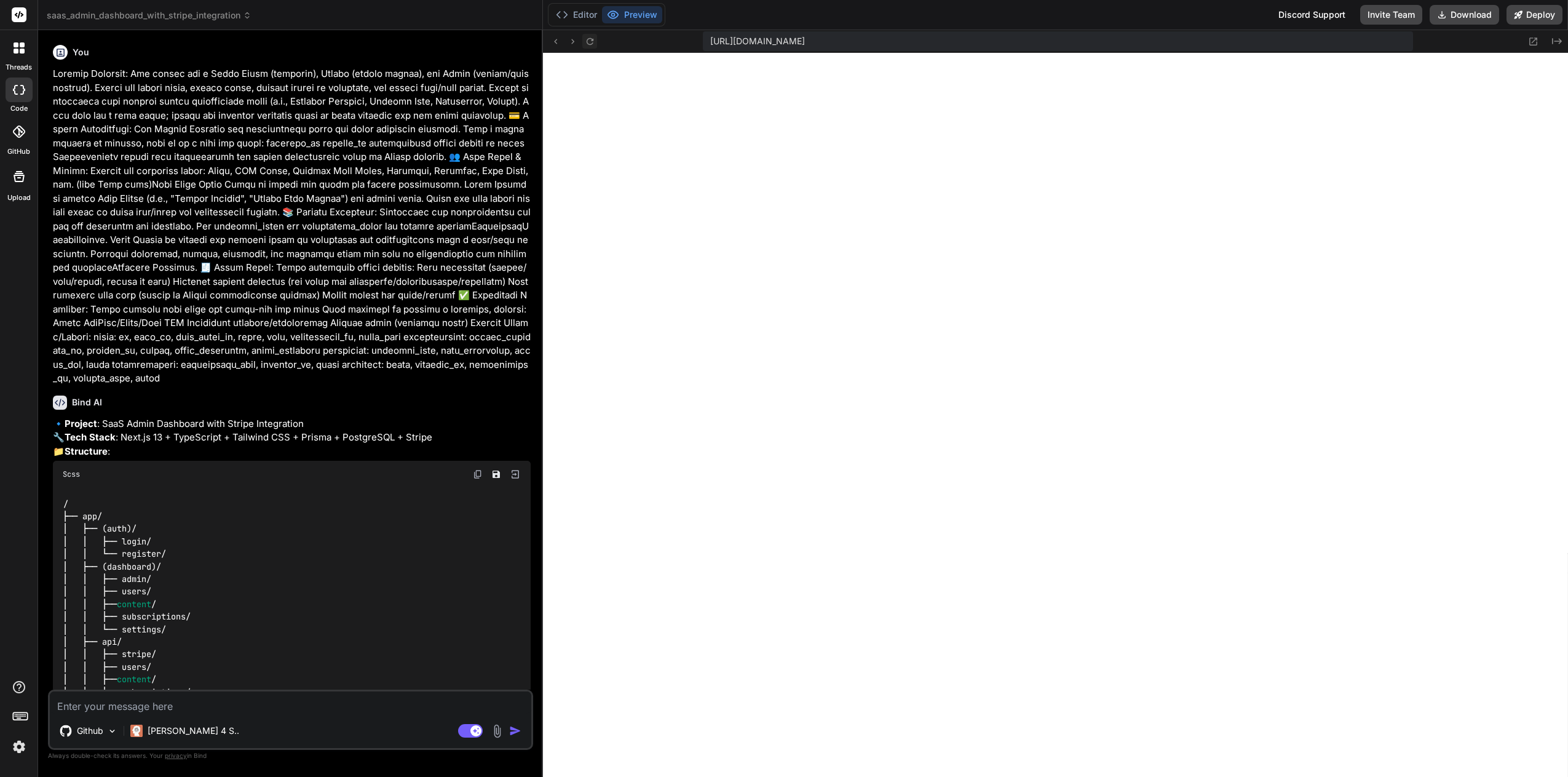
click at [588, 40] on icon at bounding box center [590, 41] width 11 height 11
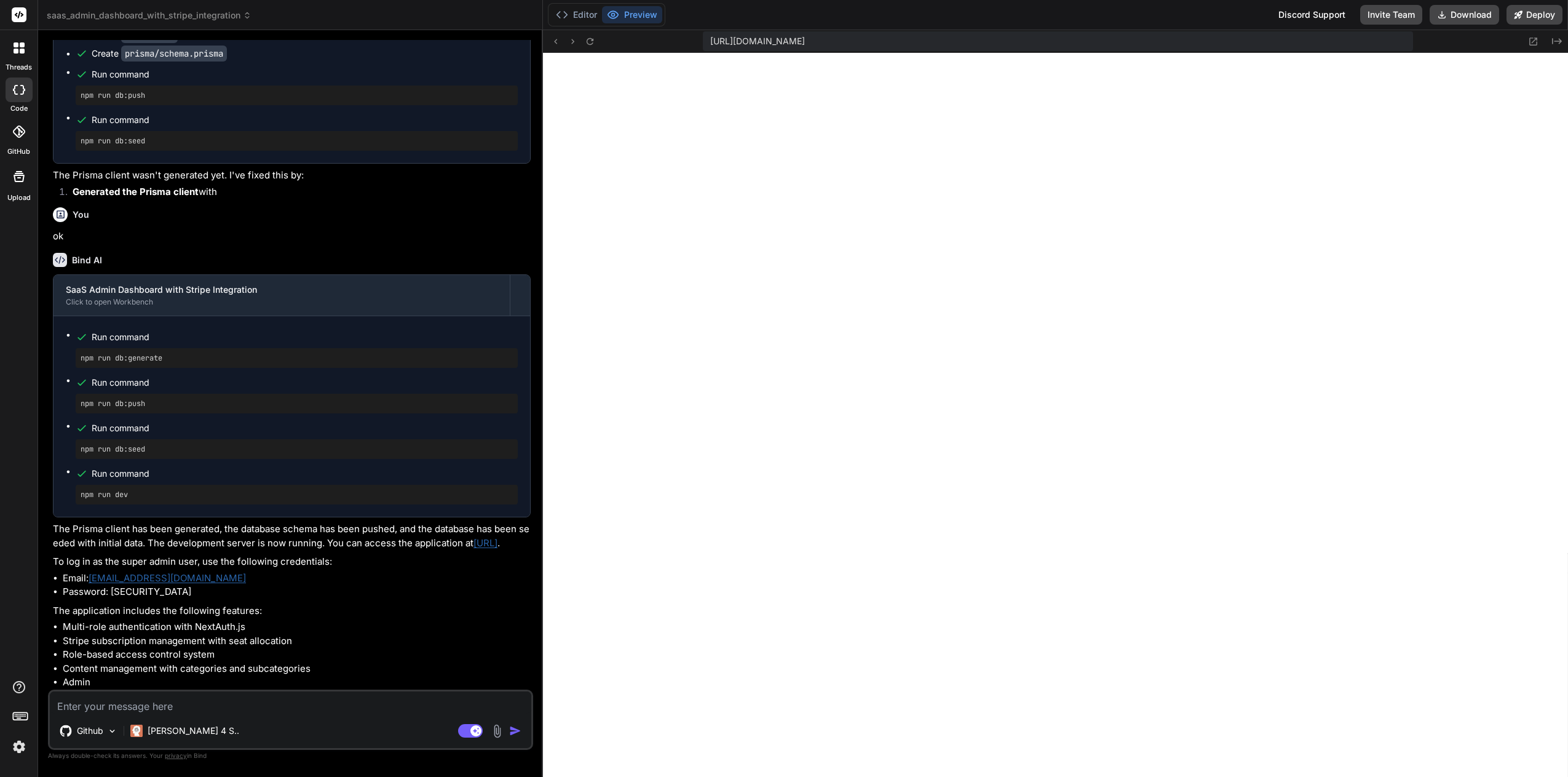
scroll to position [2321, 0]
click at [131, 709] on textarea at bounding box center [291, 702] width 482 height 22
paste textarea "Server Error Error: Cannot find module '.prisma/client/default' Require stack: …"
type textarea "x"
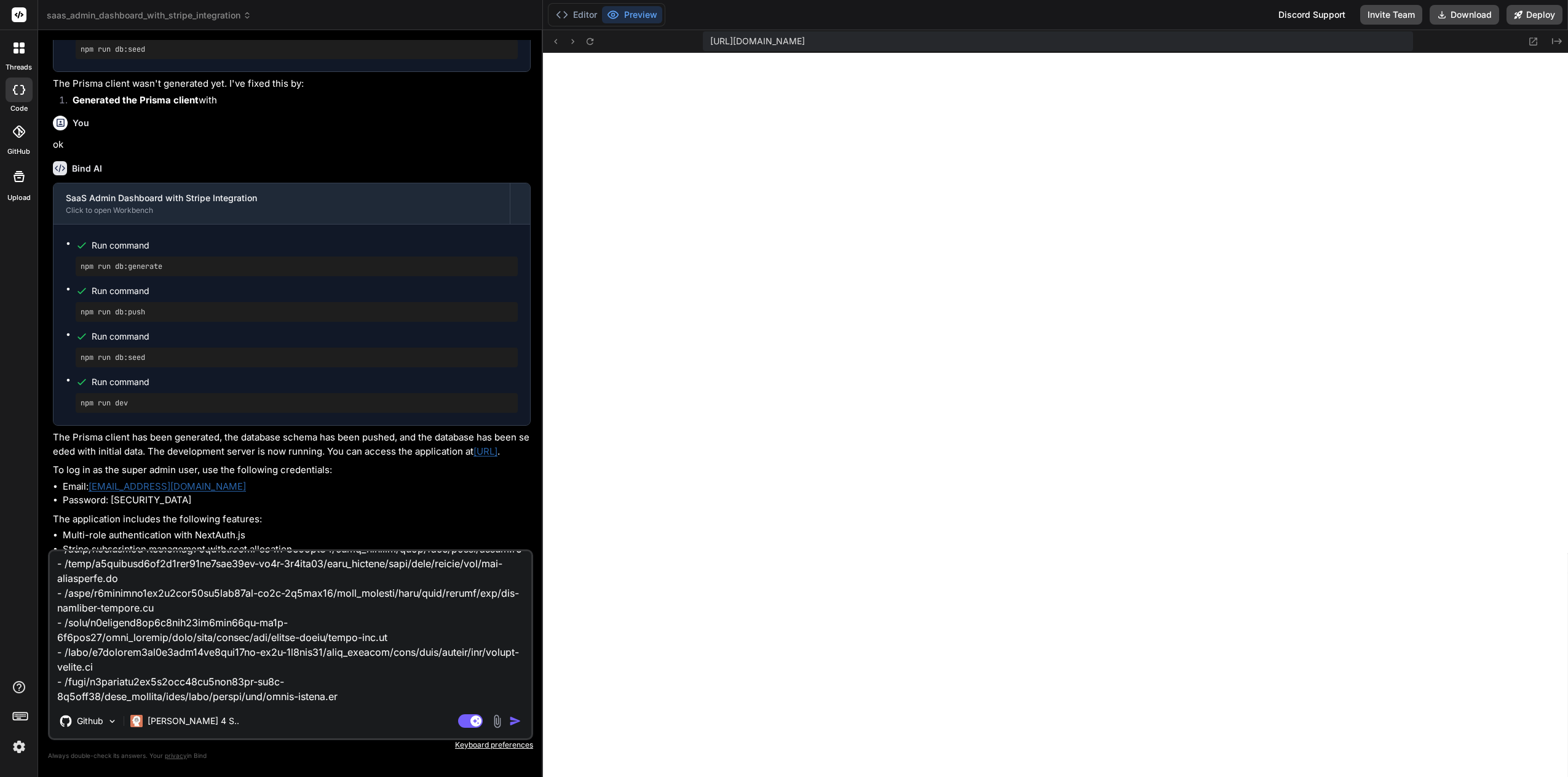
type textarea "Server Error Error: Cannot find module '.prisma/client/default' Require stack: …"
click at [517, 722] on img "button" at bounding box center [515, 721] width 12 height 12
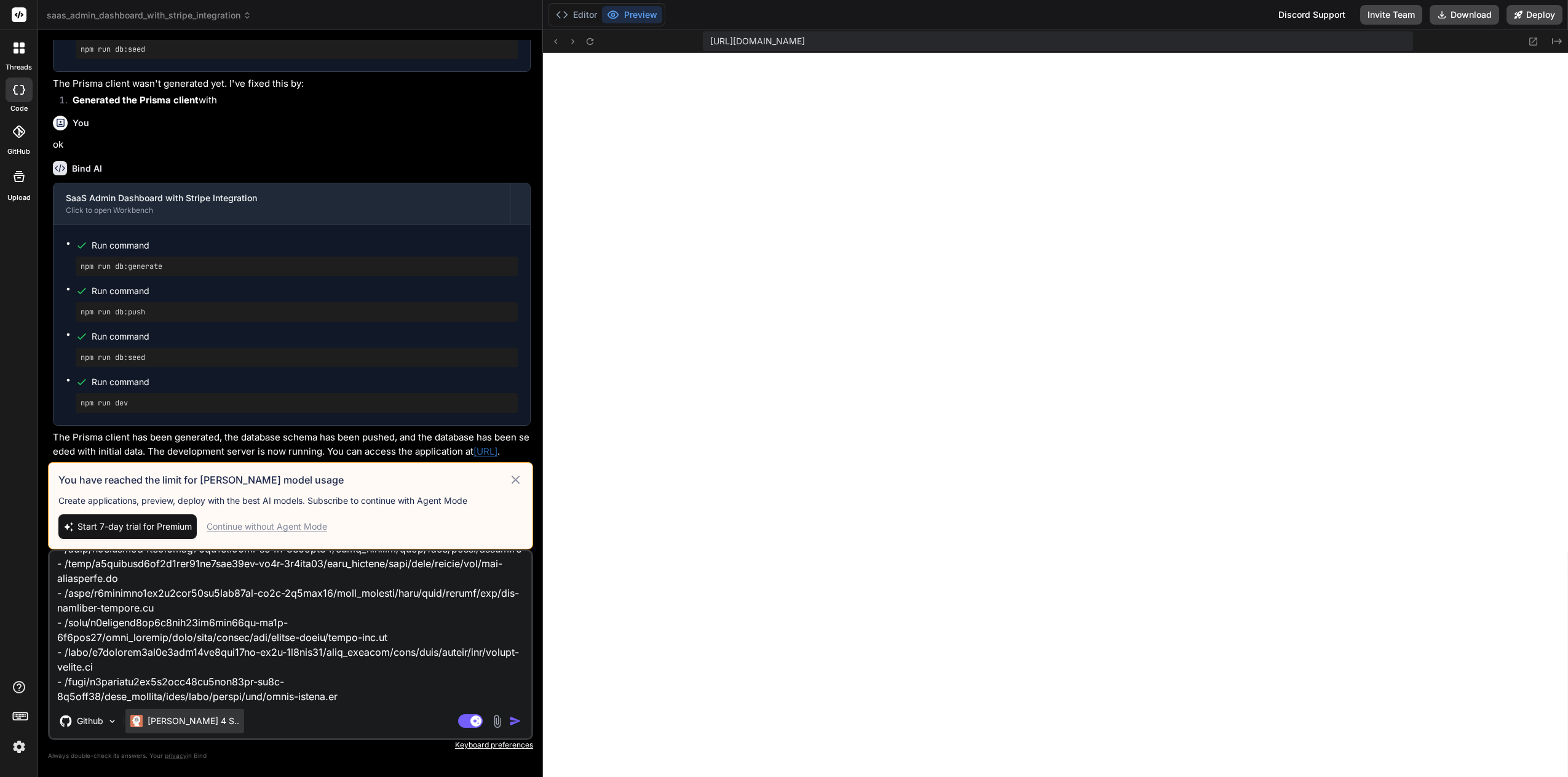
click at [167, 714] on div "Claude 4 S.." at bounding box center [185, 721] width 119 height 25
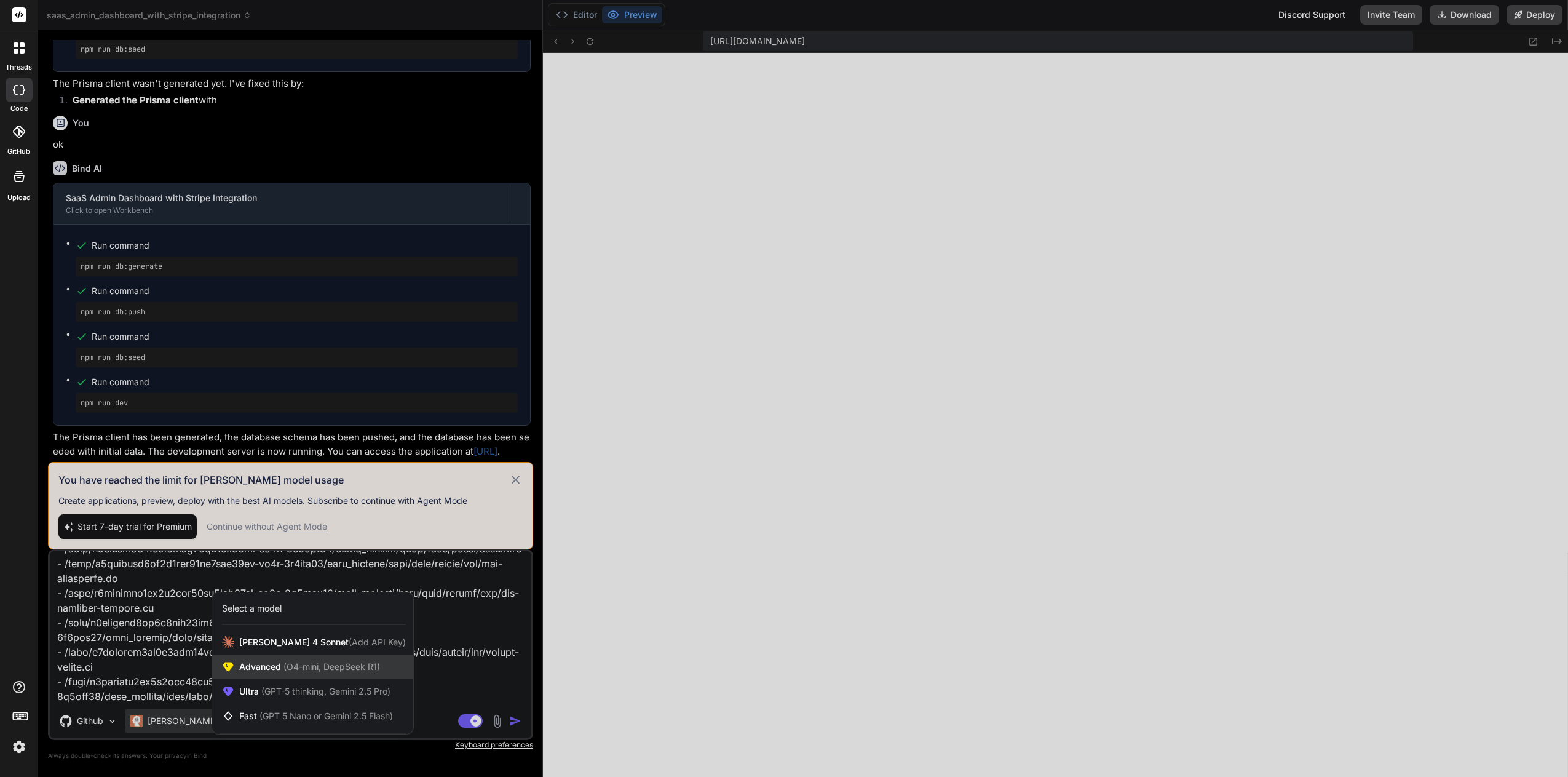
click at [288, 665] on span "(O4-mini, DeepSeek R1)" at bounding box center [330, 667] width 99 height 11
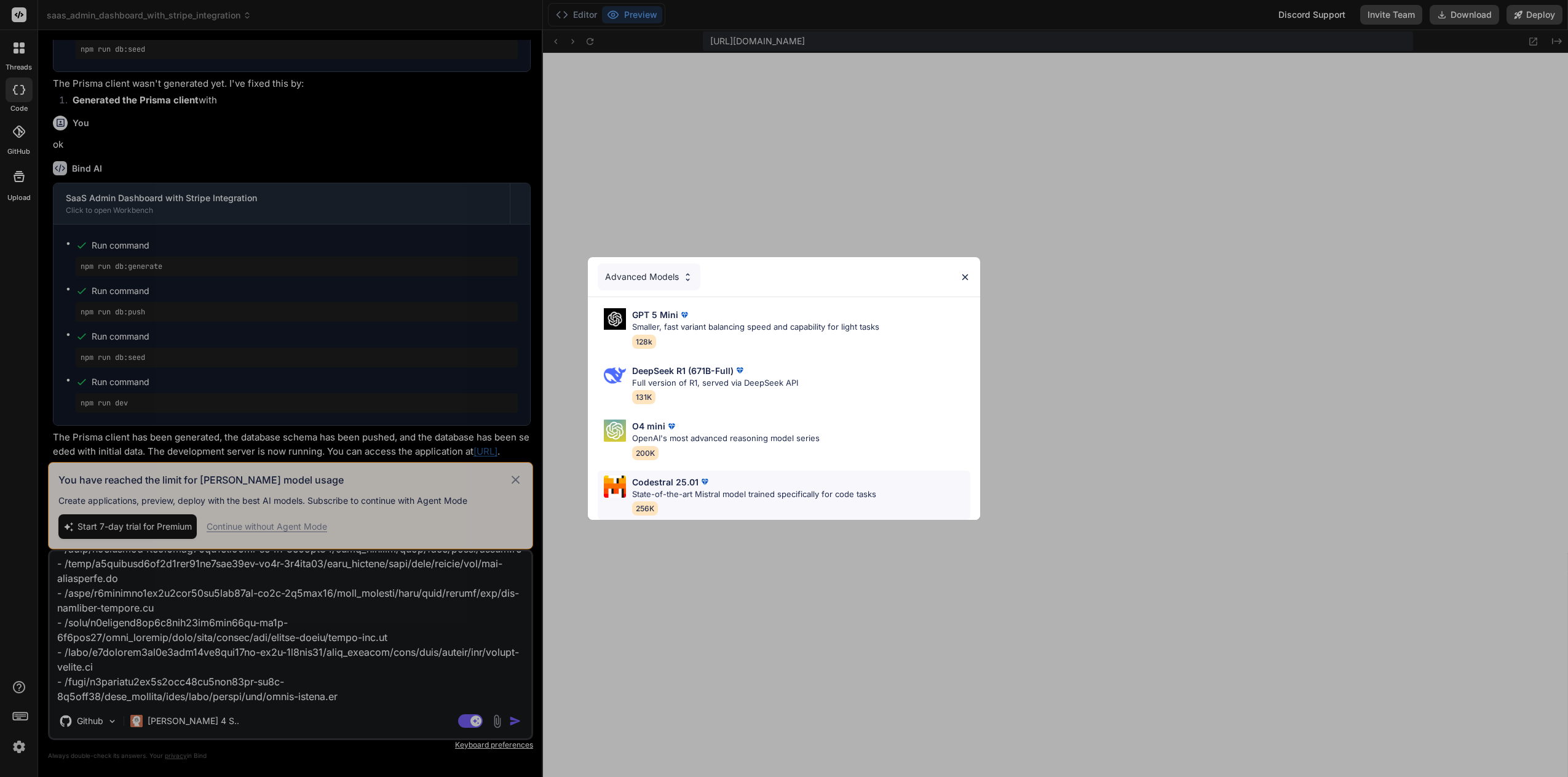
click at [742, 489] on p "State-of-the-art Mistral model trained specifically for code tasks" at bounding box center [754, 495] width 244 height 12
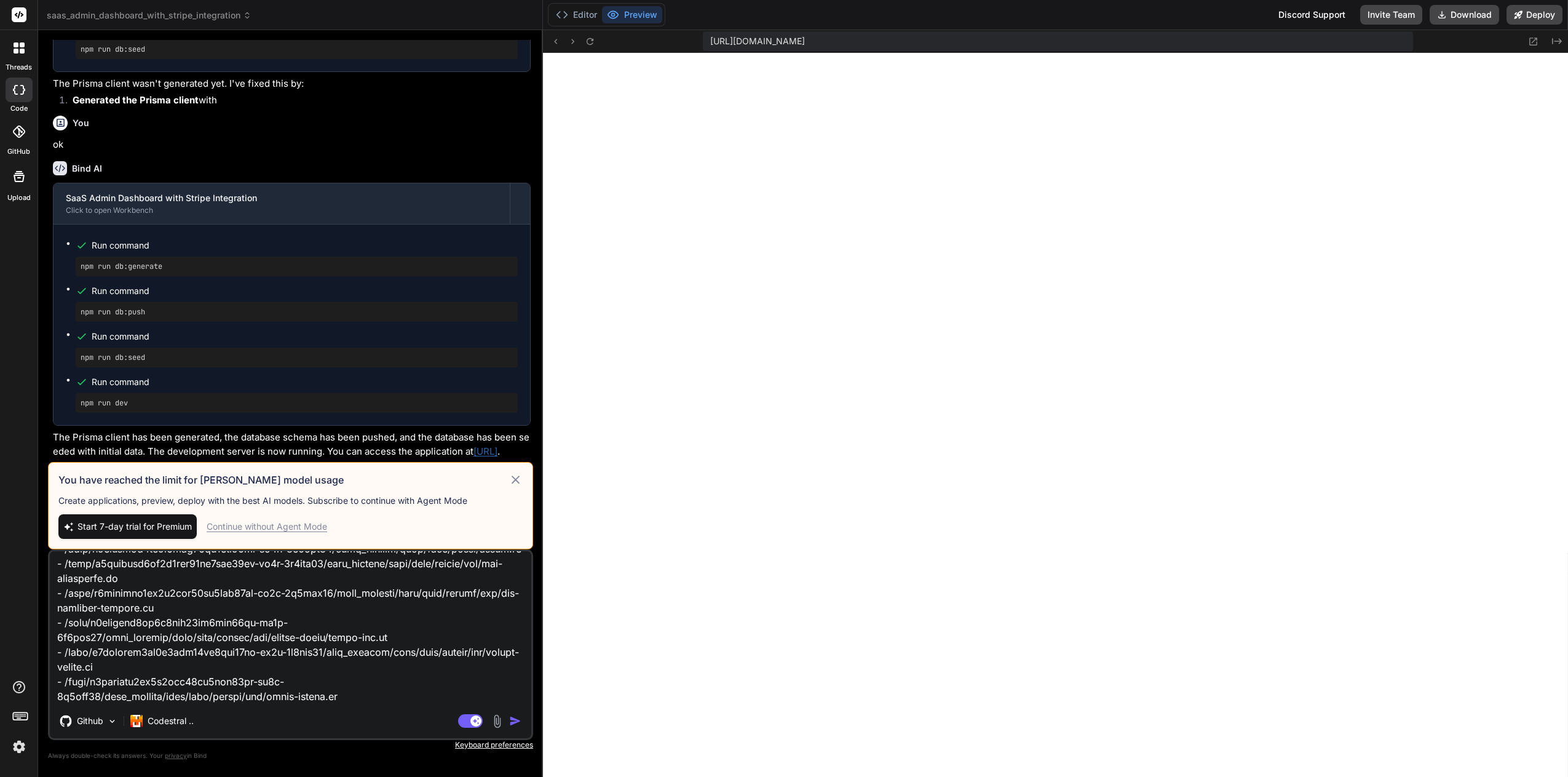
click at [514, 723] on img "button" at bounding box center [515, 721] width 12 height 12
type textarea "x"
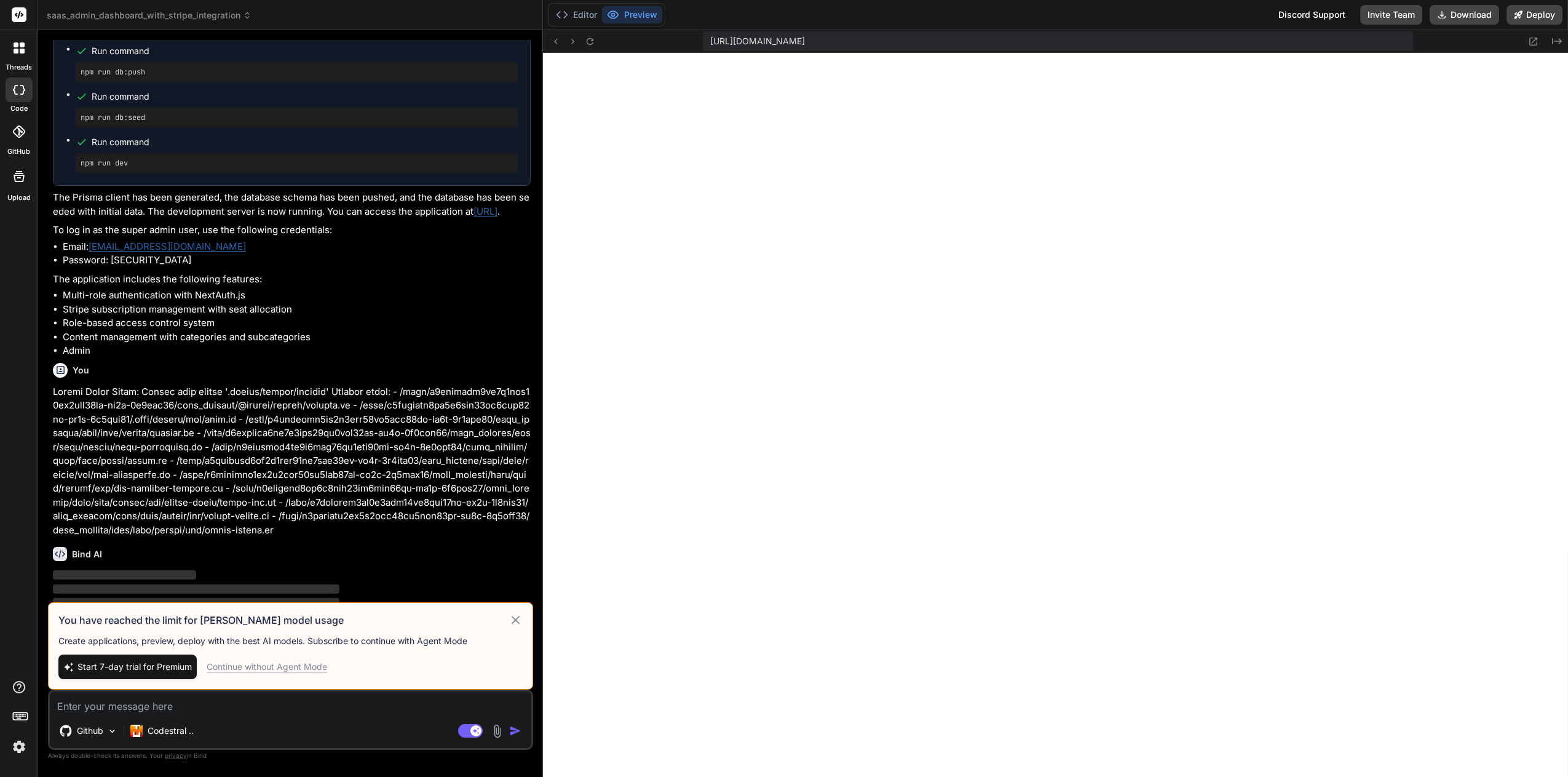
scroll to position [2674, 0]
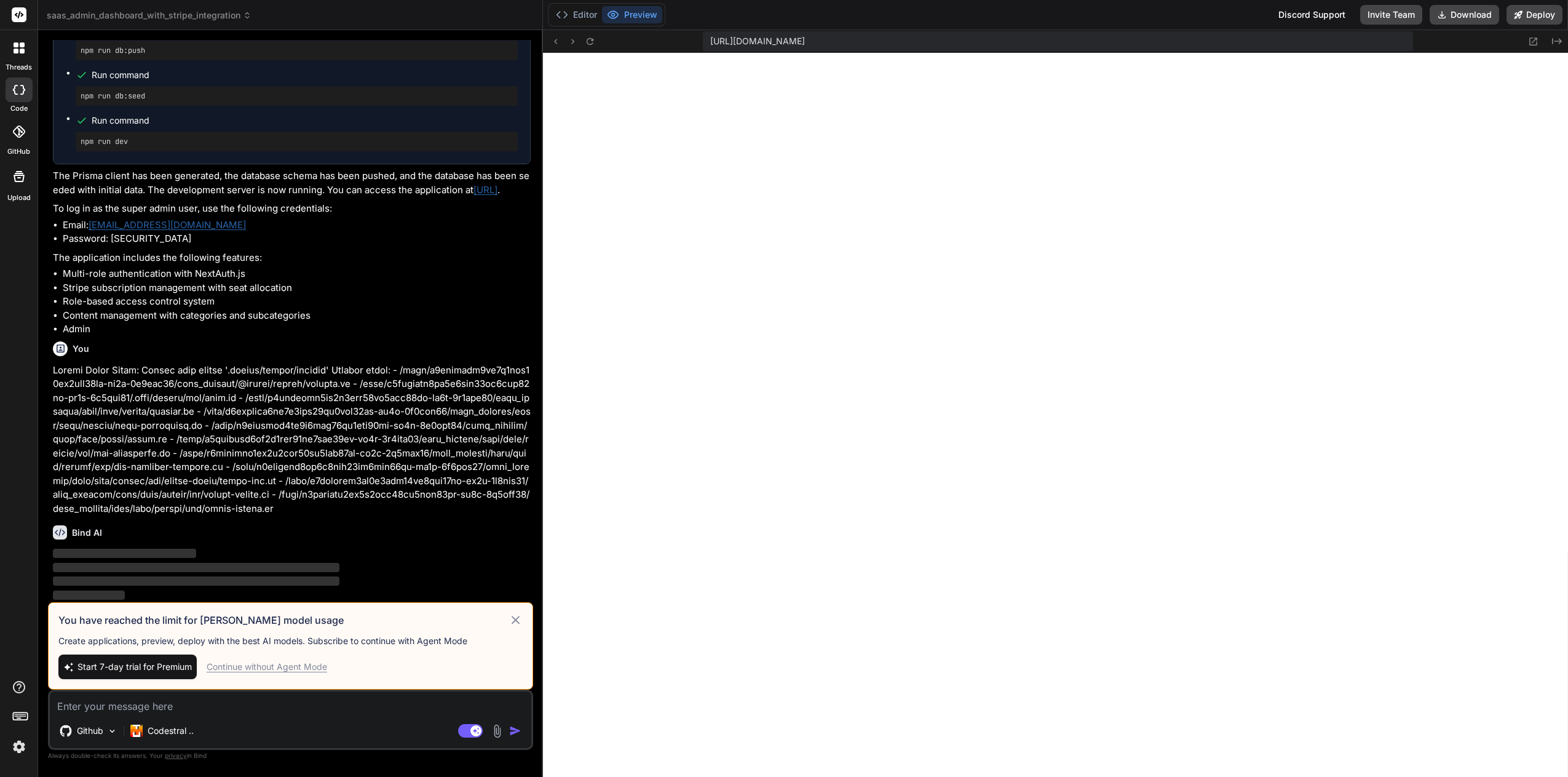
click at [260, 713] on div "Github Codestral .. Agent Mode. When this toggle is activated, AI automatically…" at bounding box center [291, 719] width 485 height 61
click at [520, 620] on icon at bounding box center [515, 620] width 14 height 15
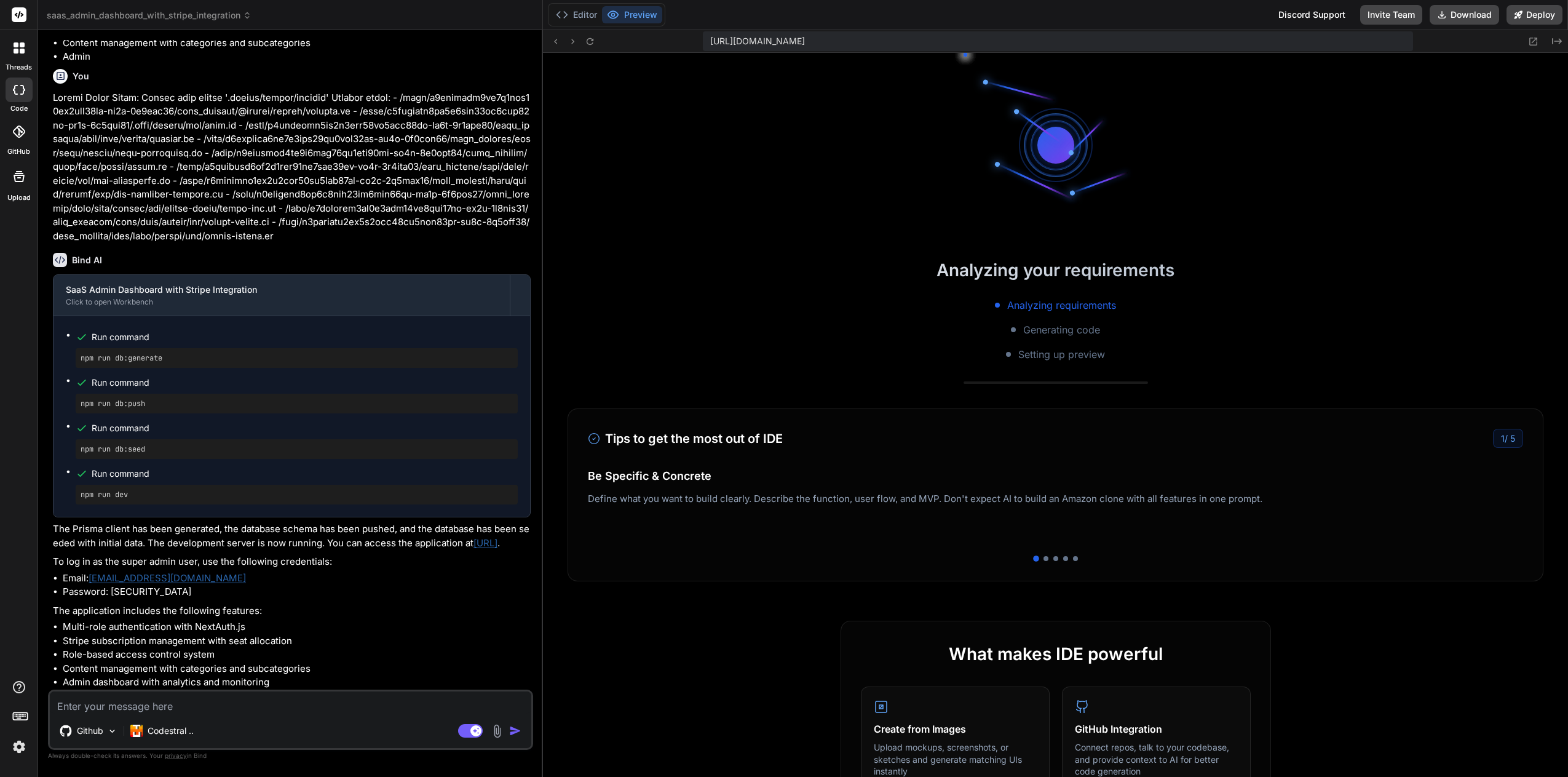
scroll to position [9862, 0]
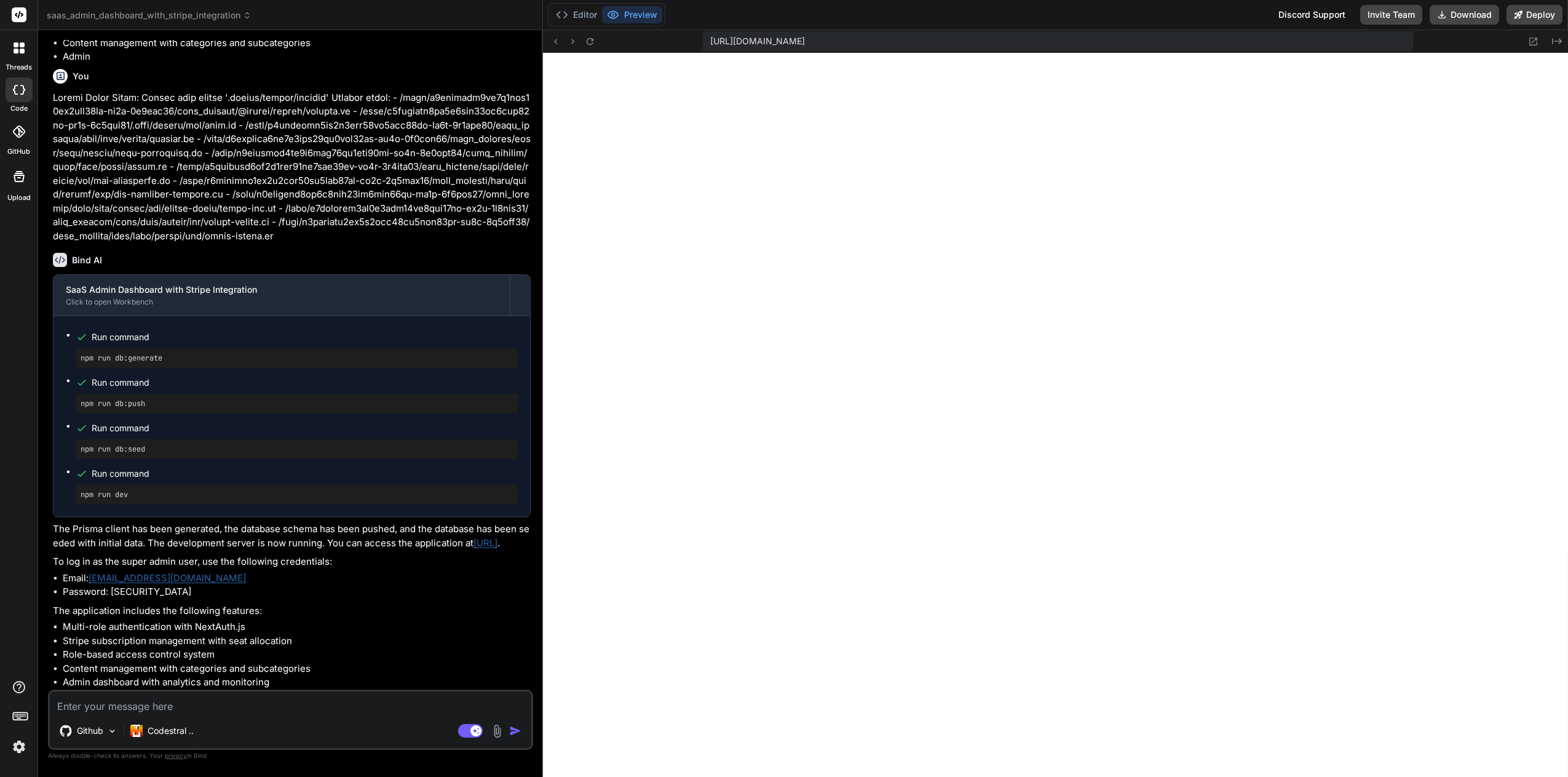
drag, startPoint x: 473, startPoint y: 526, endPoint x: 90, endPoint y: 544, distance: 383.4
click at [90, 544] on p "The Prisma client has been generated, the database schema has been pushed, and …" at bounding box center [291, 536] width 478 height 28
copy p "http://localhost:3000"
click at [108, 733] on img at bounding box center [113, 731] width 11 height 11
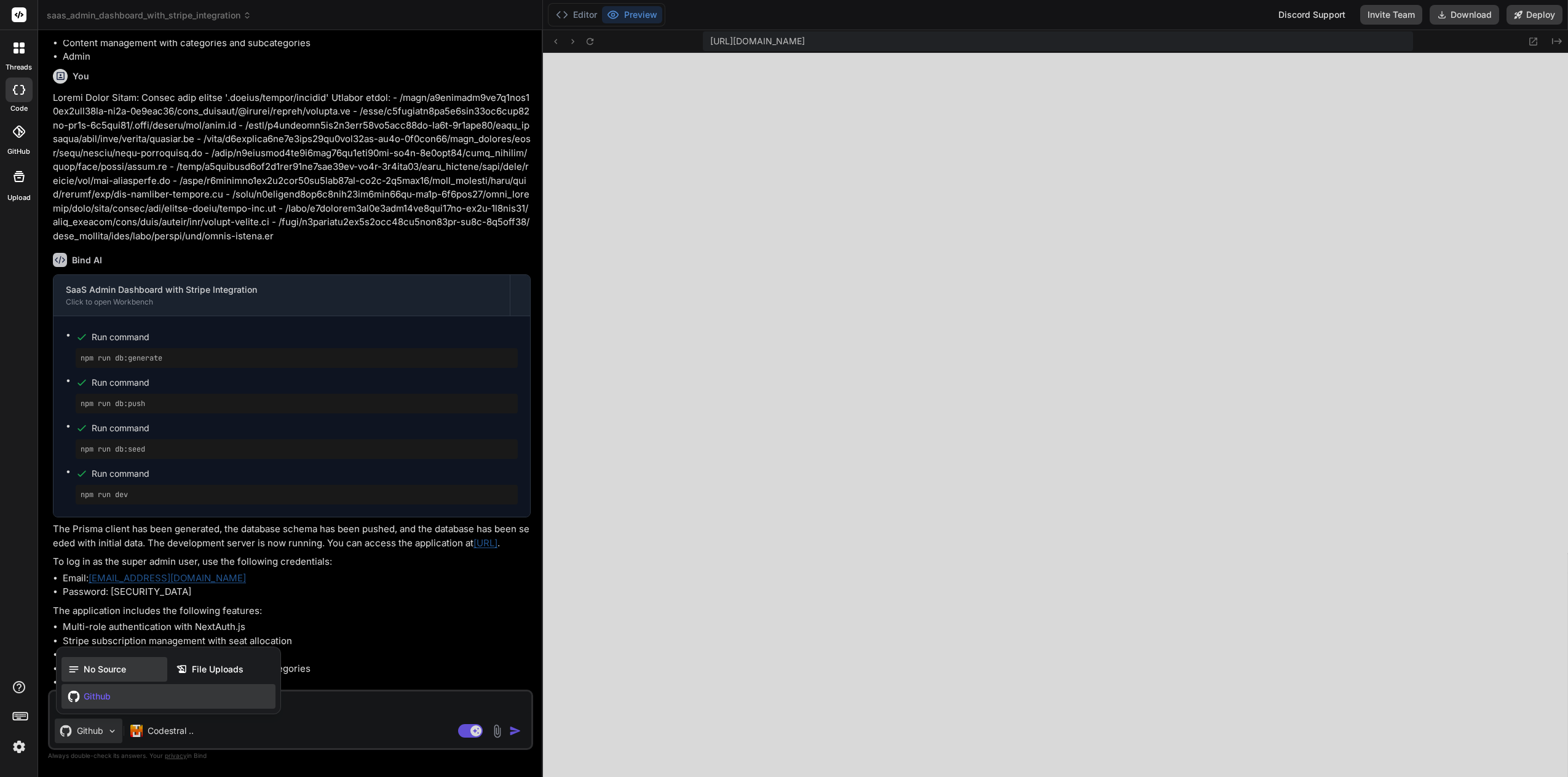
click at [100, 669] on span "No Source" at bounding box center [104, 669] width 42 height 12
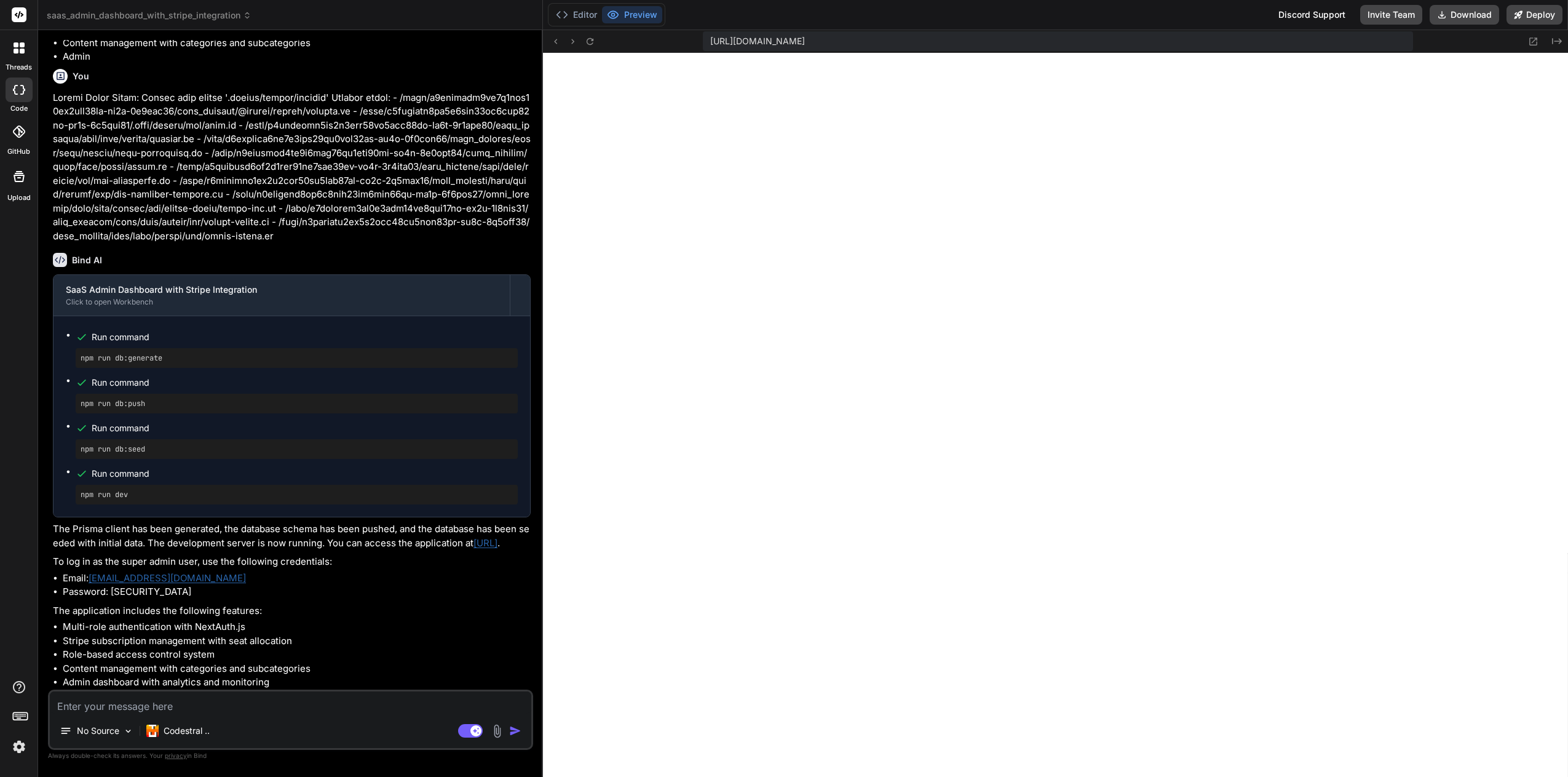
click at [85, 706] on textarea at bounding box center [291, 702] width 482 height 22
paste textarea "Server Error Error: Cannot find module '.prisma/client/default' Require stack: …"
type textarea "x"
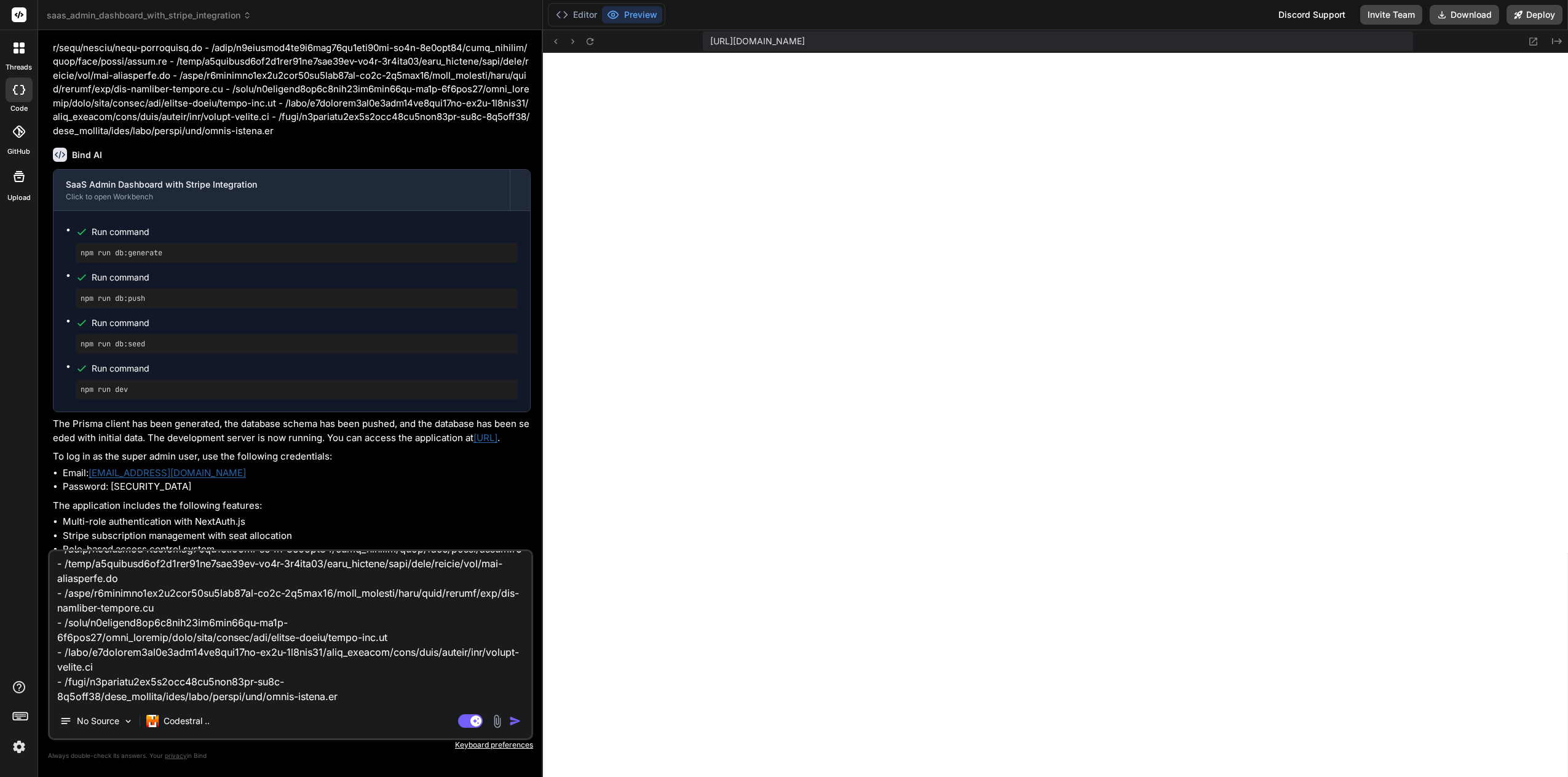
type textarea "Server Error Error: Cannot find module '.prisma/client/default' Require stack: …"
click at [515, 720] on img "button" at bounding box center [515, 721] width 12 height 12
type textarea "x"
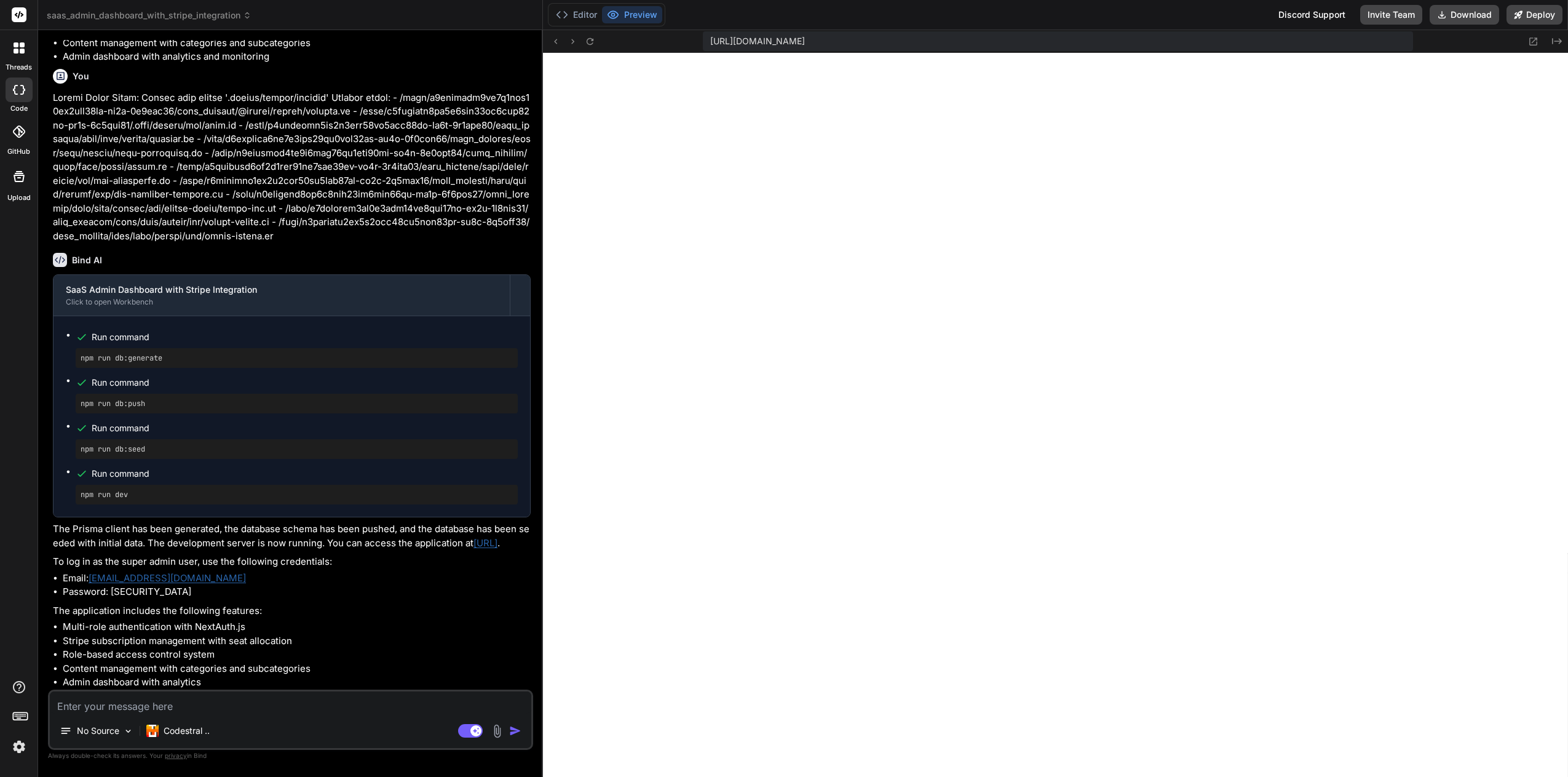
scroll to position [3600, 0]
click at [159, 712] on textarea at bounding box center [291, 702] width 482 height 22
type textarea "x"
type textarea "f"
type textarea "x"
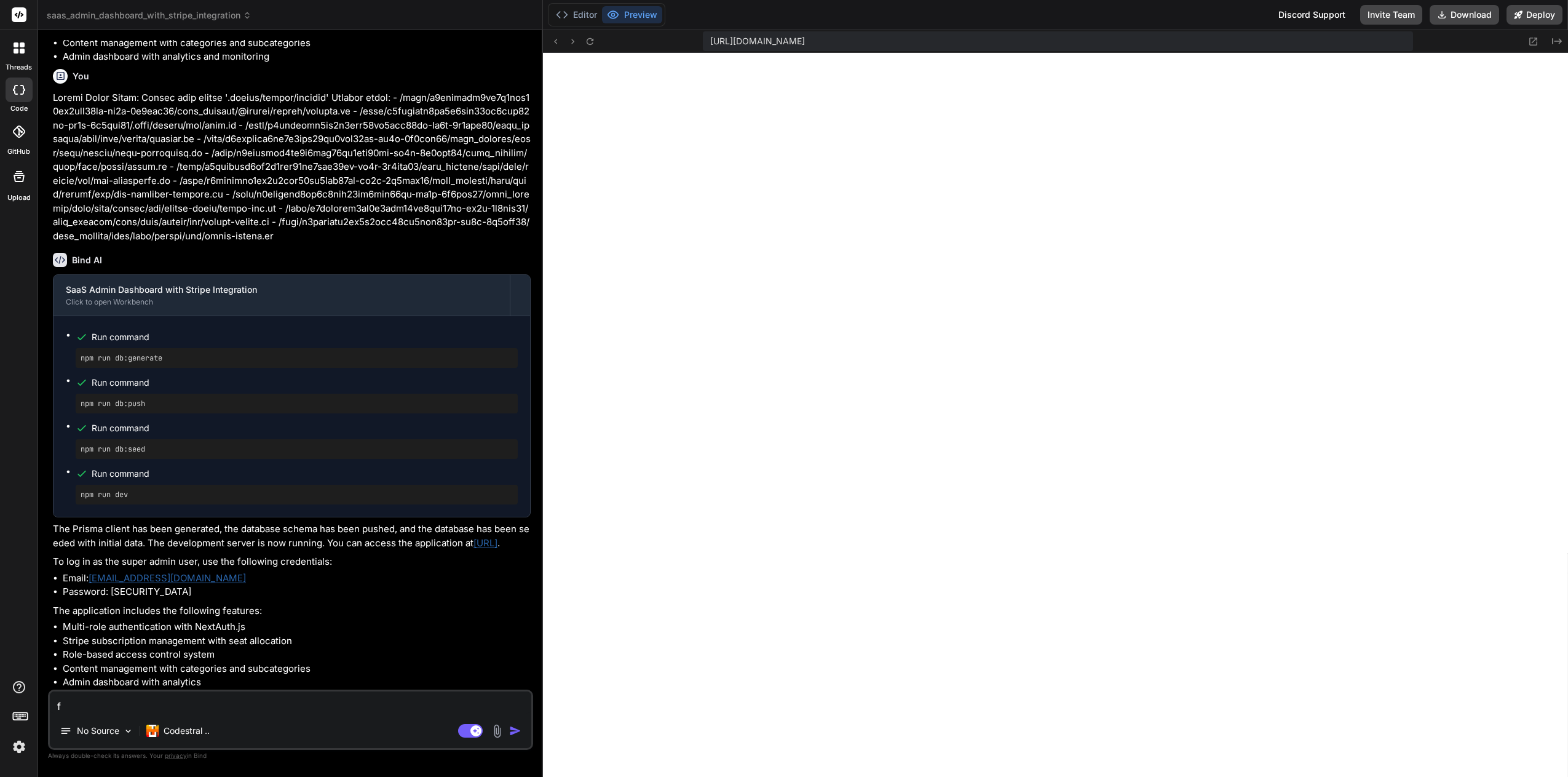
type textarea "fi"
type textarea "x"
type textarea "fie"
type textarea "x"
type textarea "fi"
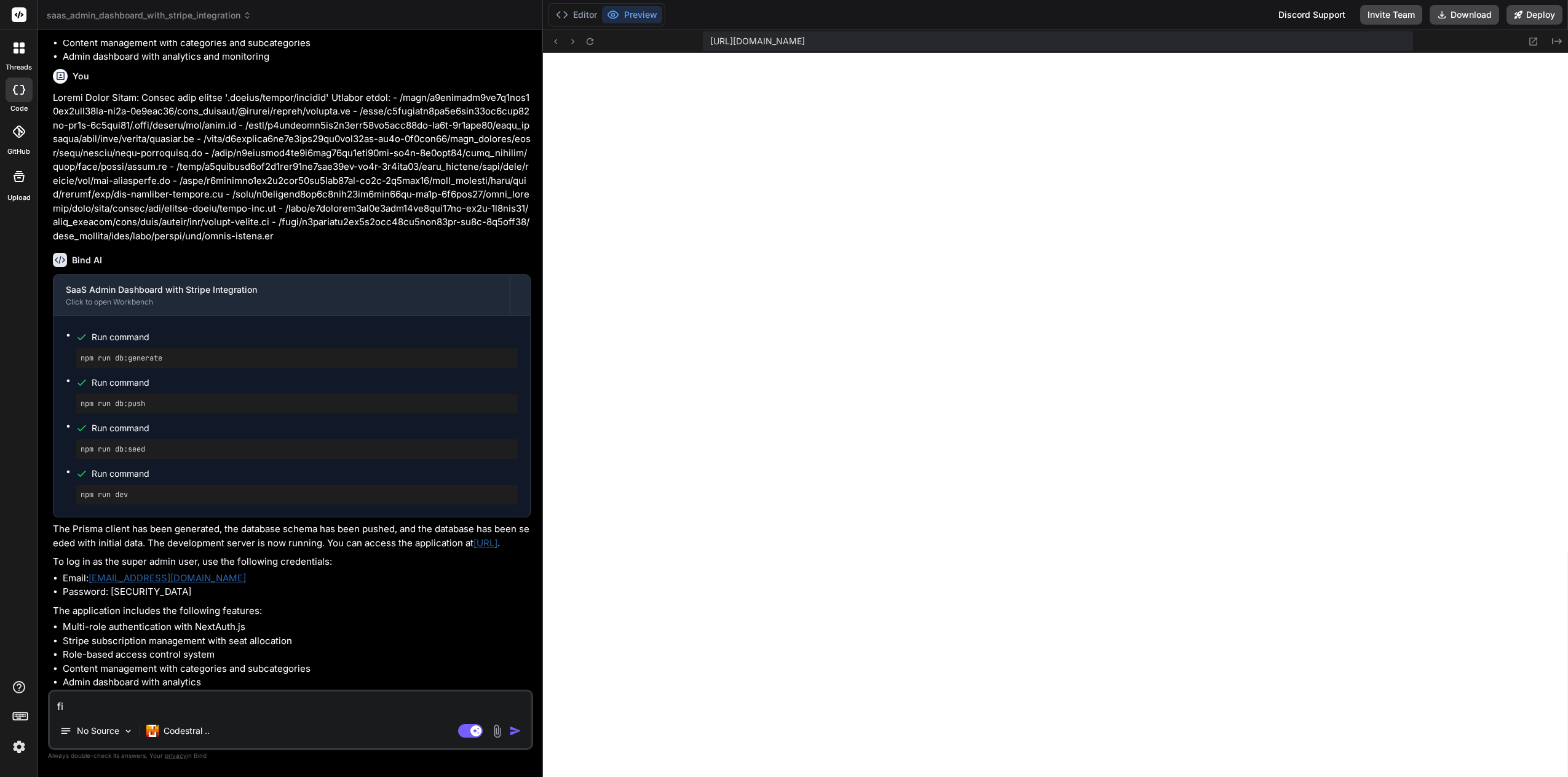
type textarea "x"
type textarea "f"
type textarea "x"
click at [107, 713] on textarea at bounding box center [291, 702] width 482 height 22
type textarea "x"
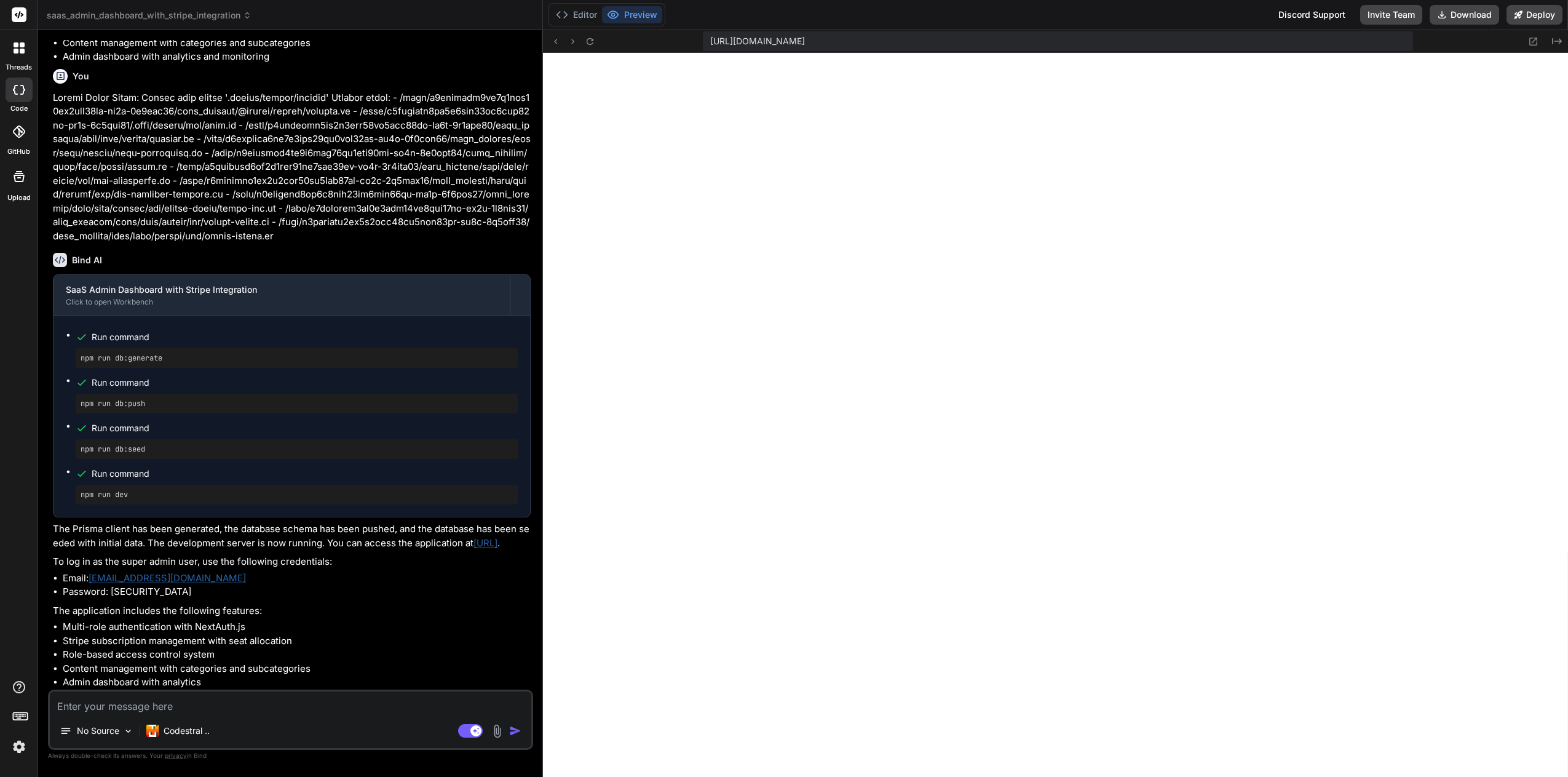
type textarea "on"
type textarea "x"
type textarea "on getting"
type textarea "x"
type textarea "on getting a"
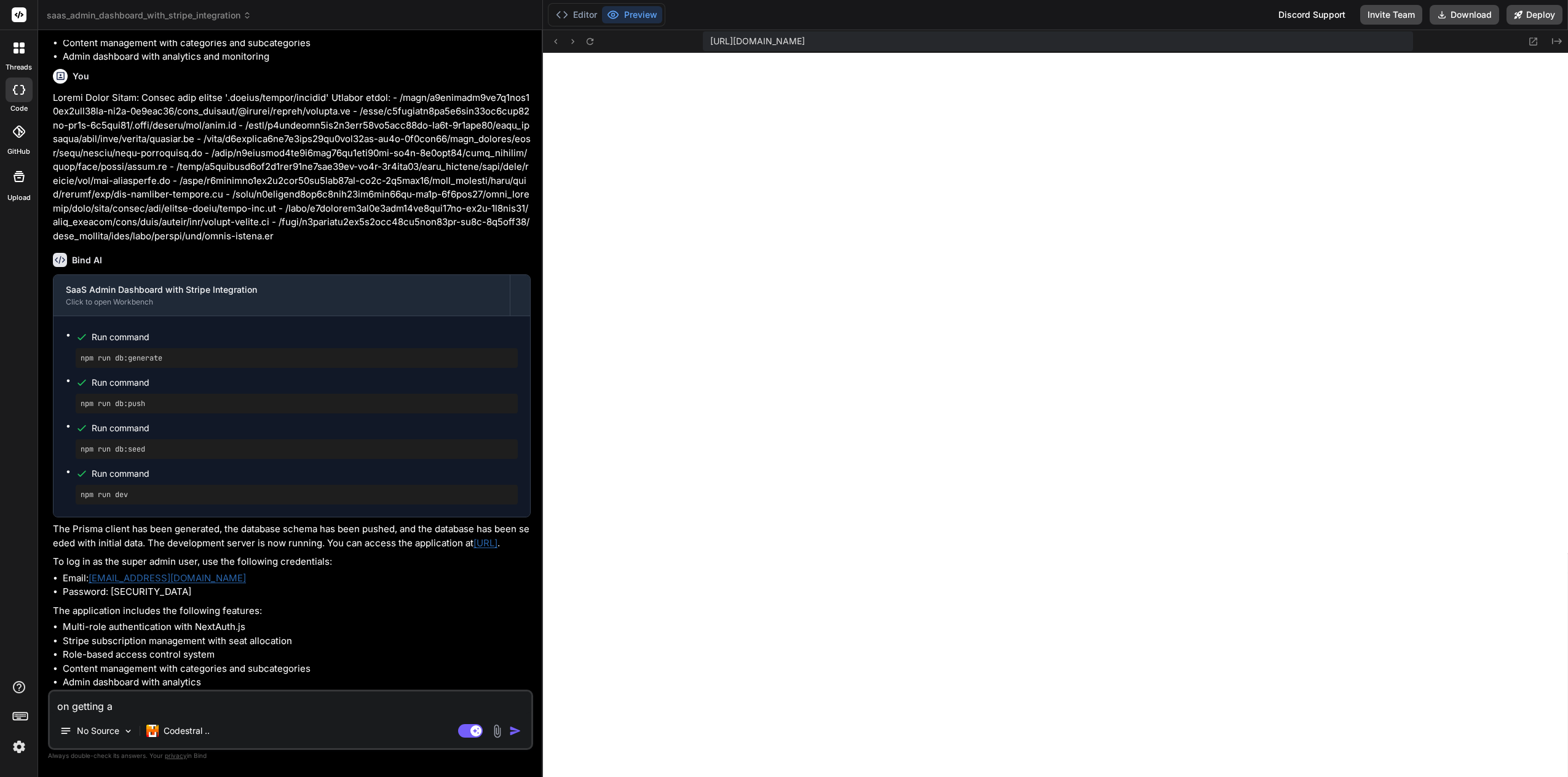
type textarea "x"
type textarea "On getting a air"
type textarea "x"
type textarea "on getting a air fix"
type textarea "x"
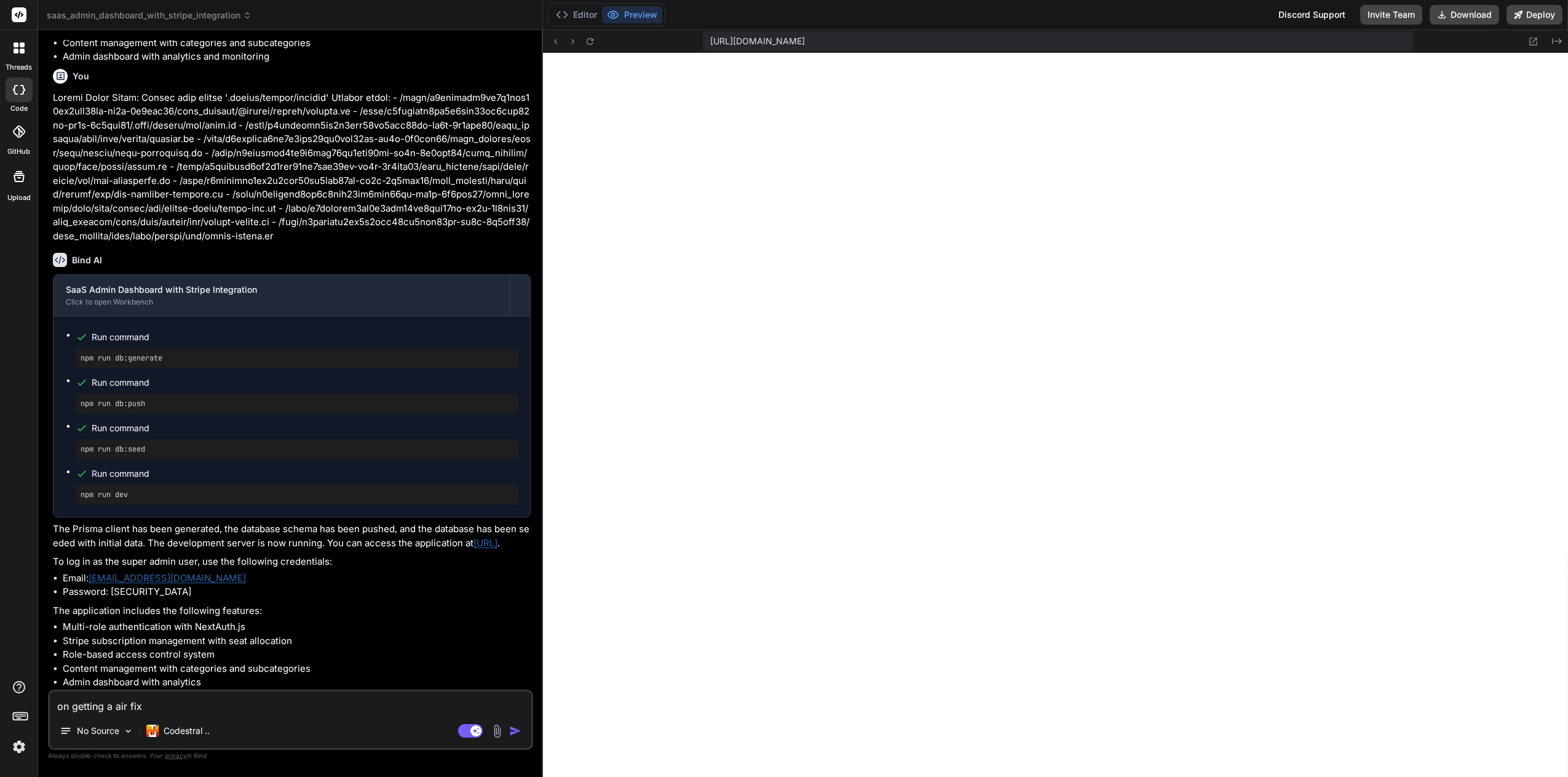
type textarea "on getting a air fix this"
type textarea "x"
type textarea "On getting a air fix this"
drag, startPoint x: 129, startPoint y: 706, endPoint x: 118, endPoint y: 707, distance: 11.0
click at [118, 707] on textarea "On getting a air fix this" at bounding box center [291, 702] width 482 height 22
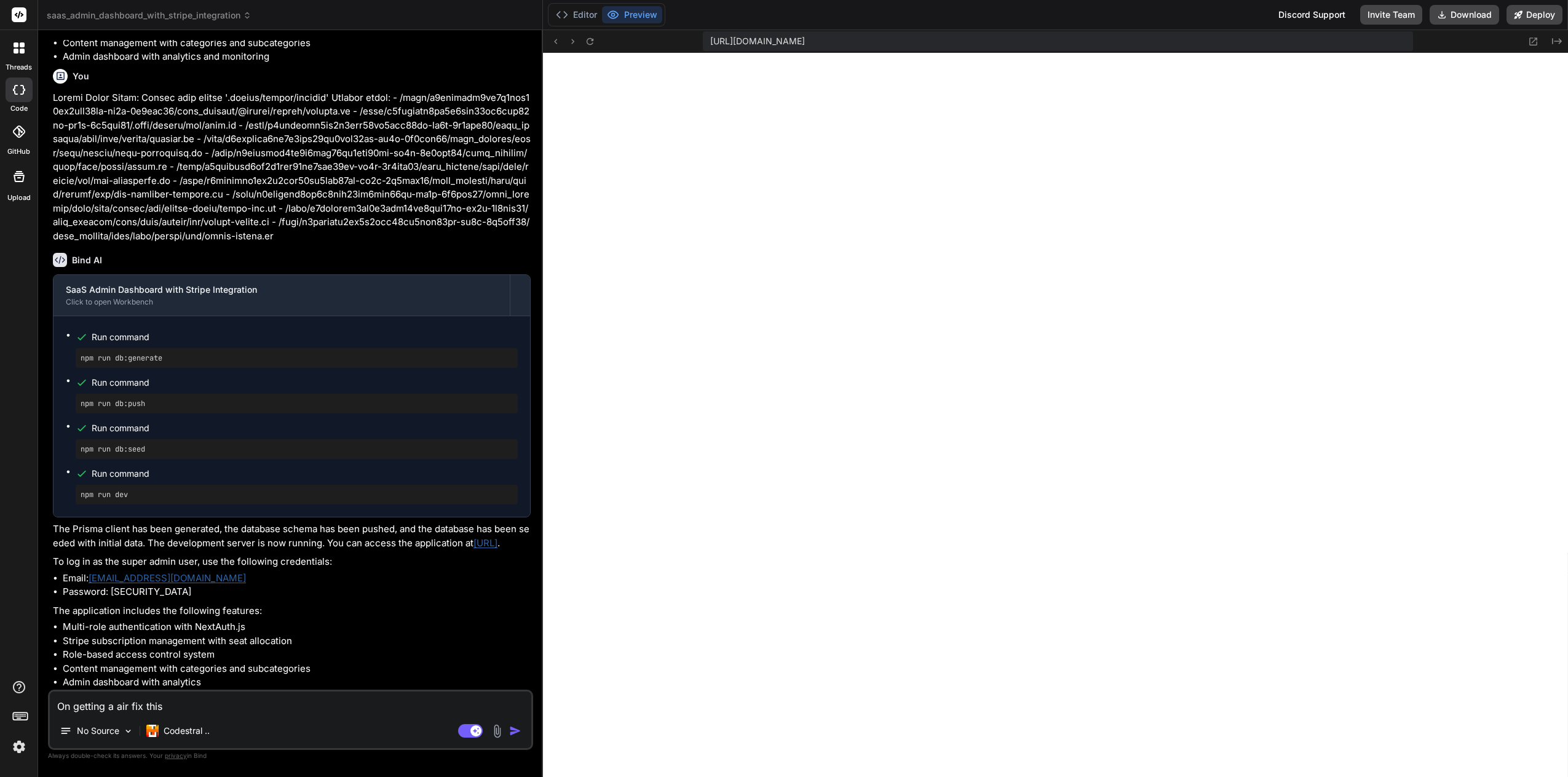
type textarea "x"
type textarea "On getting a e fix this"
type textarea "x"
type textarea "On getting a er fix this"
type textarea "x"
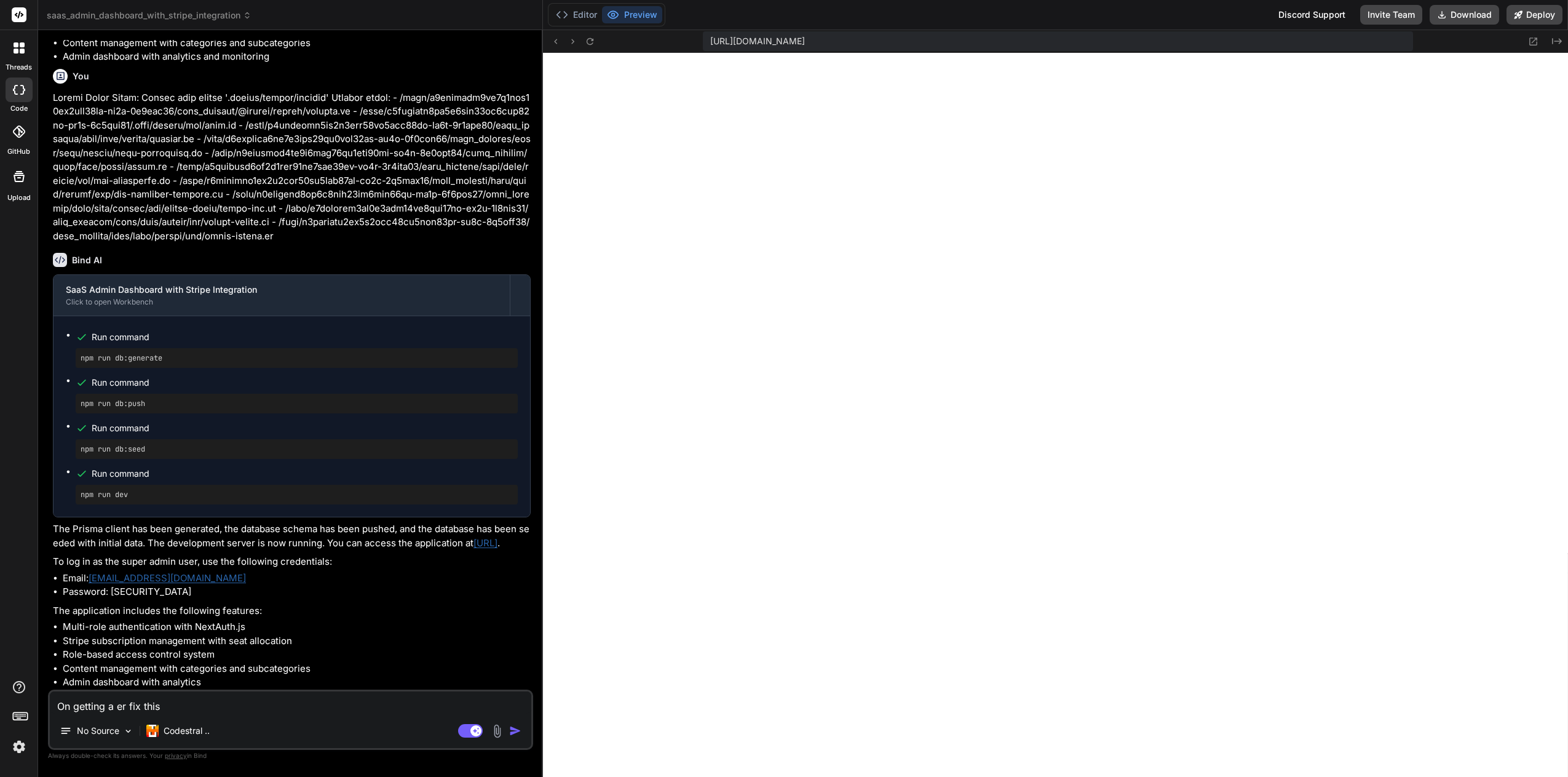
type textarea "On getting a err fix this"
type textarea "x"
type textarea "On getting a erro fix this"
type textarea "x"
type textarea "On getting a error fix this"
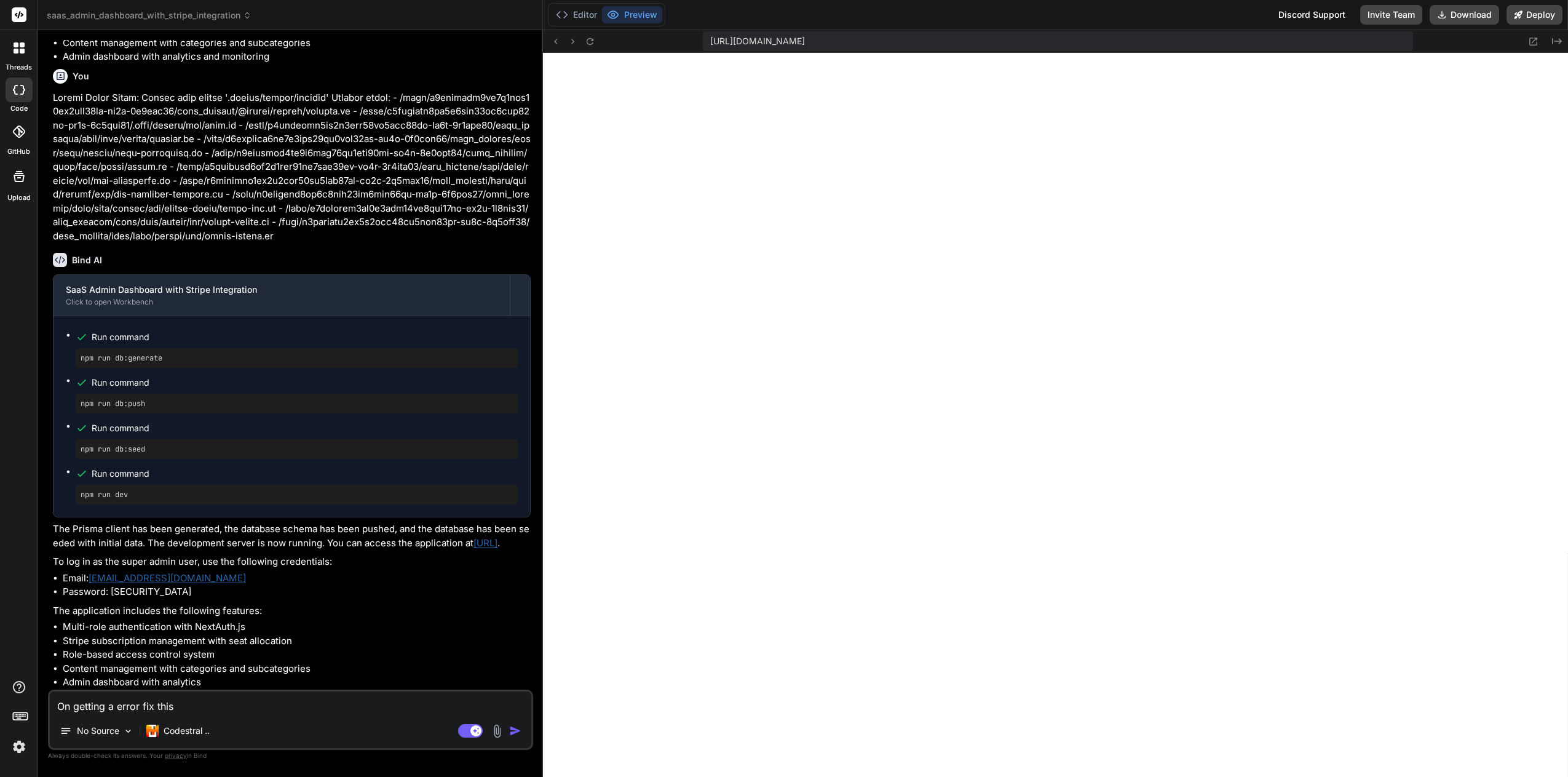
click at [191, 696] on textarea "On getting a error fix this" at bounding box center [291, 702] width 482 height 22
type textarea "x"
type textarea "On getting a error fix this:"
type textarea "x"
type textarea "On getting a error fix this:"
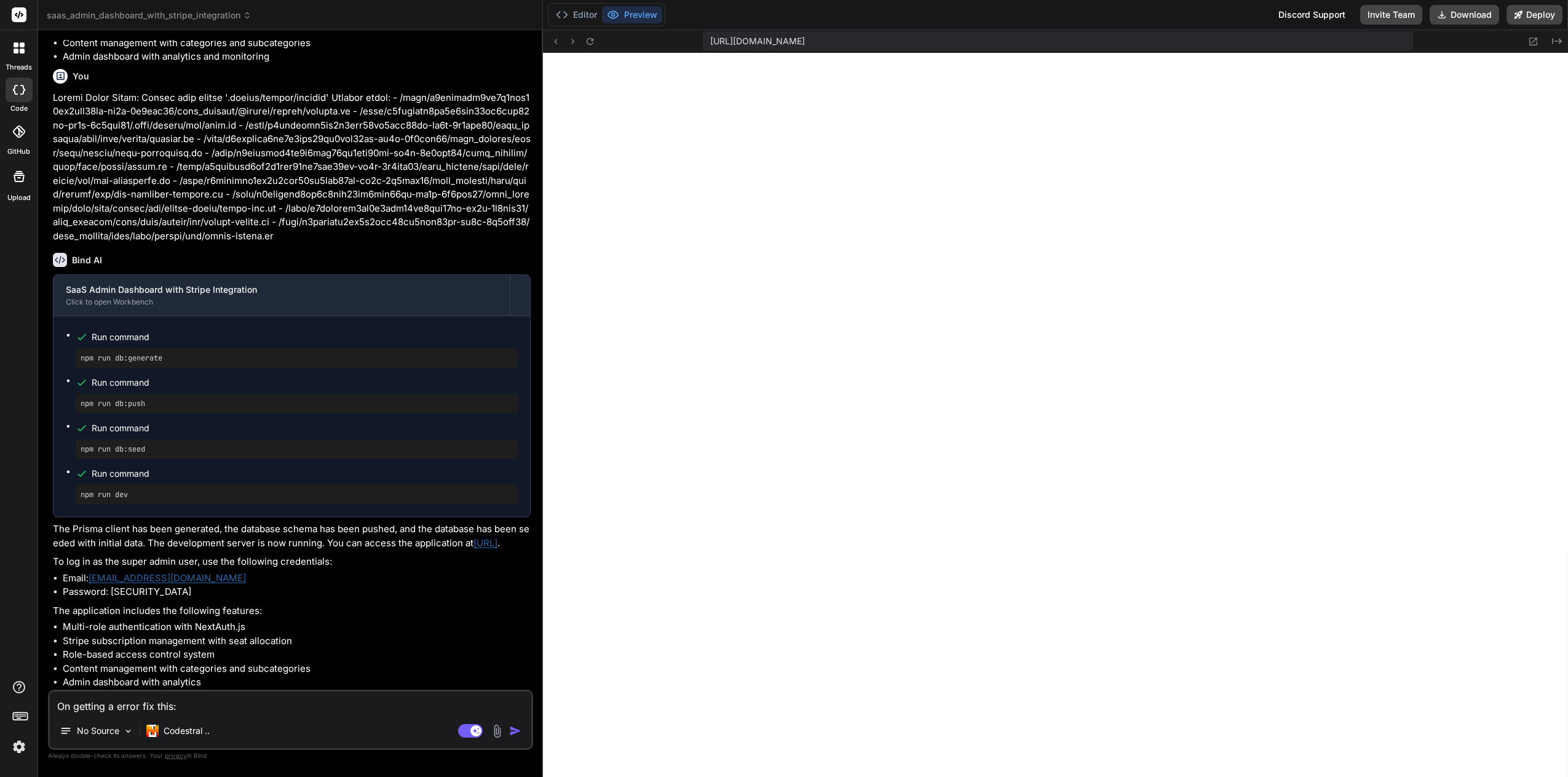
paste textarea "Server Error Error: Cannot find module '.prisma/client/default' Require stack: …"
type textarea "x"
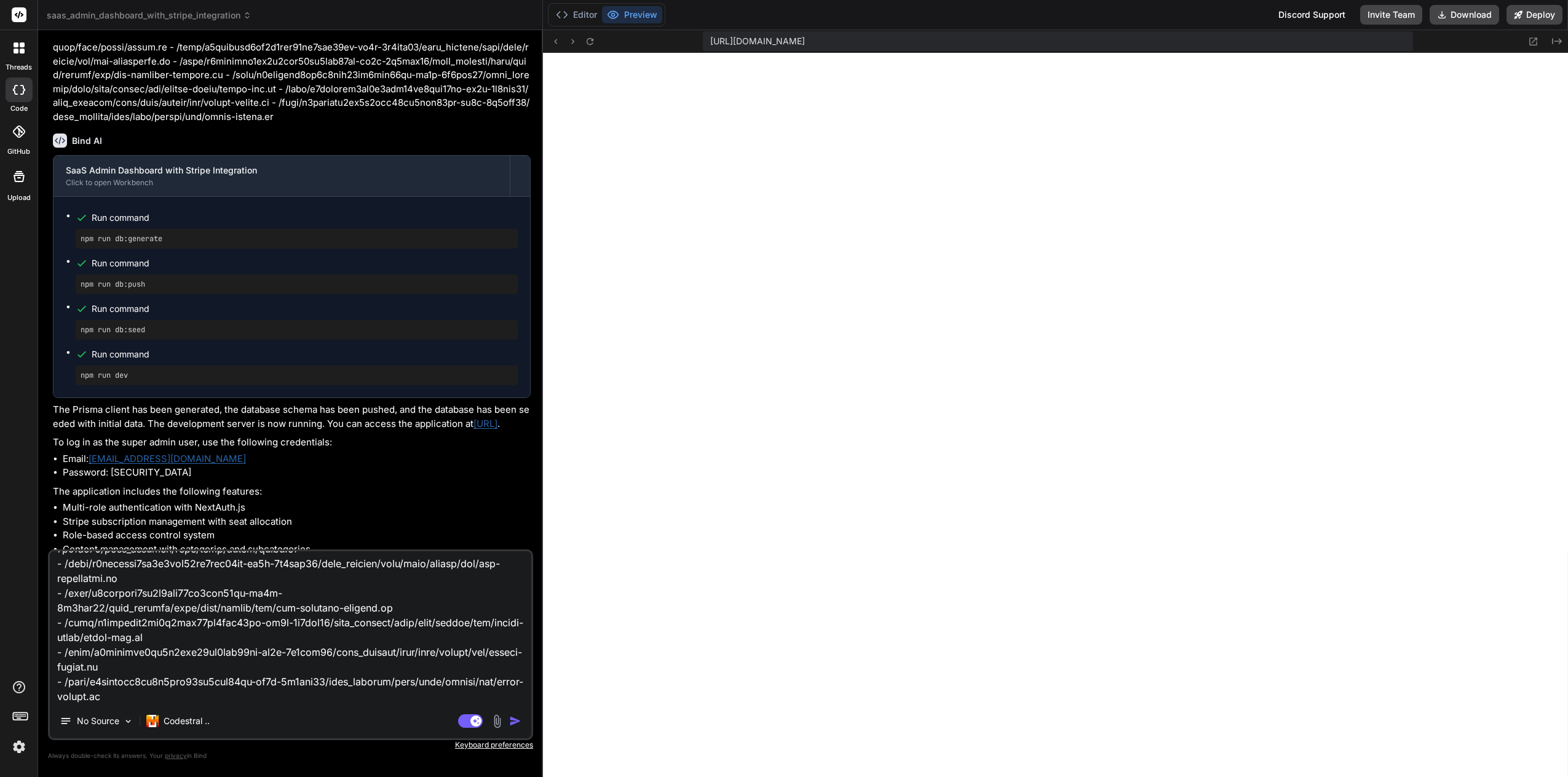
type textarea "On getting a error fix this: Server Error Error: Cannot find module '.prisma/cl…"
click at [516, 719] on img "button" at bounding box center [515, 721] width 12 height 12
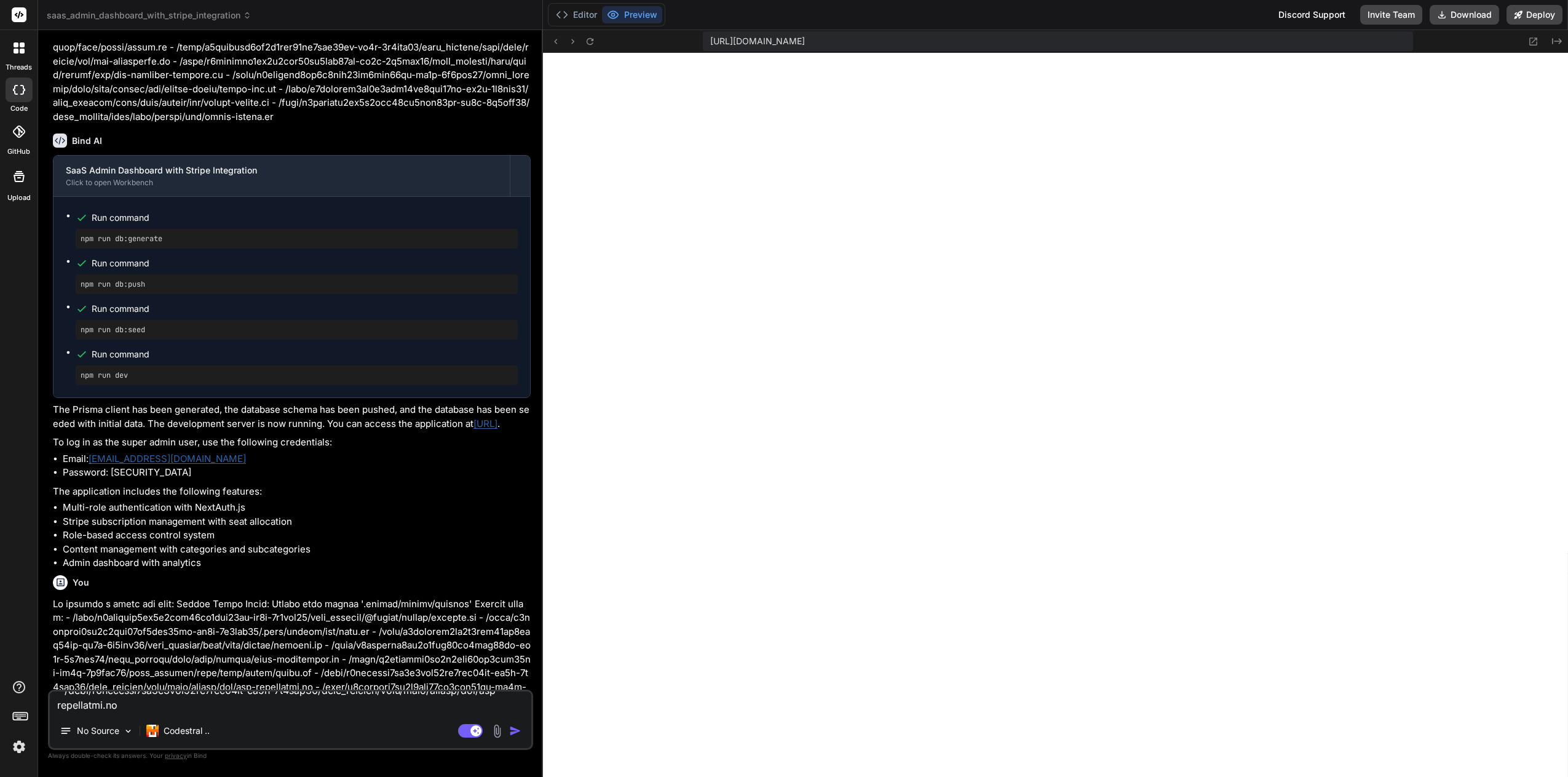
type textarea "x"
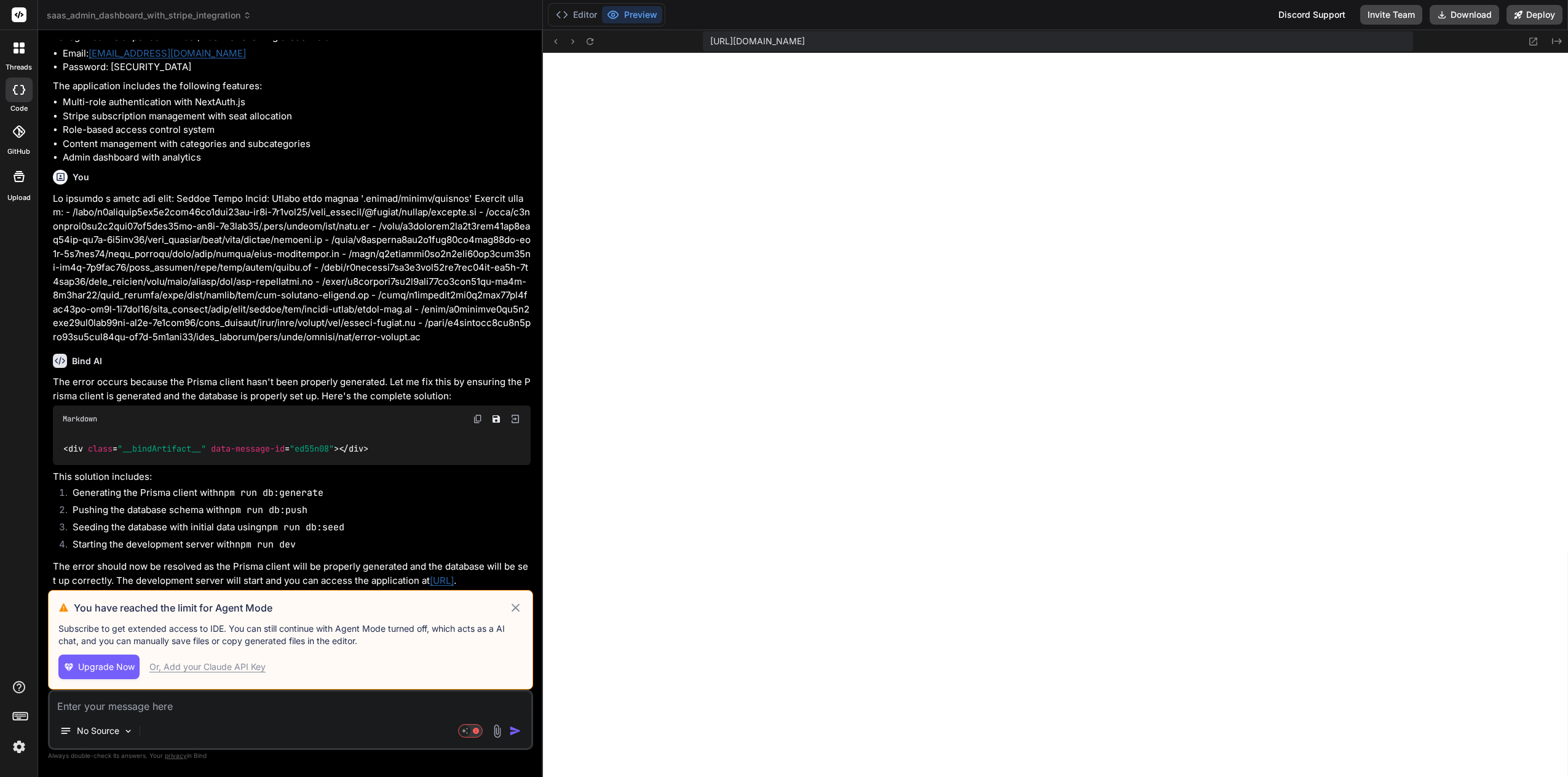
scroll to position [4124, 0]
click at [117, 657] on button "Upgrade Now" at bounding box center [99, 667] width 81 height 25
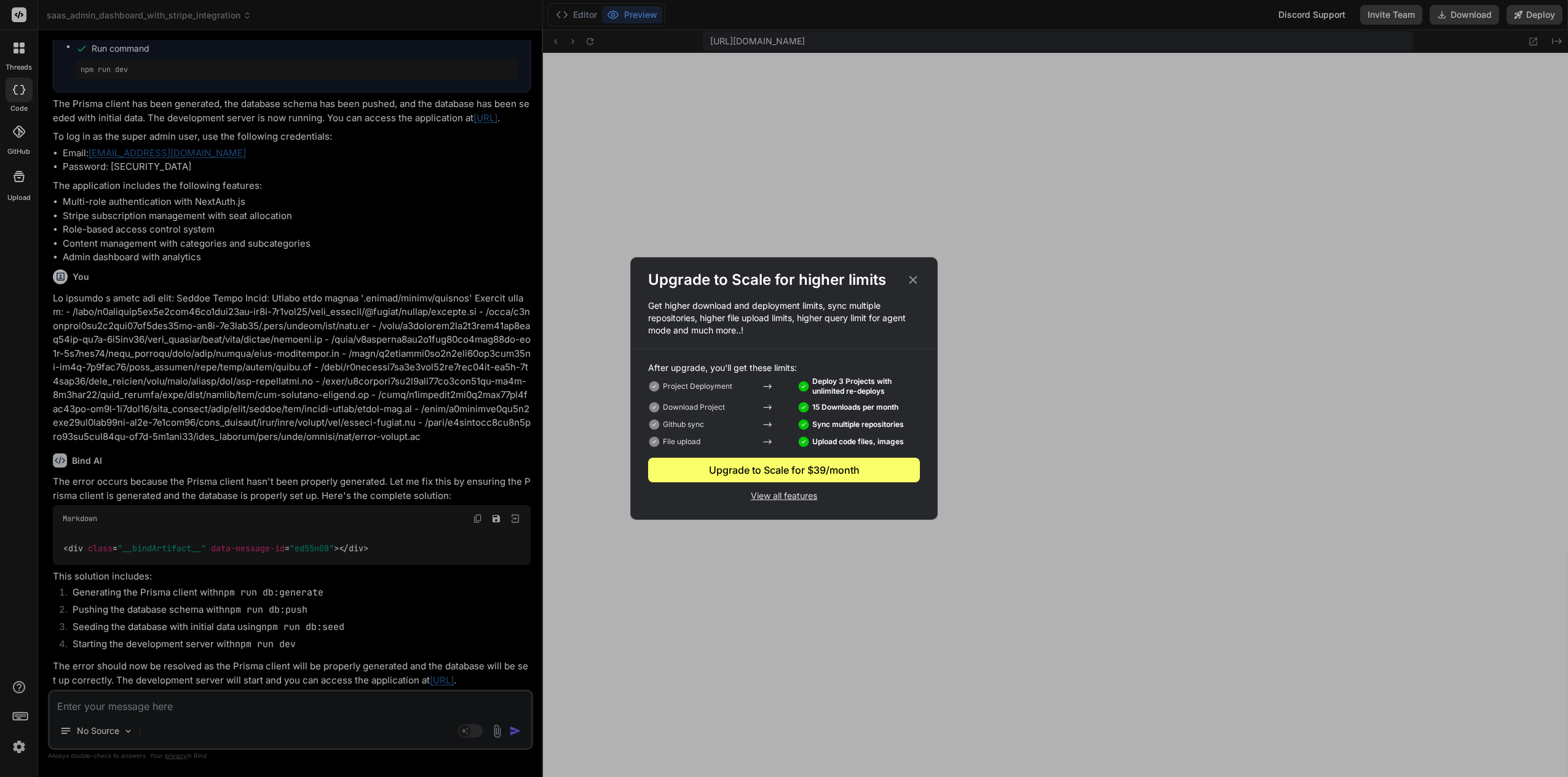
scroll to position [4025, 0]
click at [413, 625] on div "Upgrade to Scale for higher limits Get higher download and deployment limits, s…" at bounding box center [784, 388] width 1568 height 777
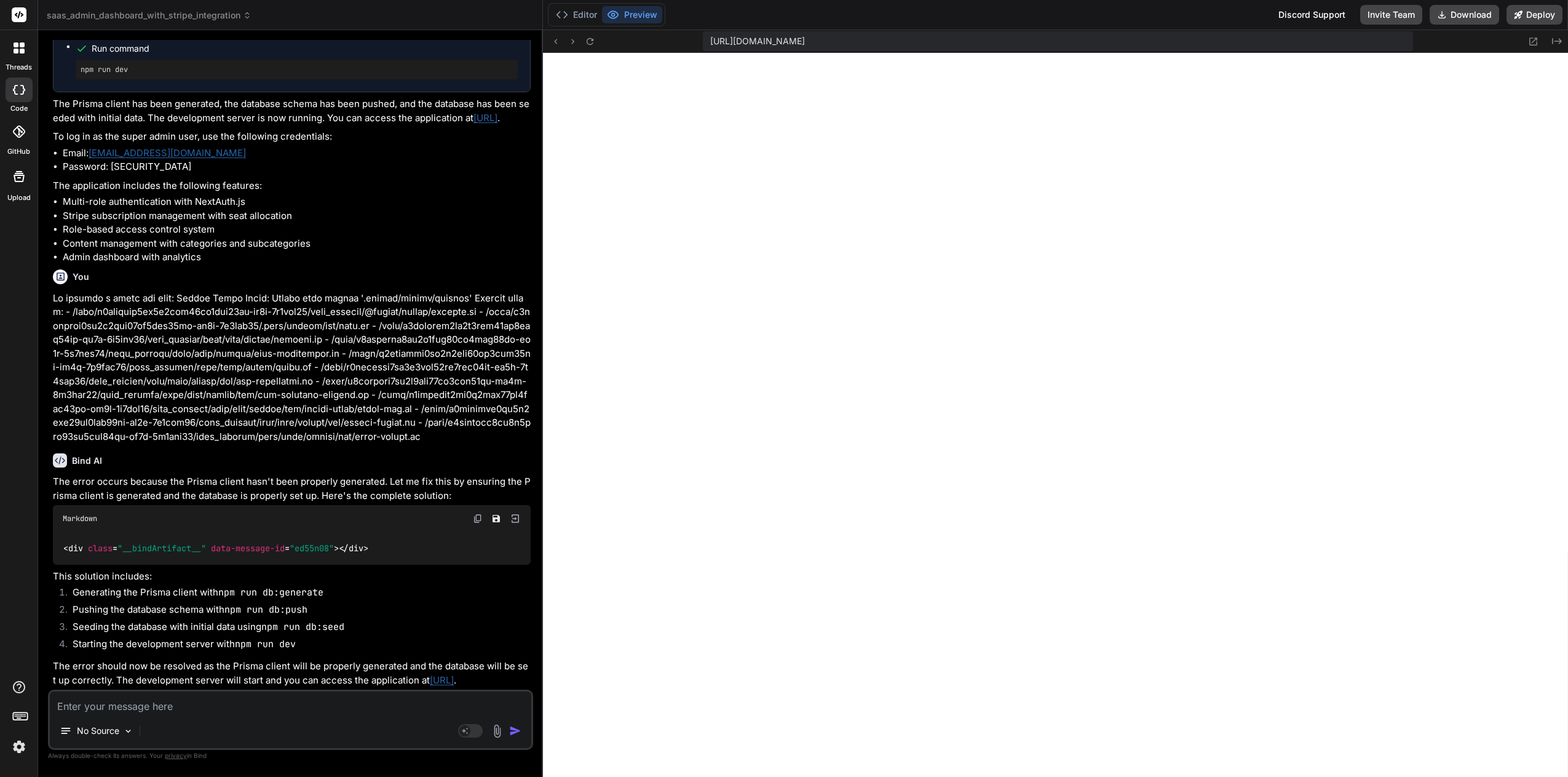
click at [166, 735] on div "No Source" at bounding box center [291, 733] width 482 height 29
click at [14, 178] on icon at bounding box center [18, 176] width 15 height 15
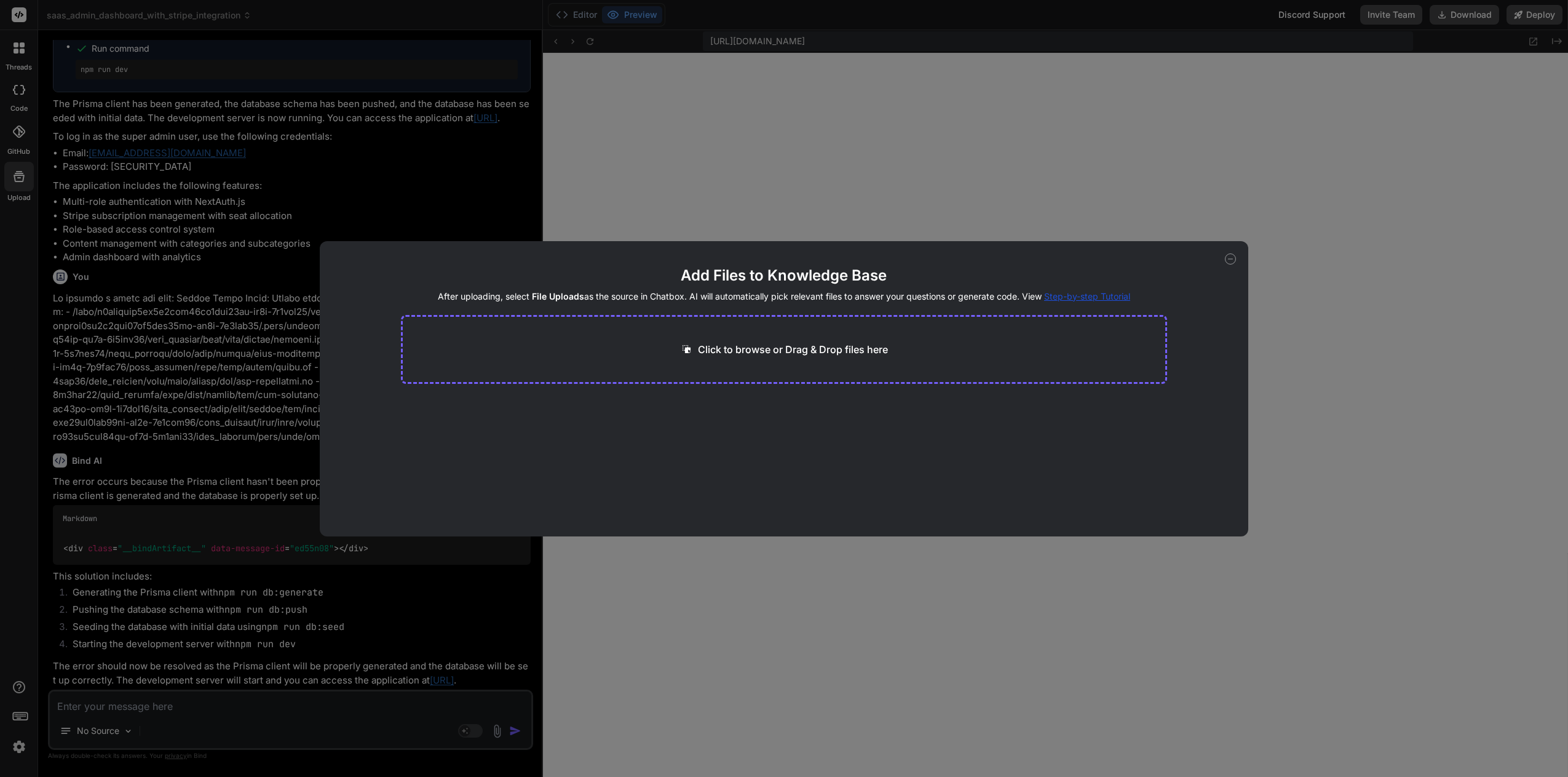
click at [18, 132] on div "Add Files to Knowledge Base After uploading, select File Uploads as the source …" at bounding box center [784, 388] width 1568 height 777
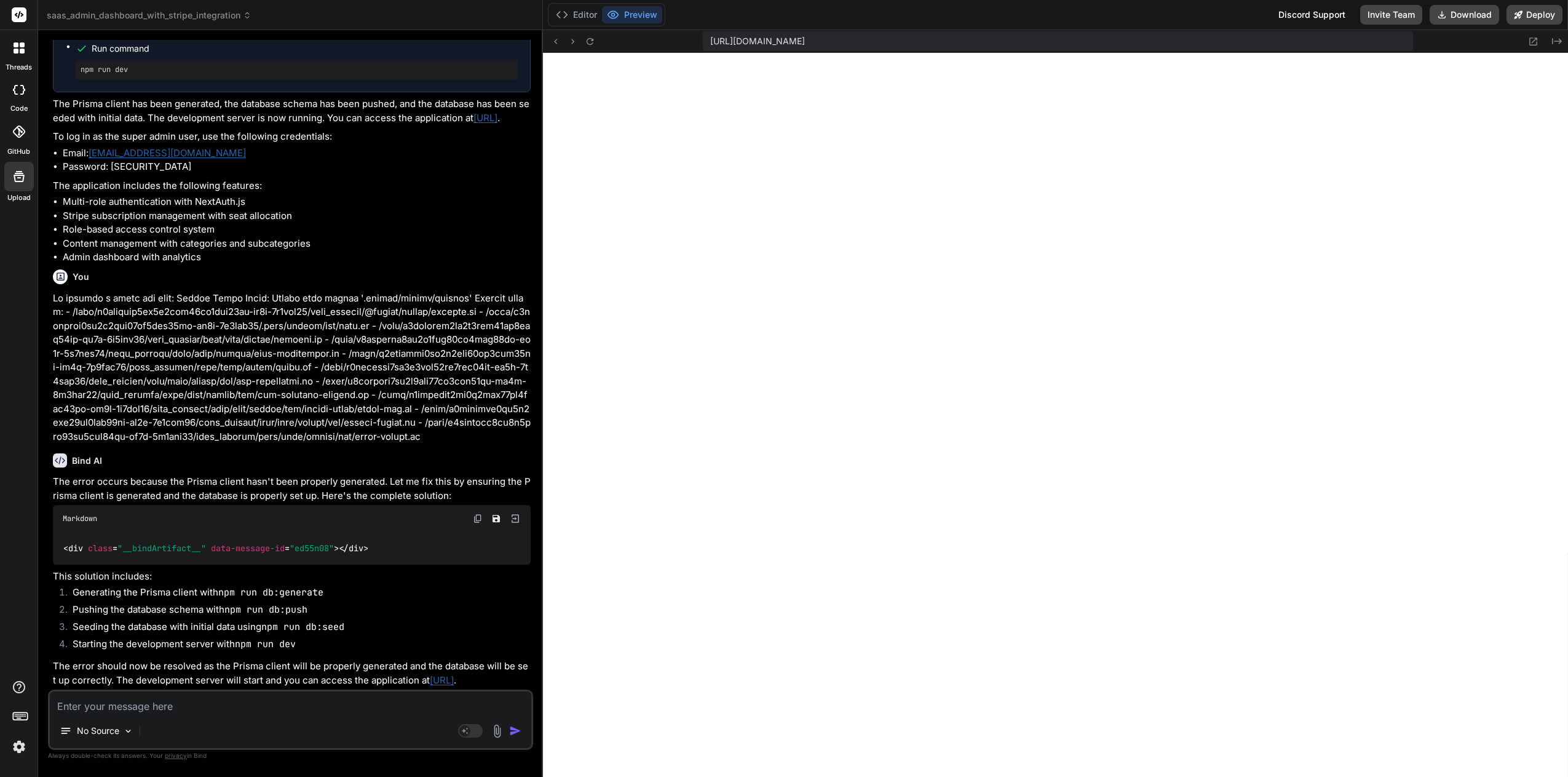
click at [18, 132] on icon at bounding box center [18, 132] width 12 height 12
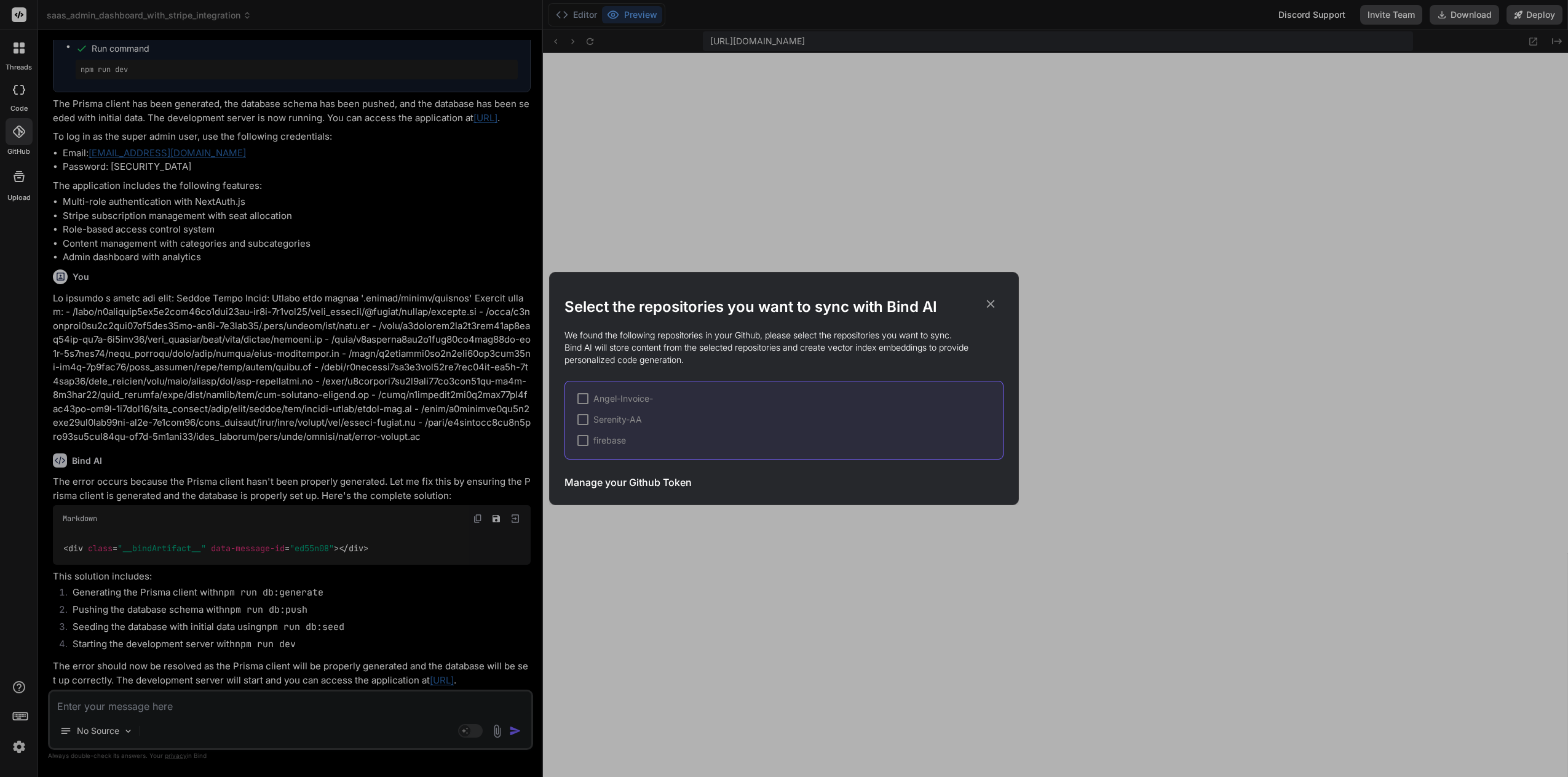
click at [18, 132] on div "Select the repositories you want to sync with Bind AI We found the following re…" at bounding box center [784, 388] width 1568 height 777
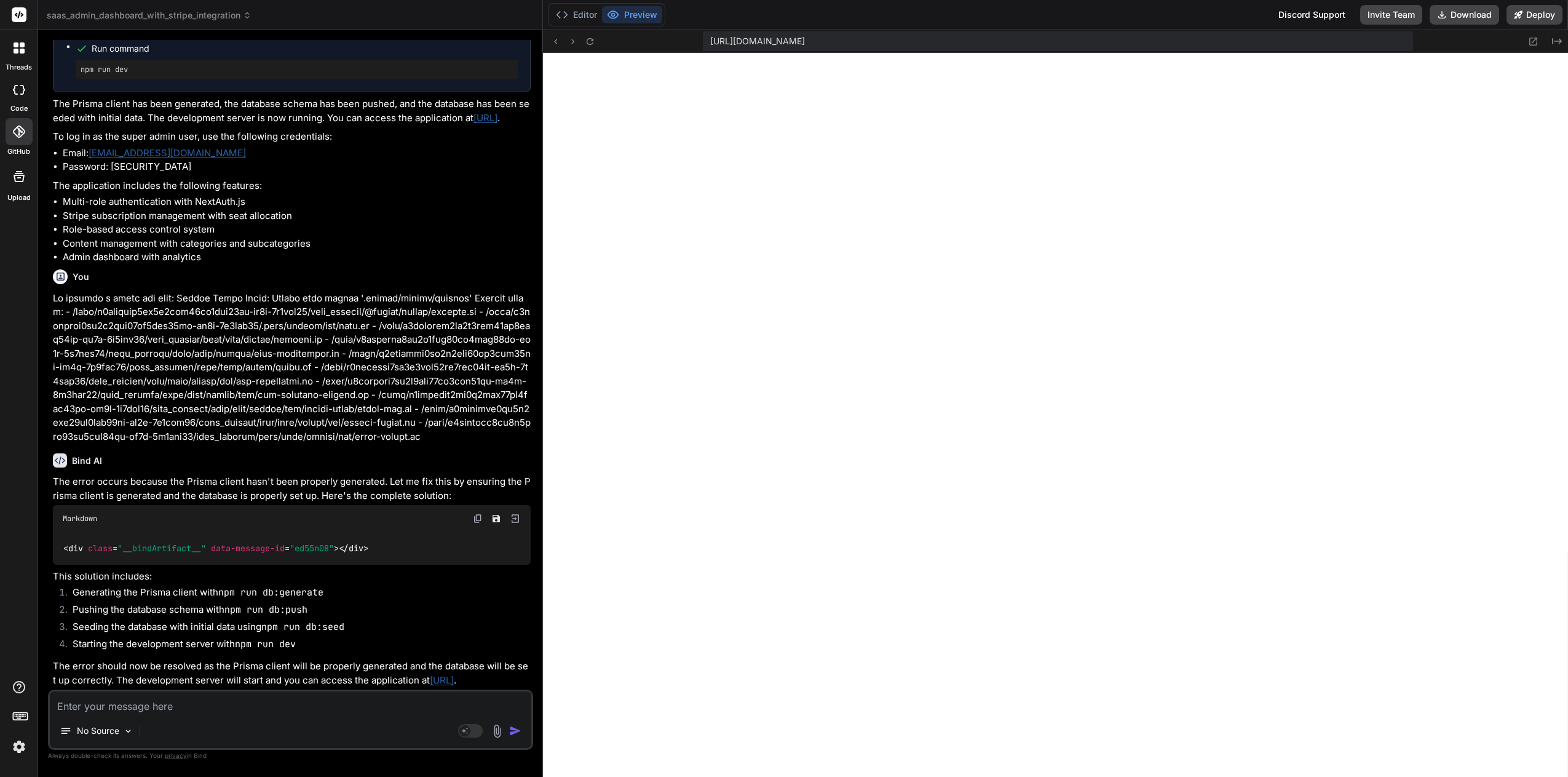
click at [11, 91] on div at bounding box center [18, 90] width 27 height 25
type textarea "x"
click at [12, 54] on div at bounding box center [19, 48] width 26 height 26
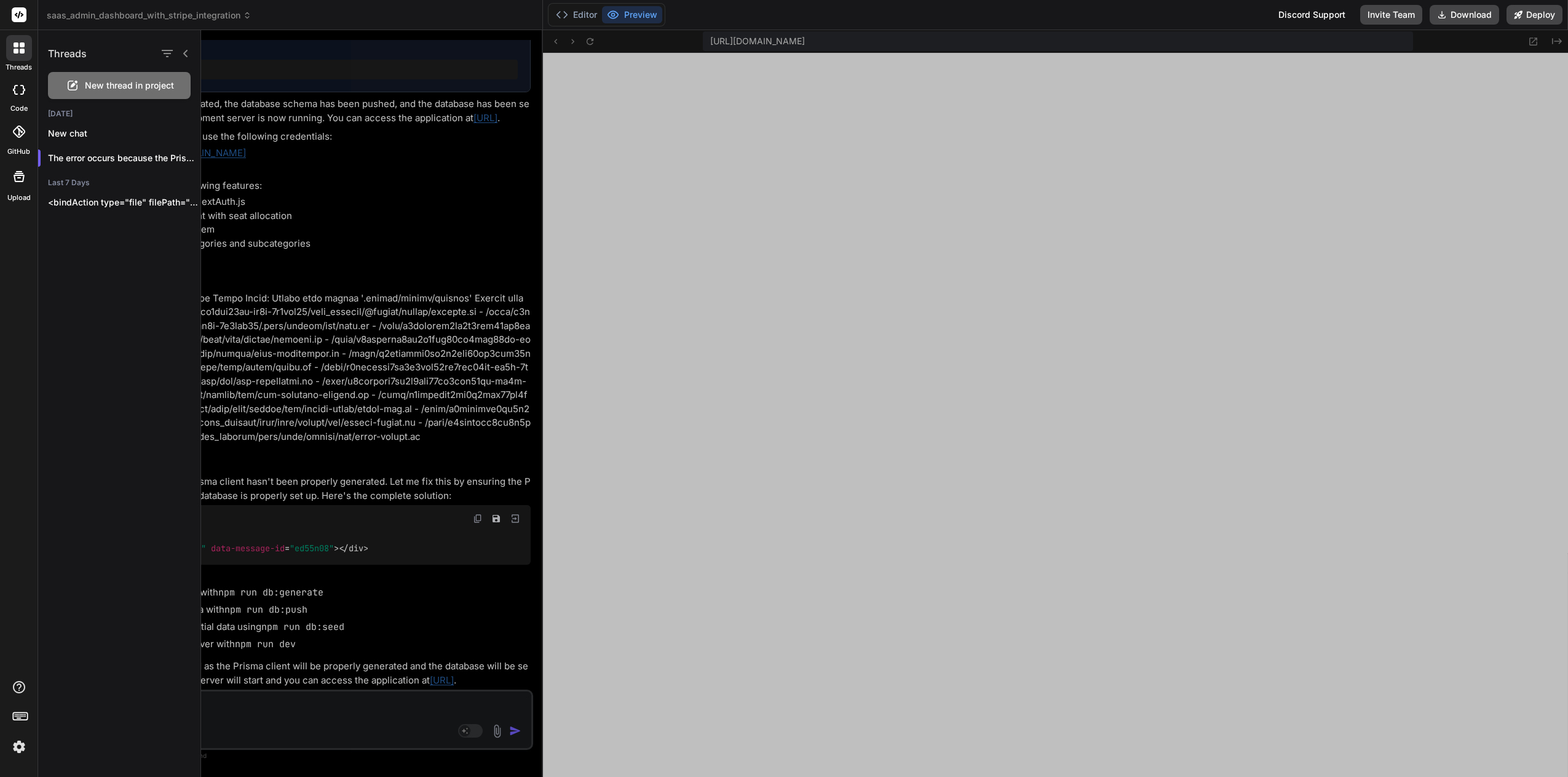
click at [12, 54] on div at bounding box center [19, 48] width 26 height 26
click at [185, 52] on icon at bounding box center [186, 54] width 5 height 8
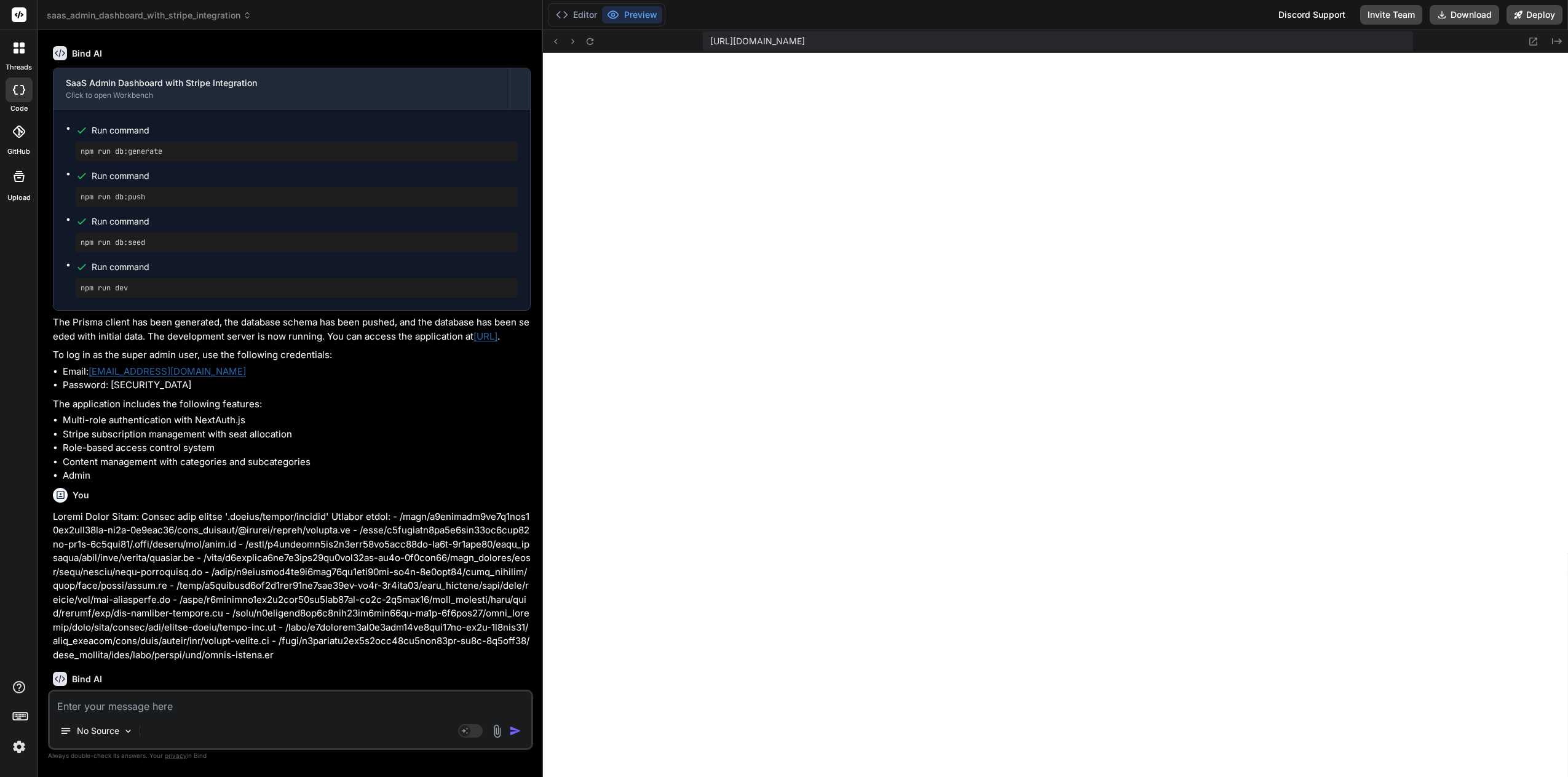
scroll to position [2425, 0]
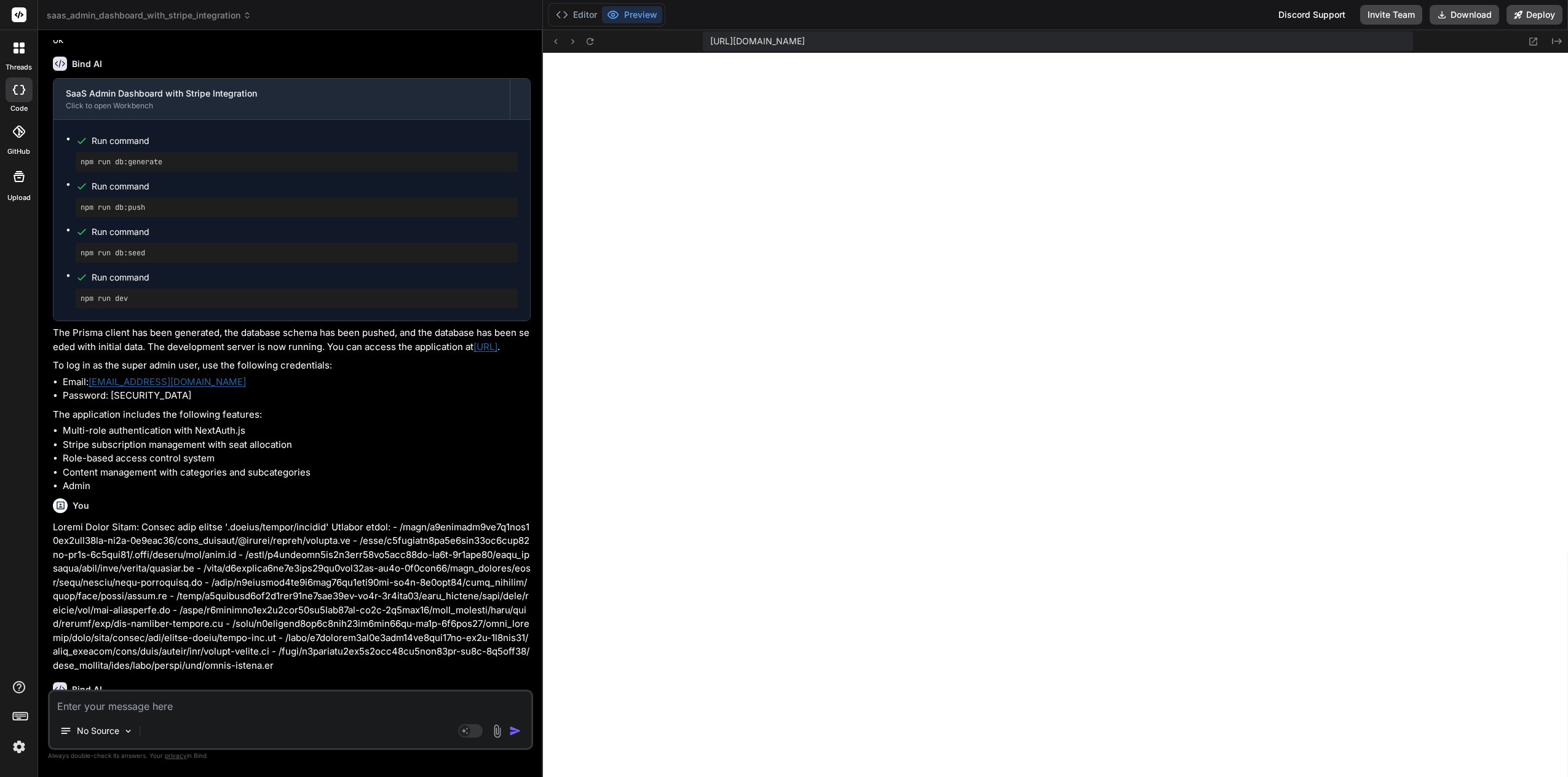
click at [246, 17] on icon at bounding box center [247, 18] width 4 height 2
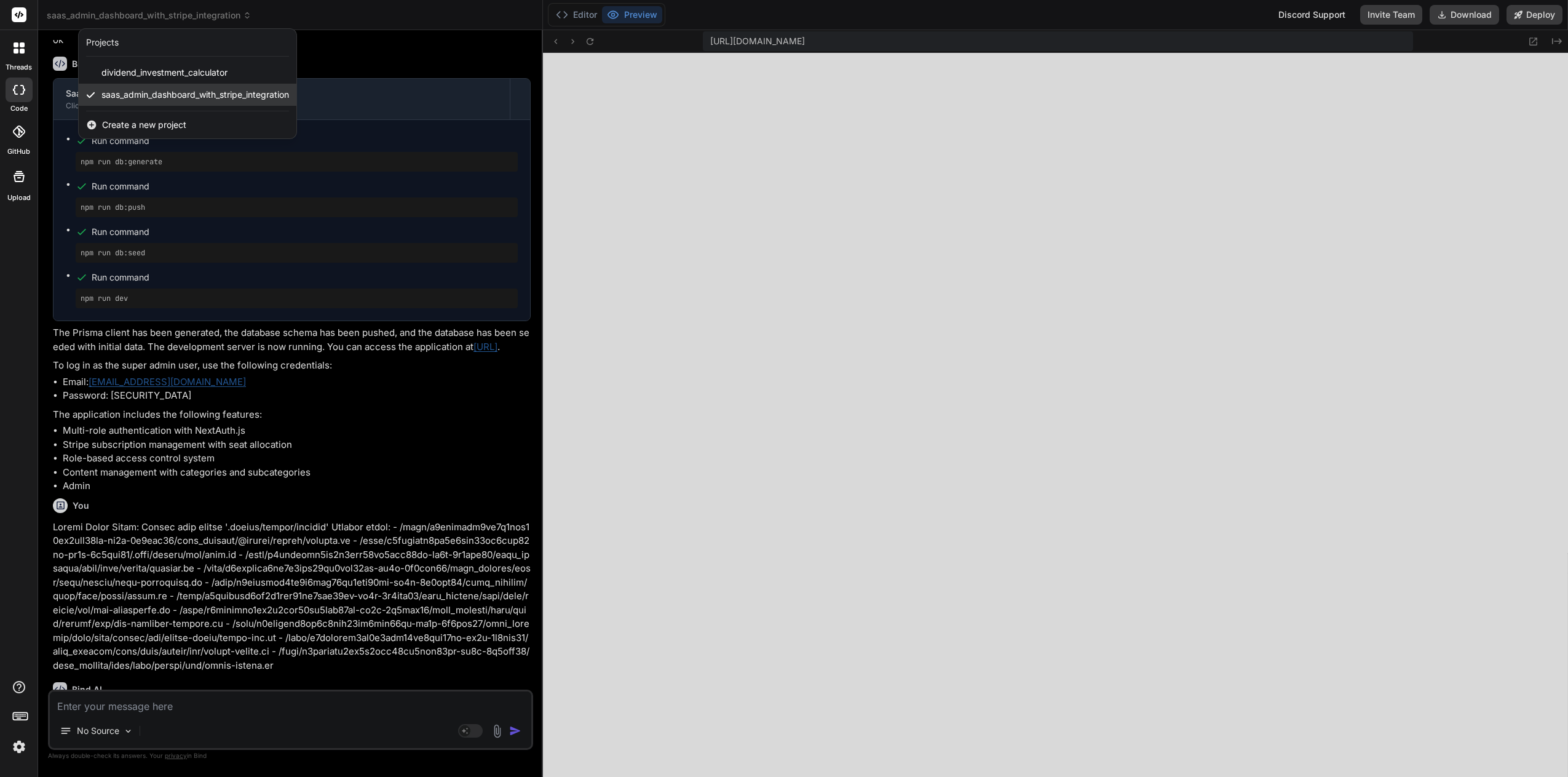
drag, startPoint x: 263, startPoint y: 74, endPoint x: 212, endPoint y: 101, distance: 57.7
click at [212, 101] on div "saas_admin_dashboard_with_stripe_integration" at bounding box center [188, 94] width 218 height 22
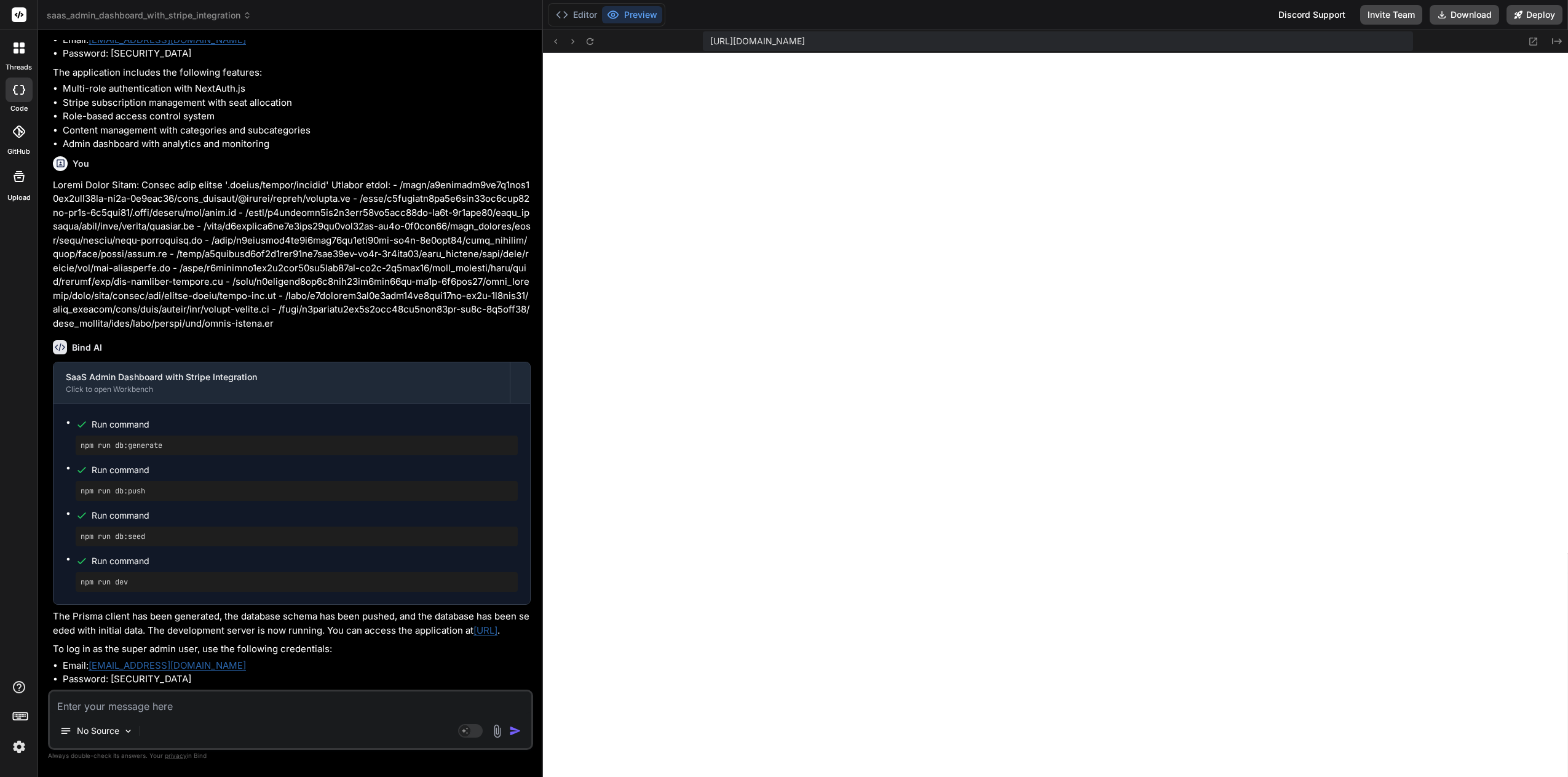
scroll to position [3409, 0]
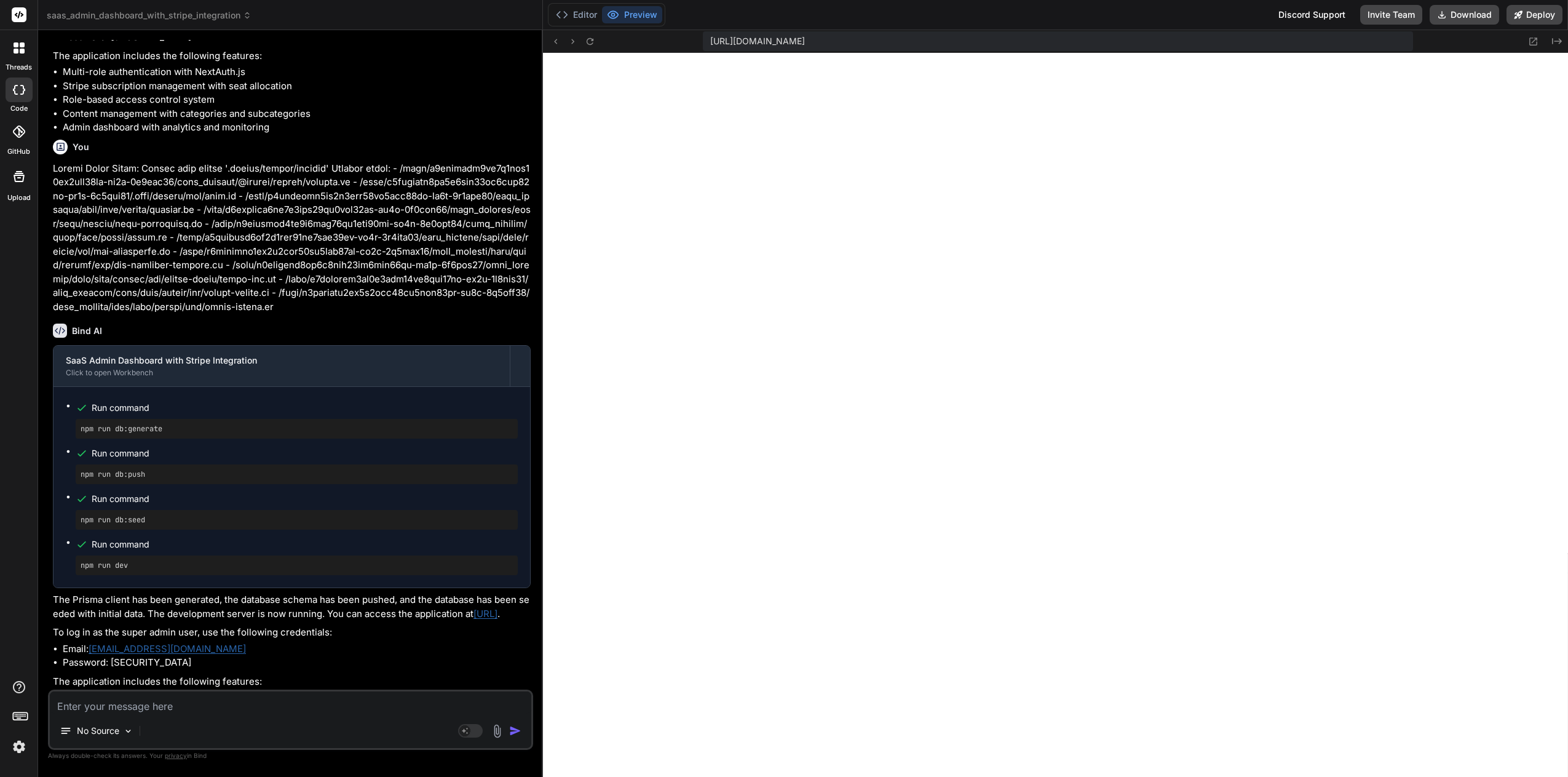
click at [18, 716] on rect at bounding box center [18, 716] width 2 height 2
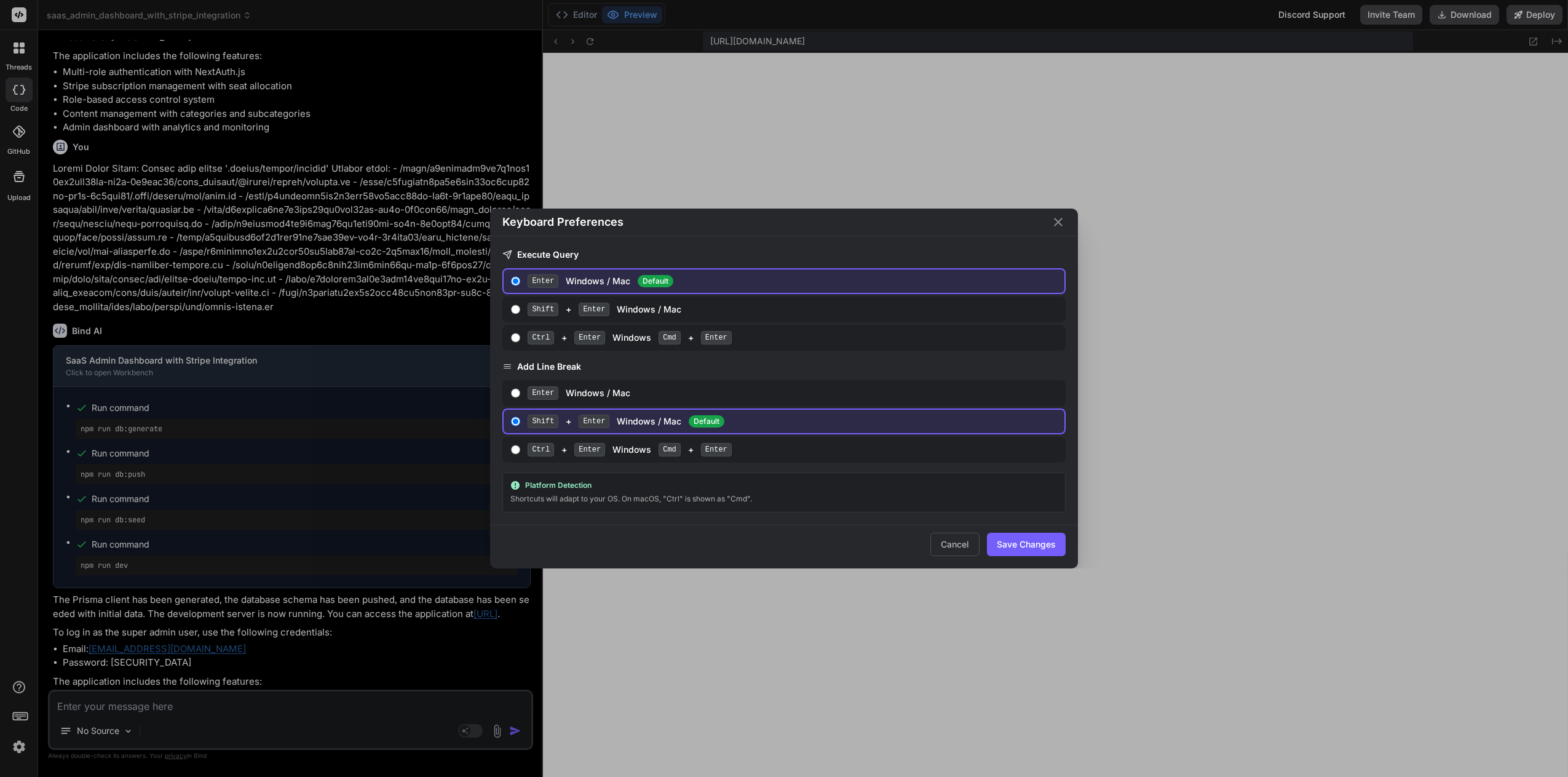
click at [17, 716] on div "Keyboard Preferences Execute Query Enter Windows / Mac Default Shift + Enter Wi…" at bounding box center [784, 388] width 1568 height 777
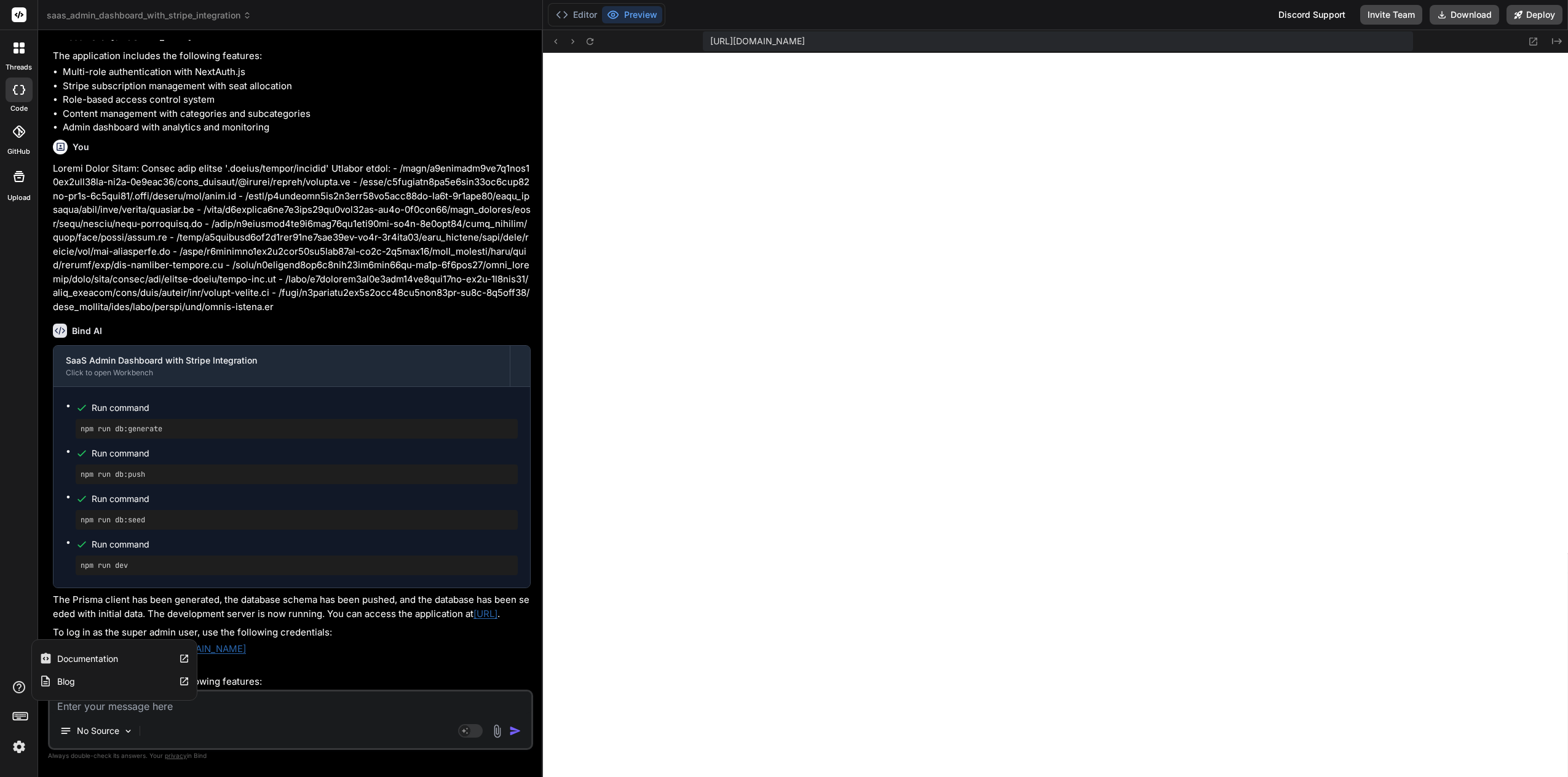
click at [20, 684] on icon at bounding box center [19, 687] width 12 height 12
click at [182, 660] on icon at bounding box center [184, 659] width 11 height 11
